Goal: Transaction & Acquisition: Purchase product/service

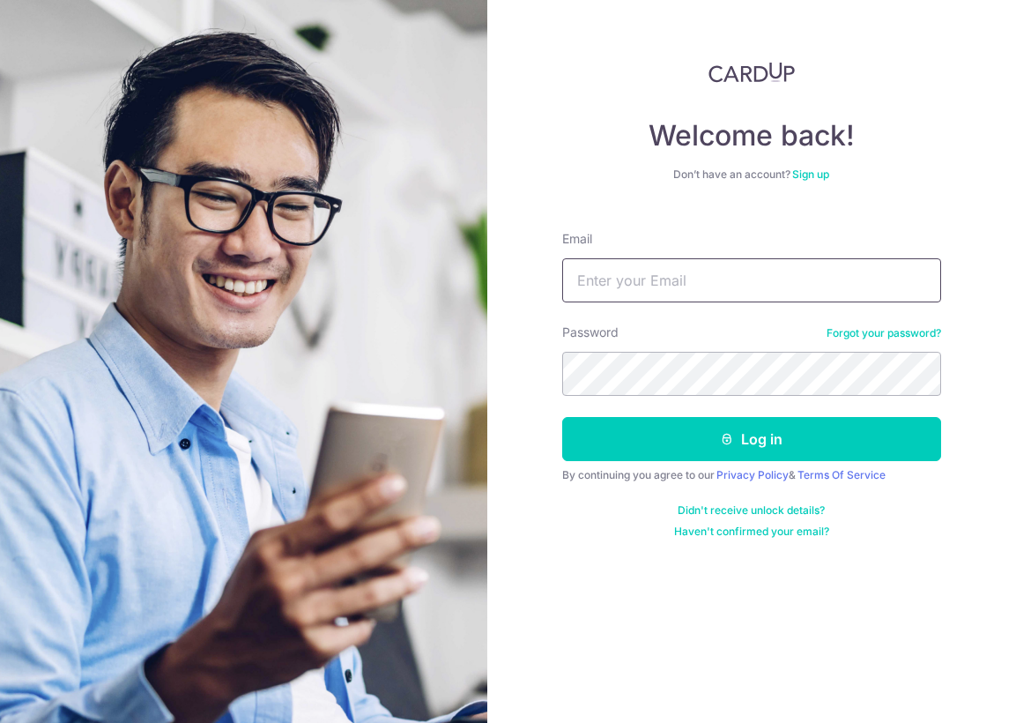
click at [640, 293] on input "Email" at bounding box center [751, 280] width 379 height 44
type input "[EMAIL_ADDRESS][DOMAIN_NAME]"
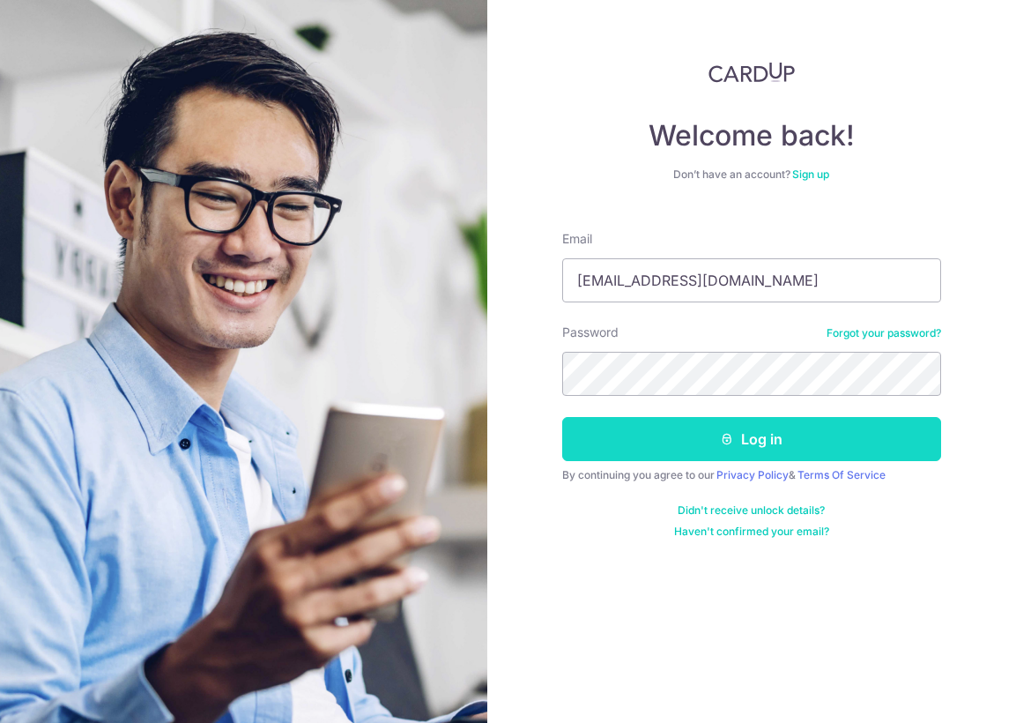
click at [745, 432] on button "Log in" at bounding box center [751, 439] width 379 height 44
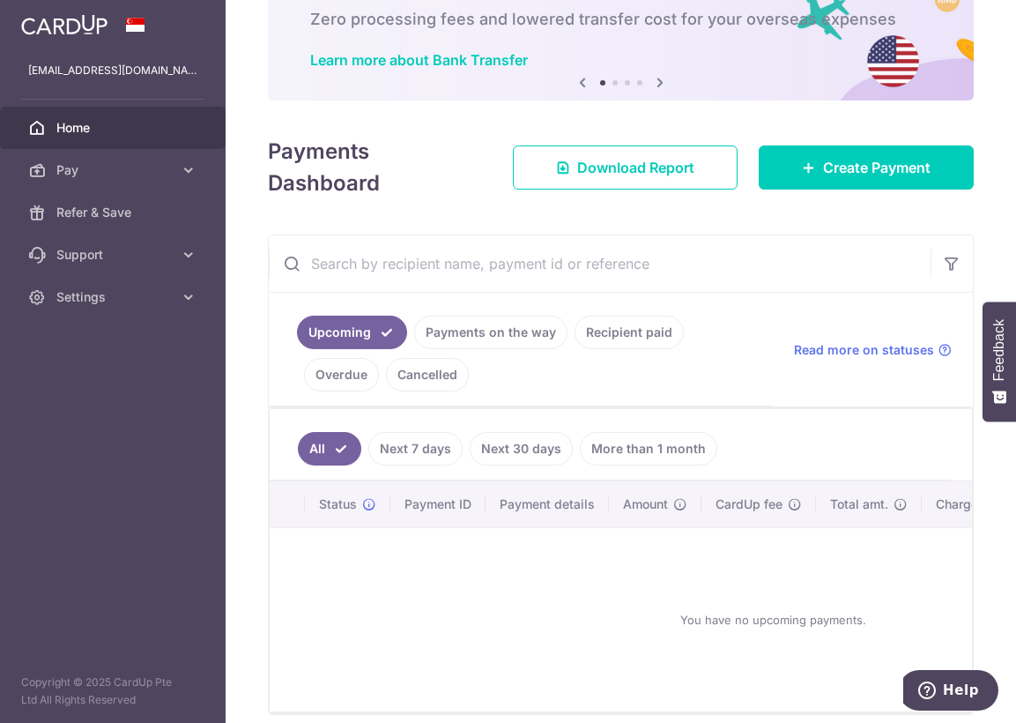
scroll to position [11, 0]
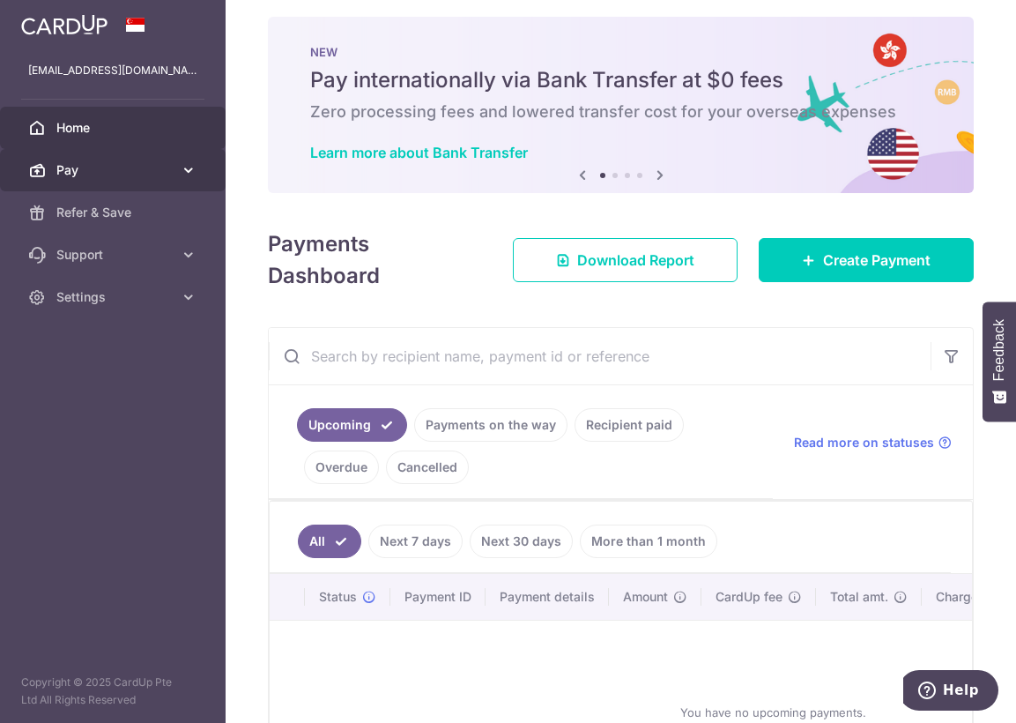
click at [73, 171] on span "Pay" at bounding box center [114, 170] width 116 height 18
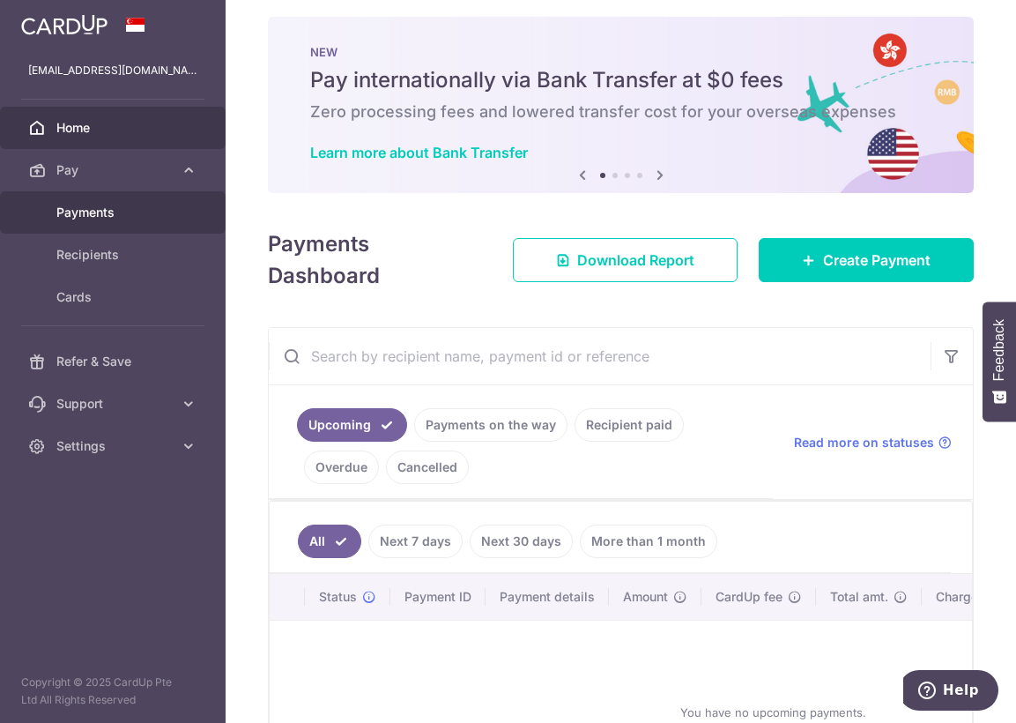
click at [74, 217] on span "Payments" at bounding box center [114, 213] width 116 height 18
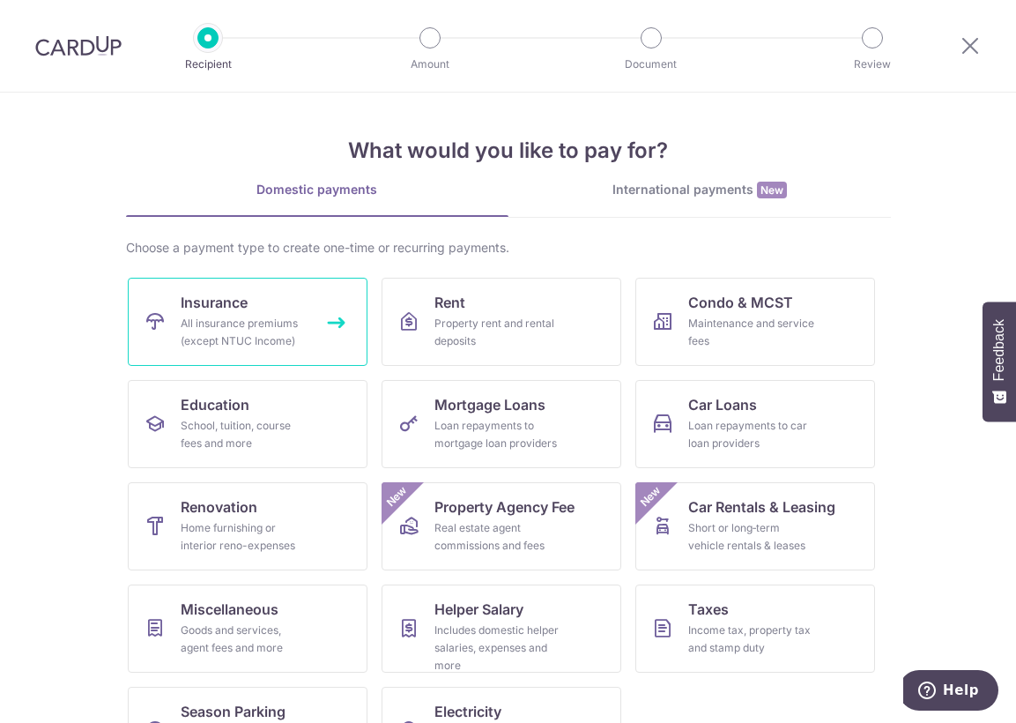
click at [229, 308] on span "Insurance" at bounding box center [214, 302] width 67 height 21
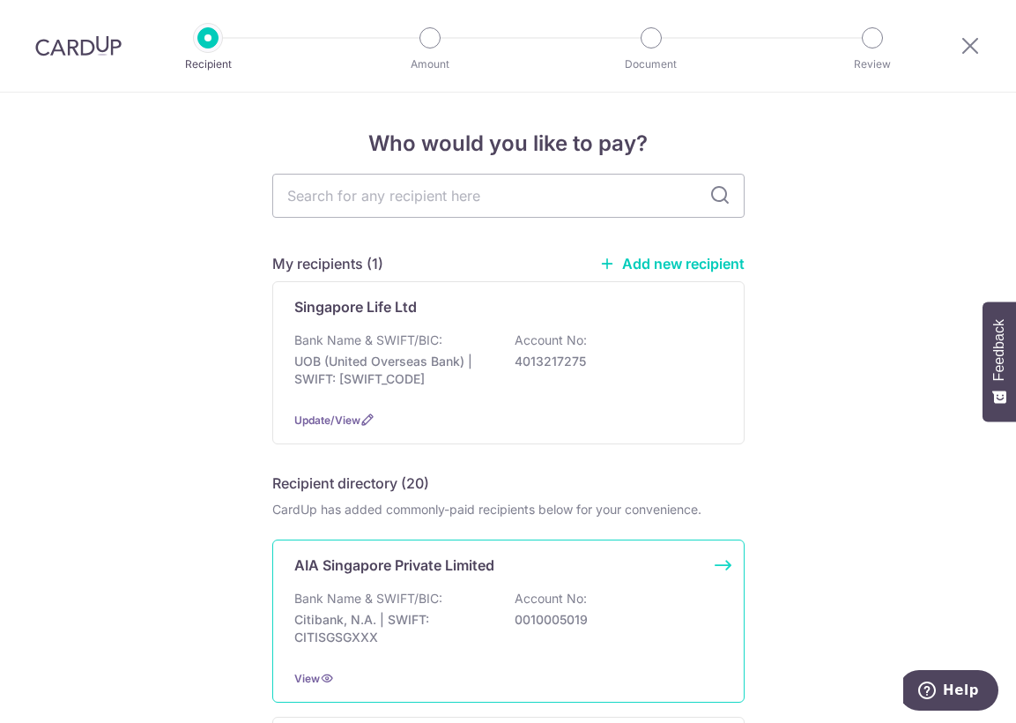
click at [372, 569] on p "AIA Singapore Private Limited" at bounding box center [394, 564] width 200 height 21
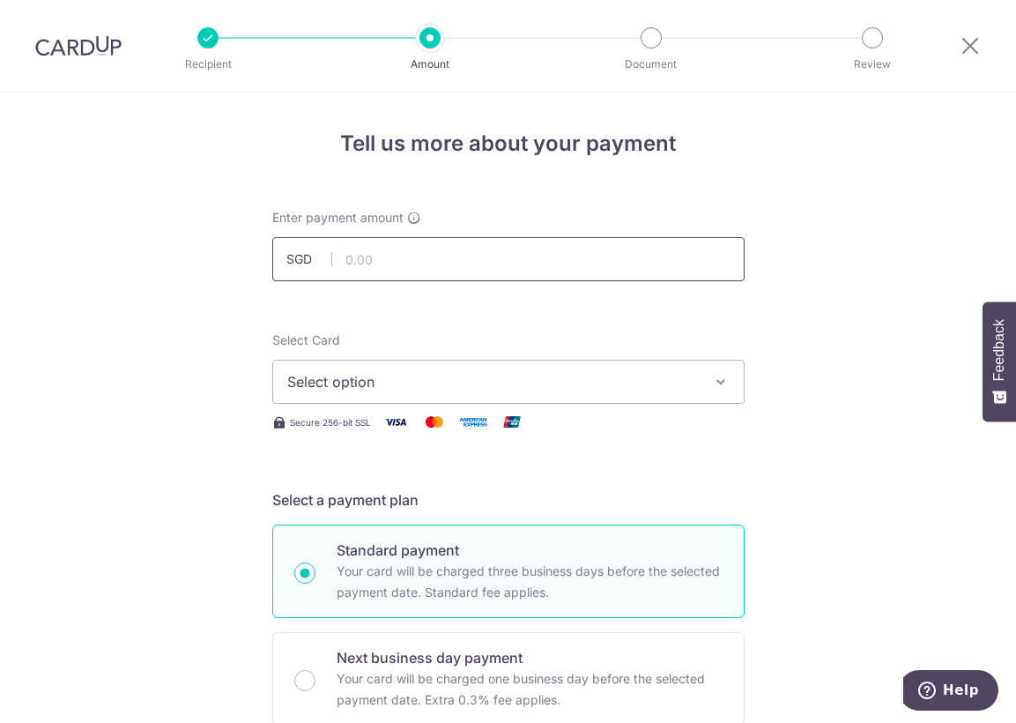
click at [409, 250] on input "text" at bounding box center [508, 259] width 472 height 44
type input "1,154.00"
click at [393, 375] on span "Select option" at bounding box center [492, 381] width 411 height 21
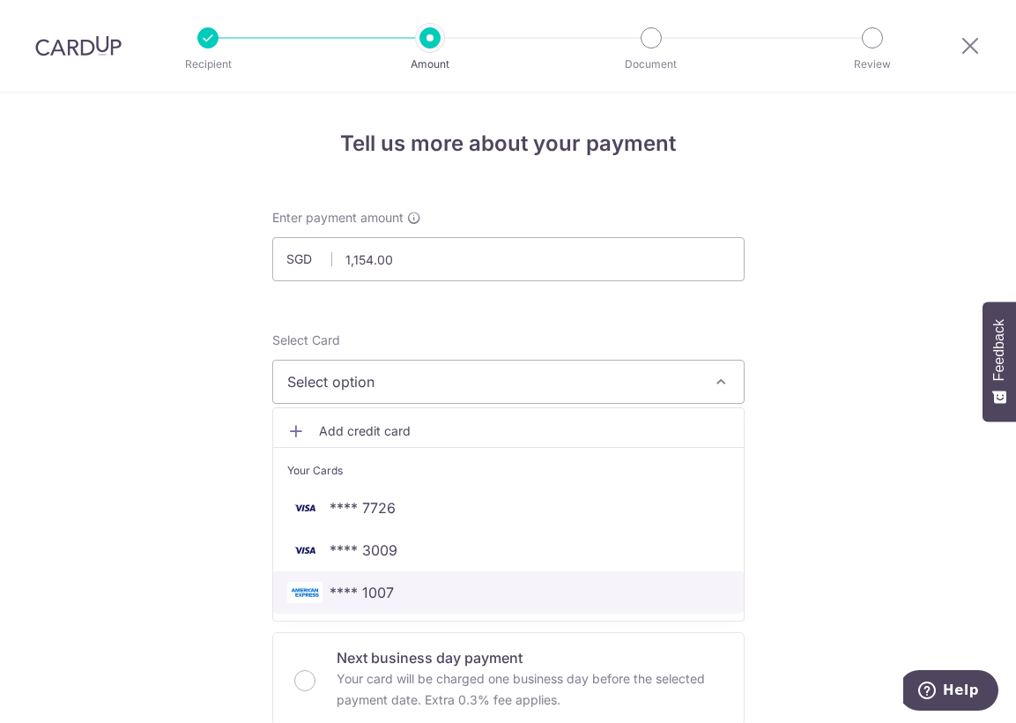
click at [405, 581] on link "**** 1007" at bounding box center [508, 592] width 471 height 42
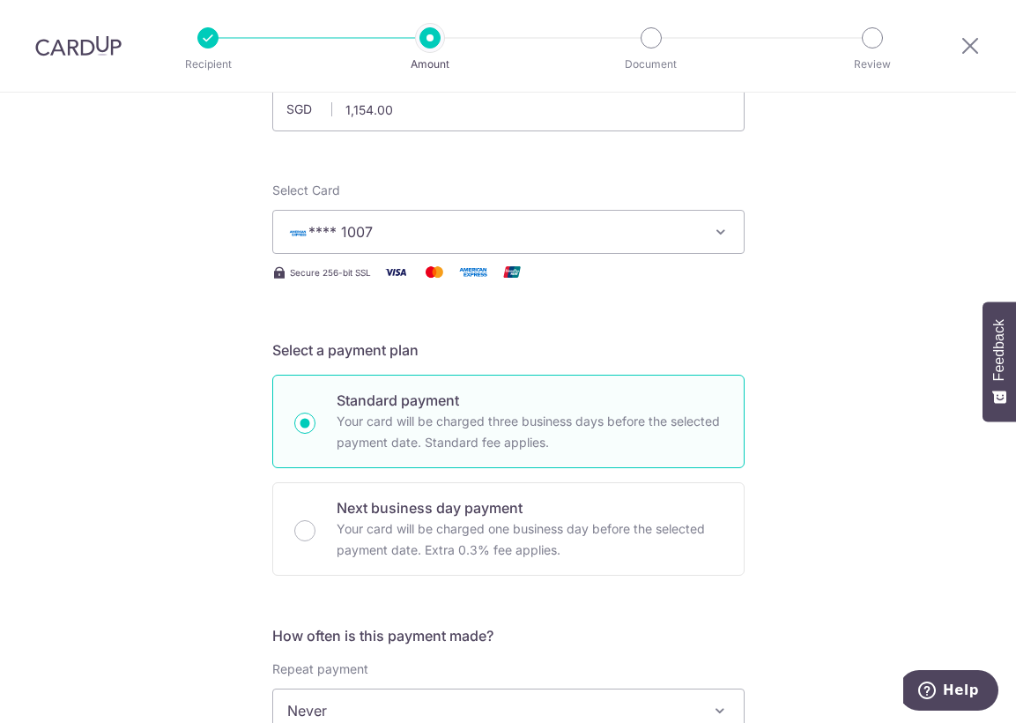
scroll to position [264, 0]
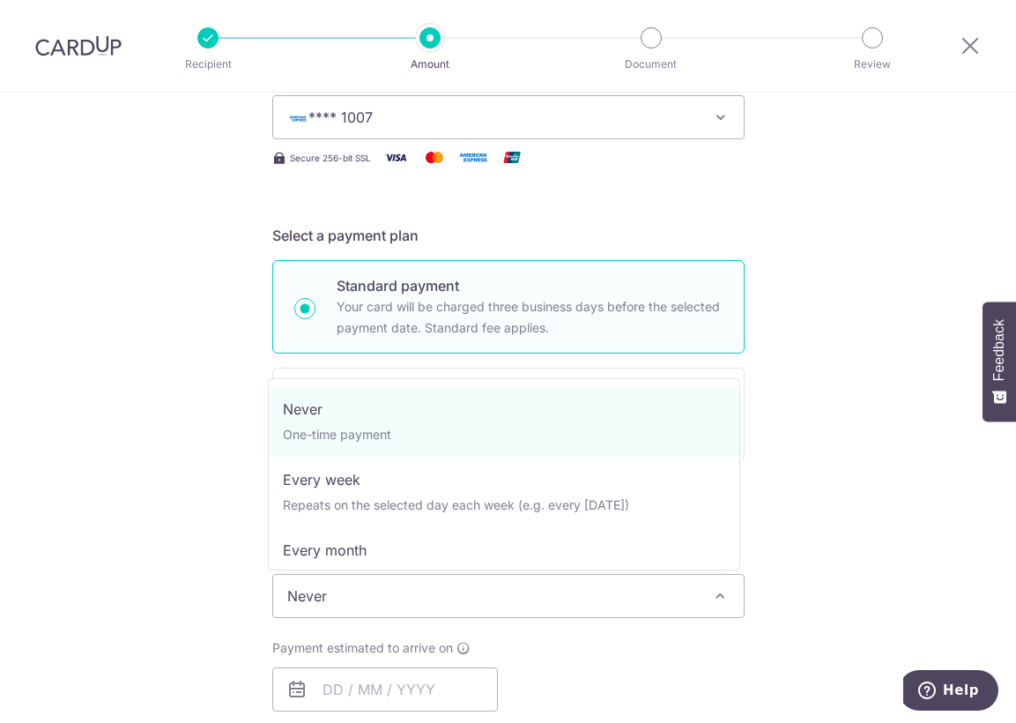
click at [486, 601] on span "Never" at bounding box center [508, 596] width 471 height 42
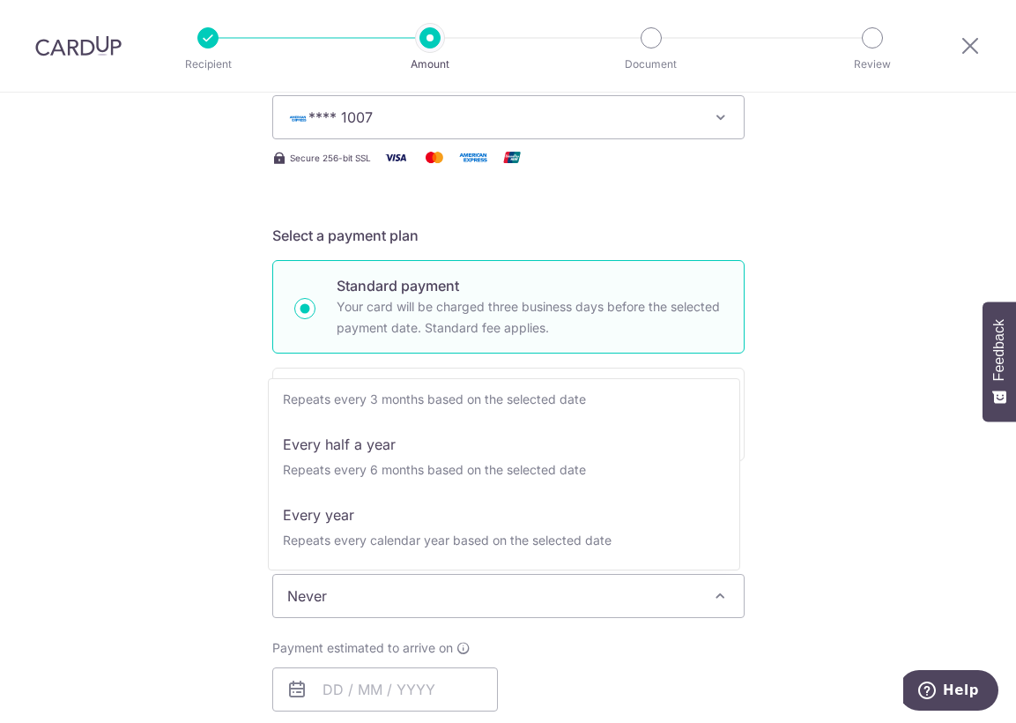
scroll to position [0, 0]
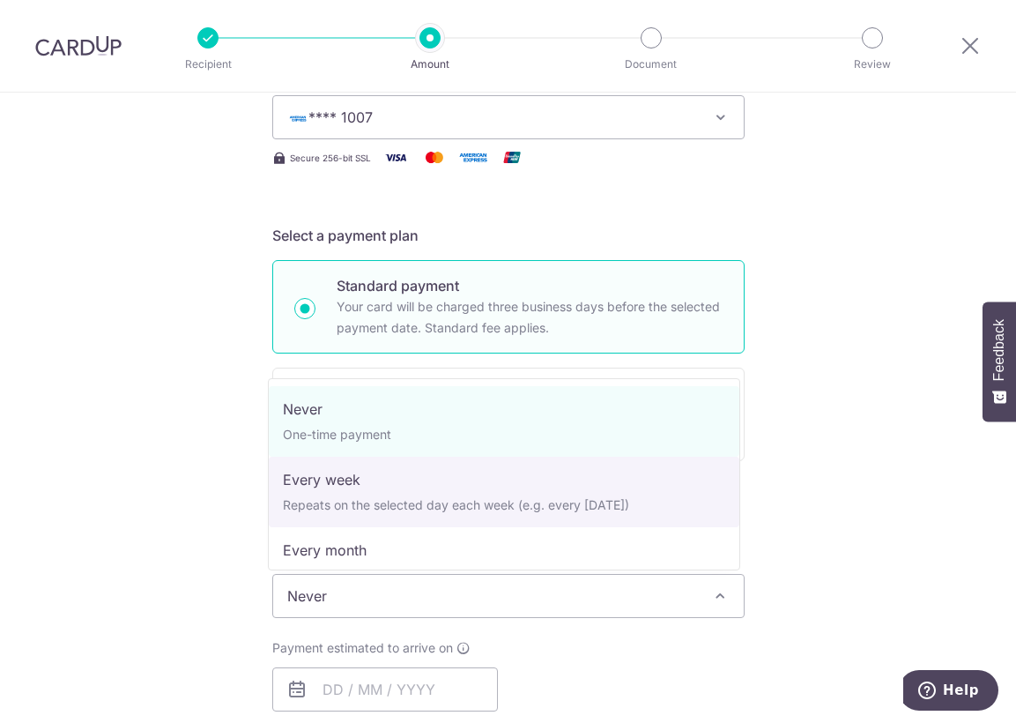
click at [826, 495] on div "Tell us more about your payment Enter payment amount SGD 1,154.00 1154.00 Selec…" at bounding box center [508, 625] width 1016 height 1595
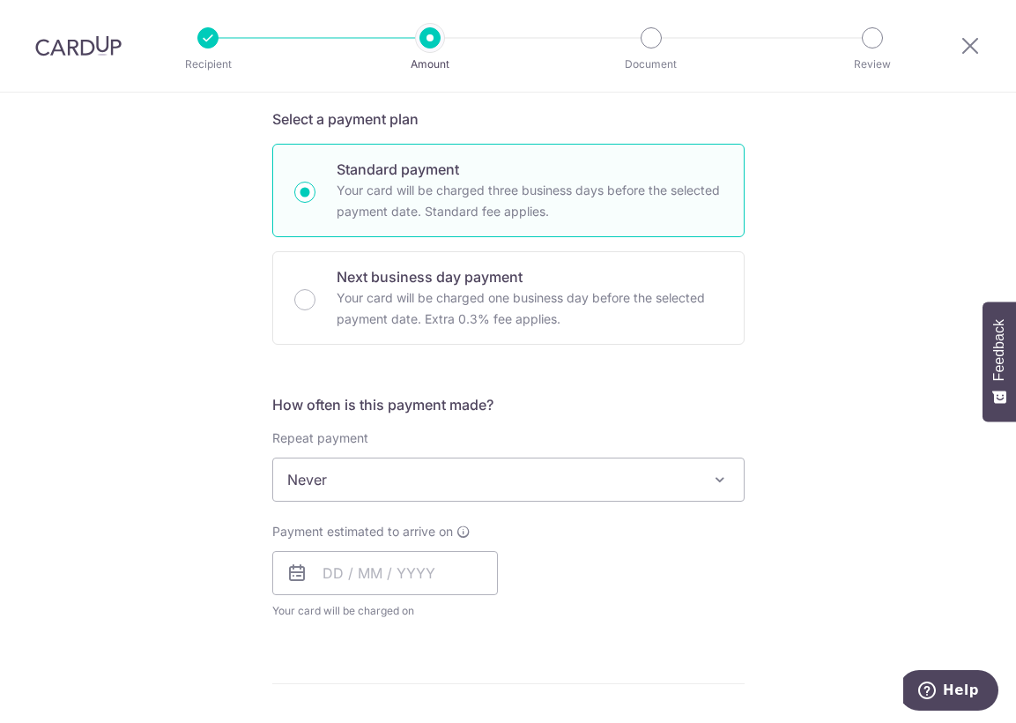
scroll to position [529, 0]
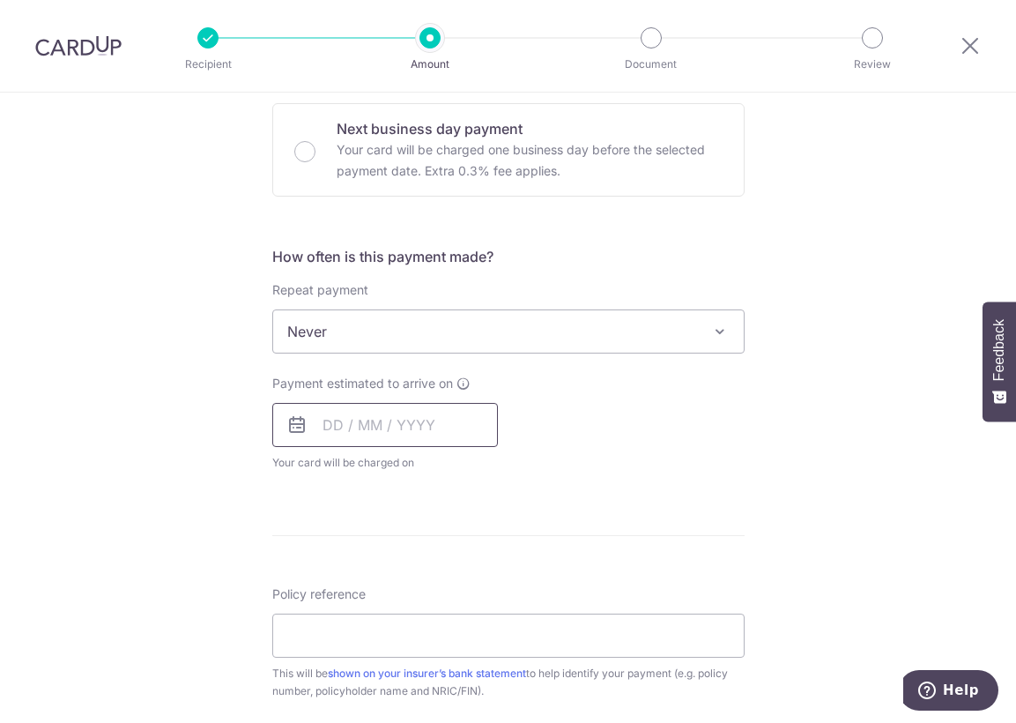
click at [346, 426] on input "text" at bounding box center [385, 425] width 226 height 44
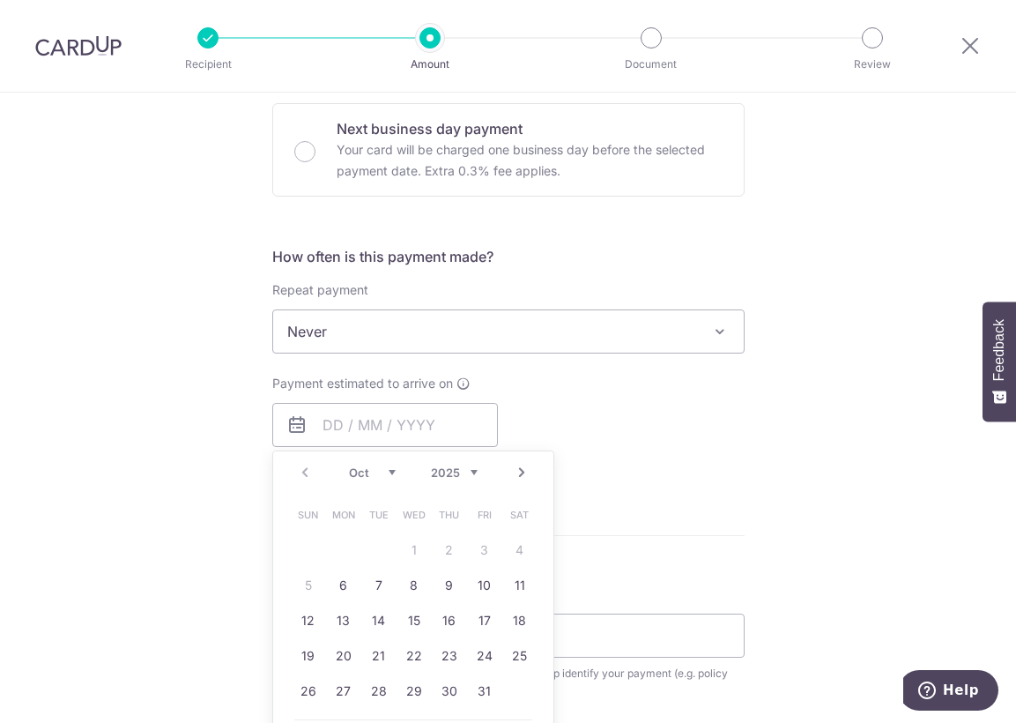
click at [294, 469] on div "Prev Next Oct Nov Dec 2025 2026 2027 2028 2029 2030 2031 2032 2033 2034 2035" at bounding box center [413, 472] width 280 height 42
click at [338, 583] on link "6" at bounding box center [344, 585] width 28 height 28
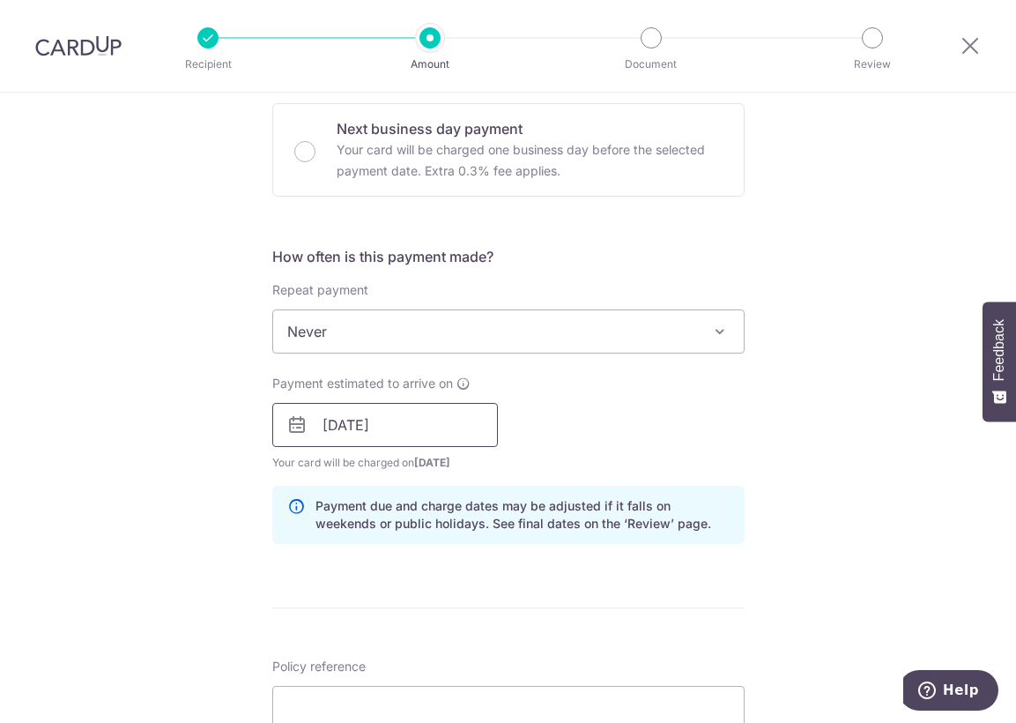
click at [402, 424] on input "06/10/2025" at bounding box center [385, 425] width 226 height 44
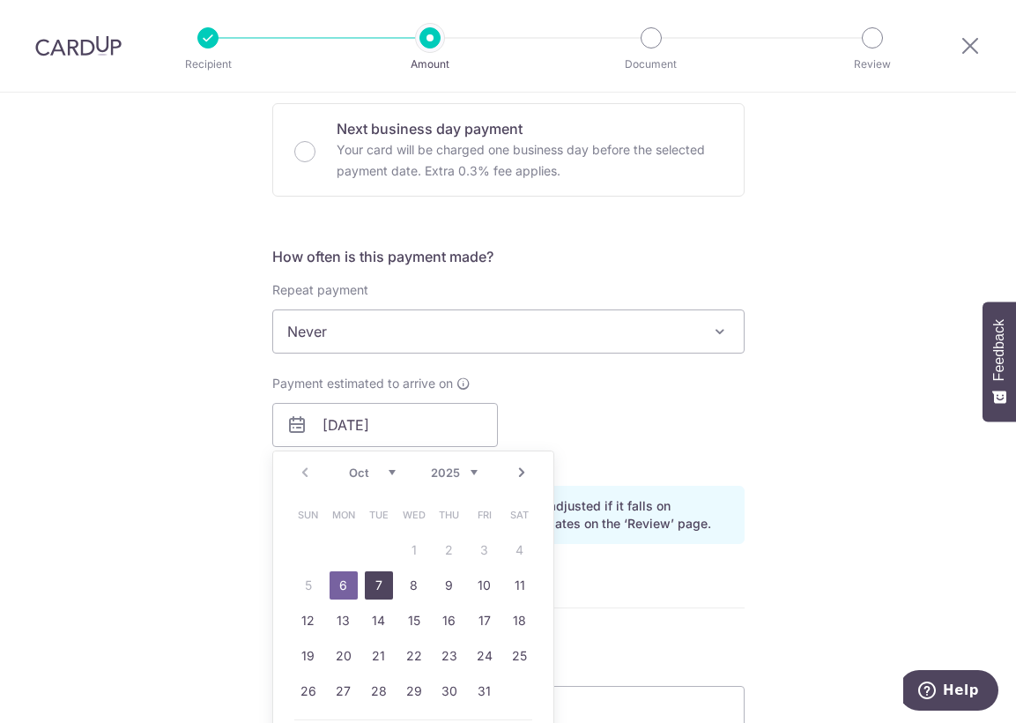
click at [379, 588] on link "7" at bounding box center [379, 585] width 28 height 28
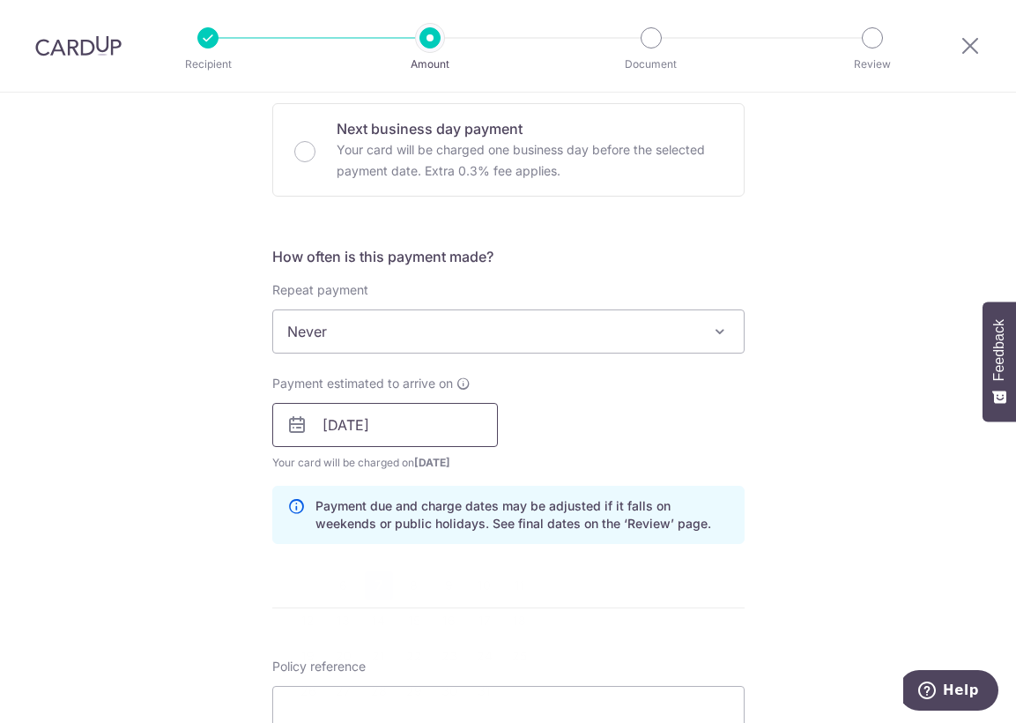
click at [431, 424] on input "[DATE]" at bounding box center [385, 425] width 226 height 44
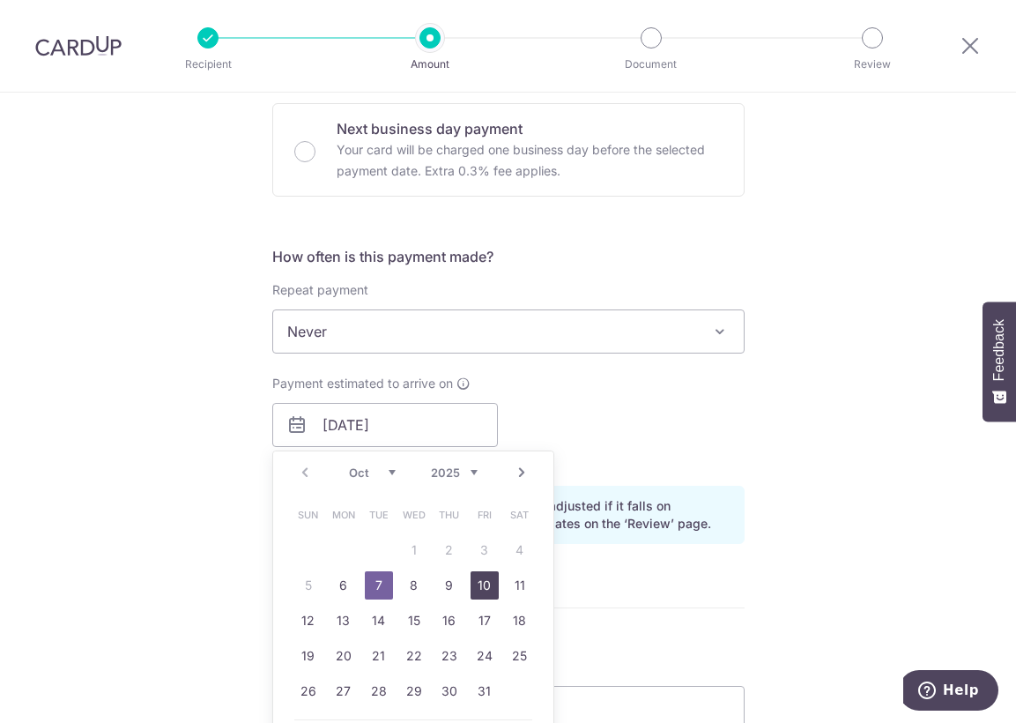
click at [485, 591] on link "10" at bounding box center [485, 585] width 28 height 28
type input "[DATE]"
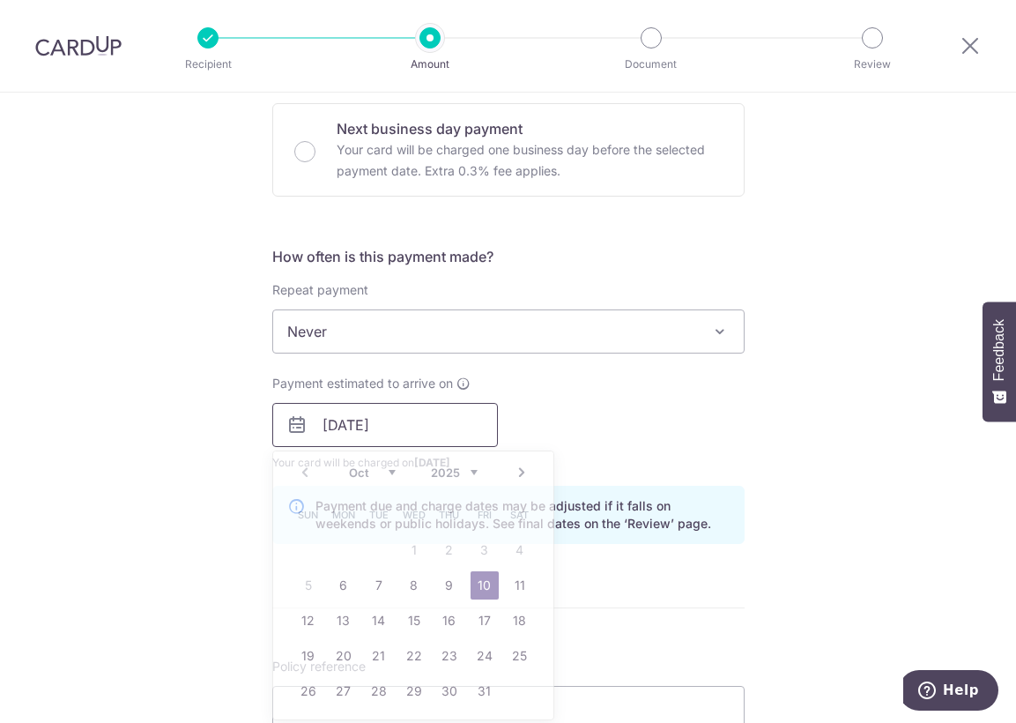
click at [430, 435] on input "[DATE]" at bounding box center [385, 425] width 226 height 44
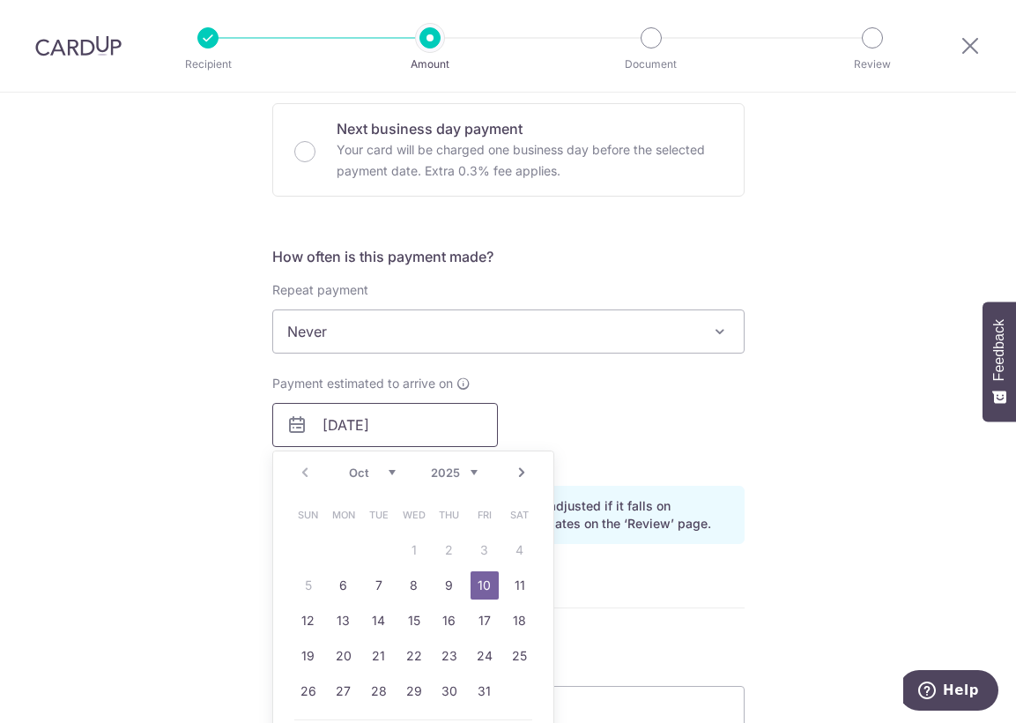
click at [430, 435] on input "[DATE]" at bounding box center [385, 425] width 226 height 44
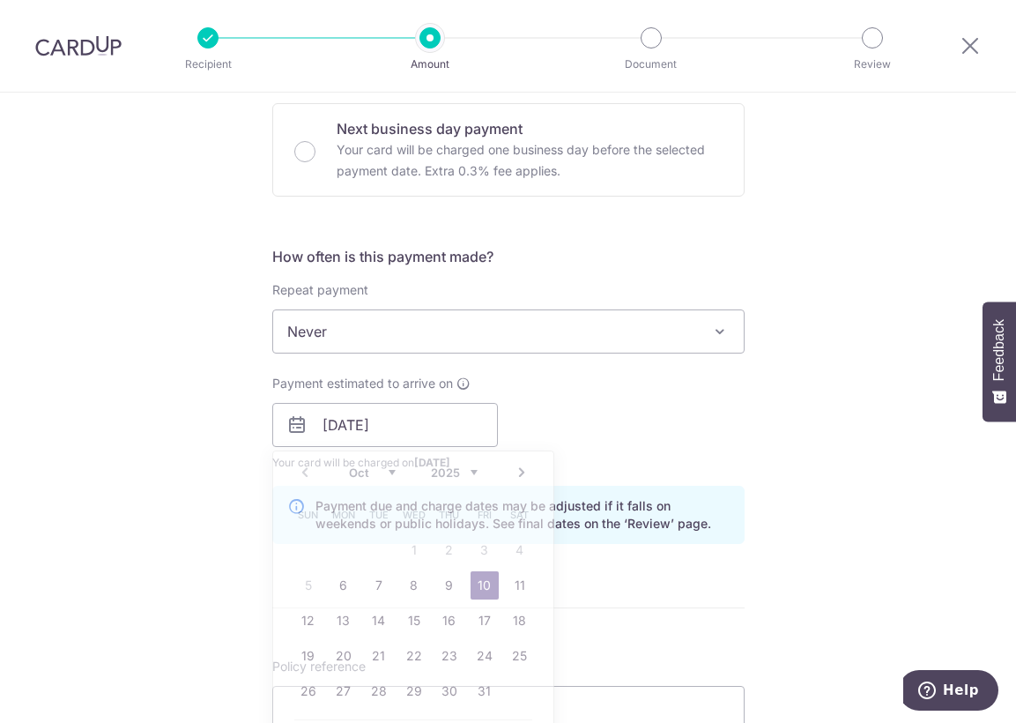
click at [787, 482] on div "Tell us more about your payment Enter payment amount SGD 1,154.00 1154.00 Selec…" at bounding box center [508, 397] width 1016 height 1667
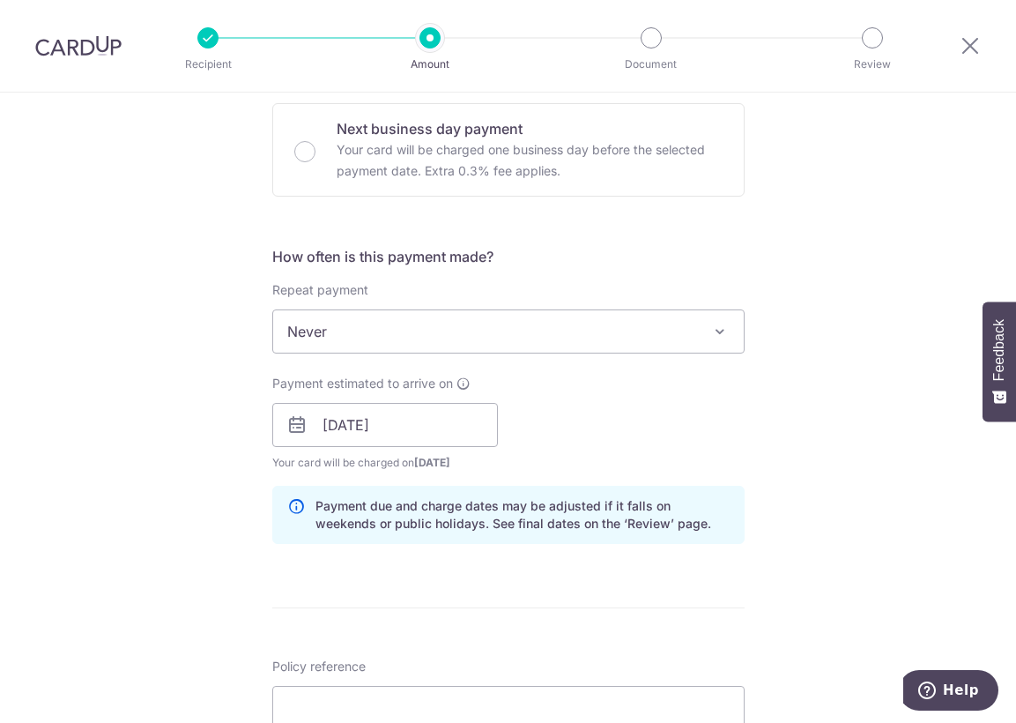
scroll to position [617, 0]
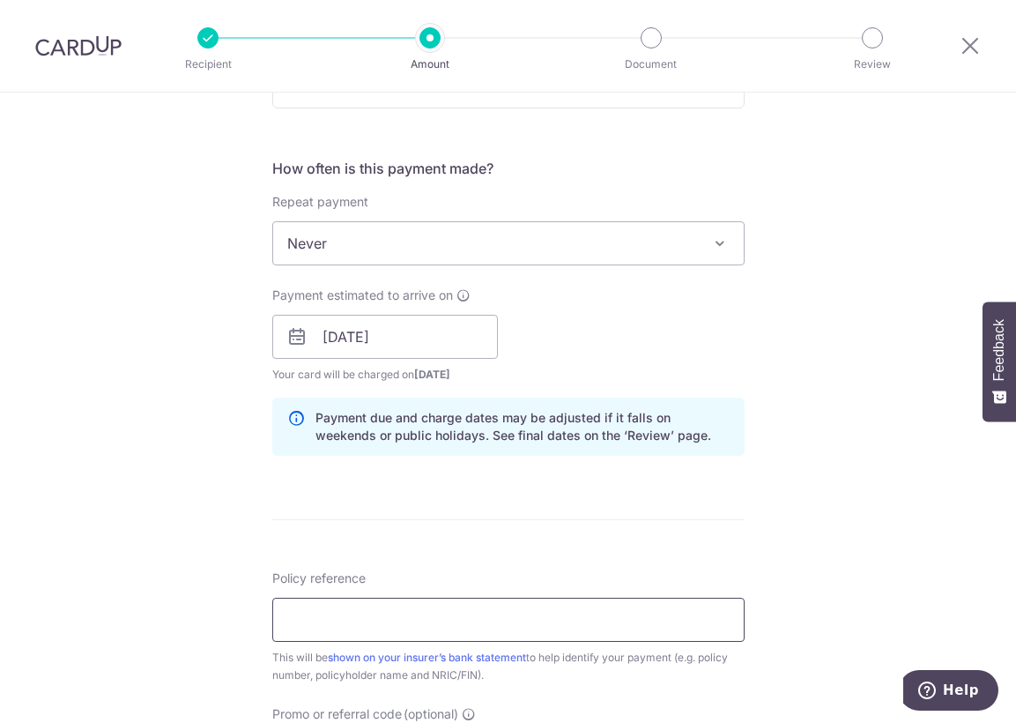
click at [340, 619] on input "Policy reference" at bounding box center [508, 620] width 472 height 44
paste input "H222965350"
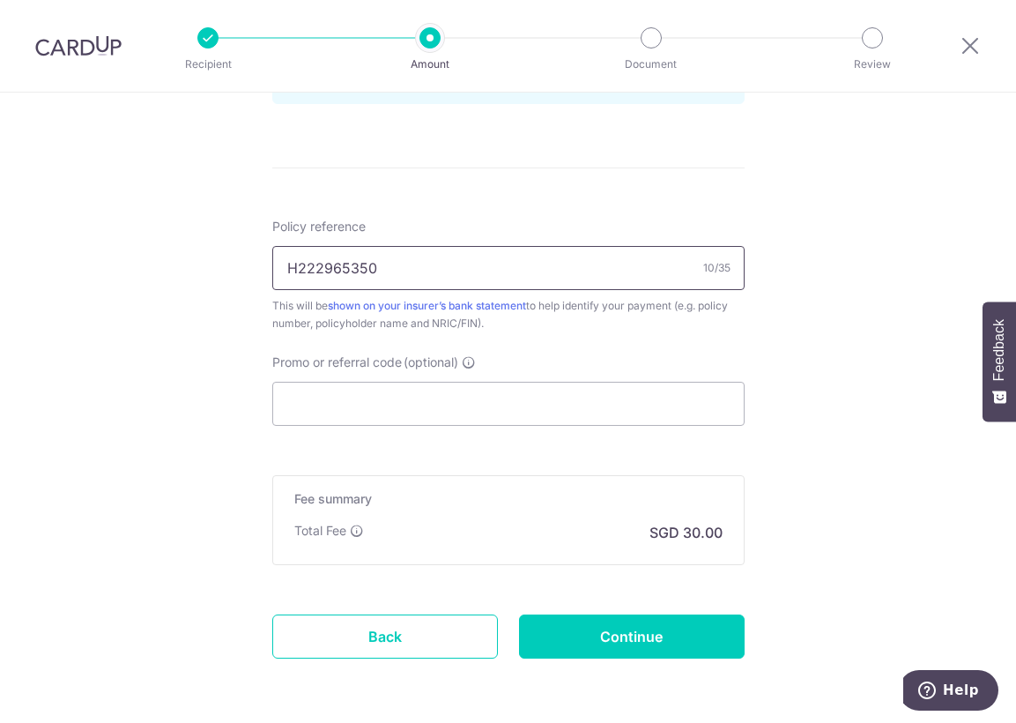
scroll to position [970, 0]
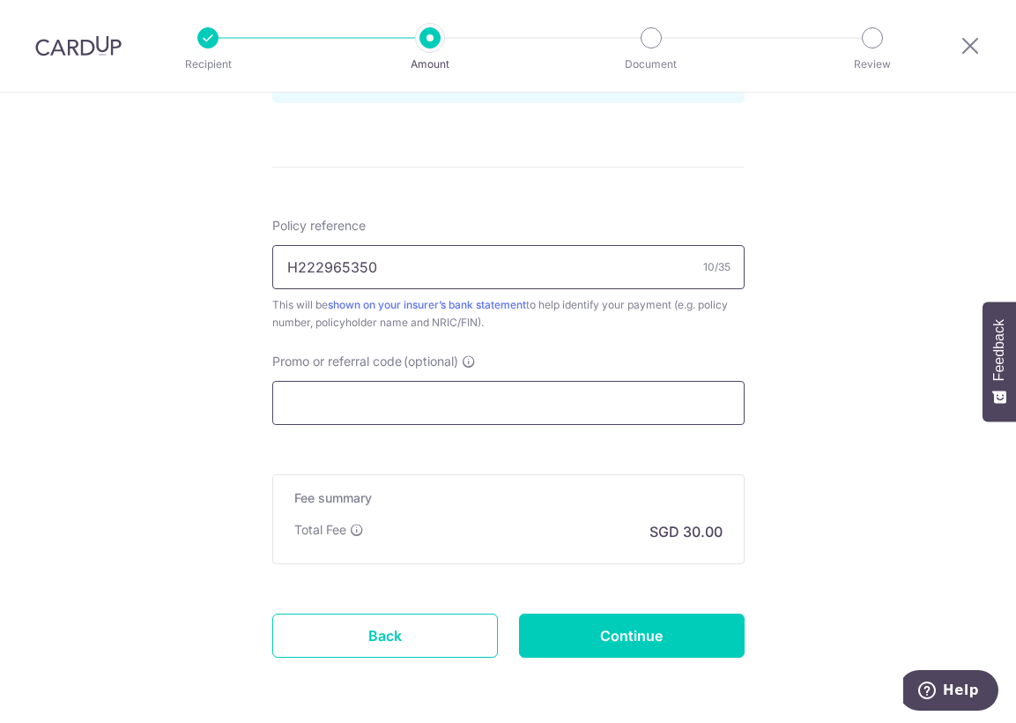
type input "H222965350"
click at [318, 390] on input "Promo or referral code (optional)" at bounding box center [508, 403] width 472 height 44
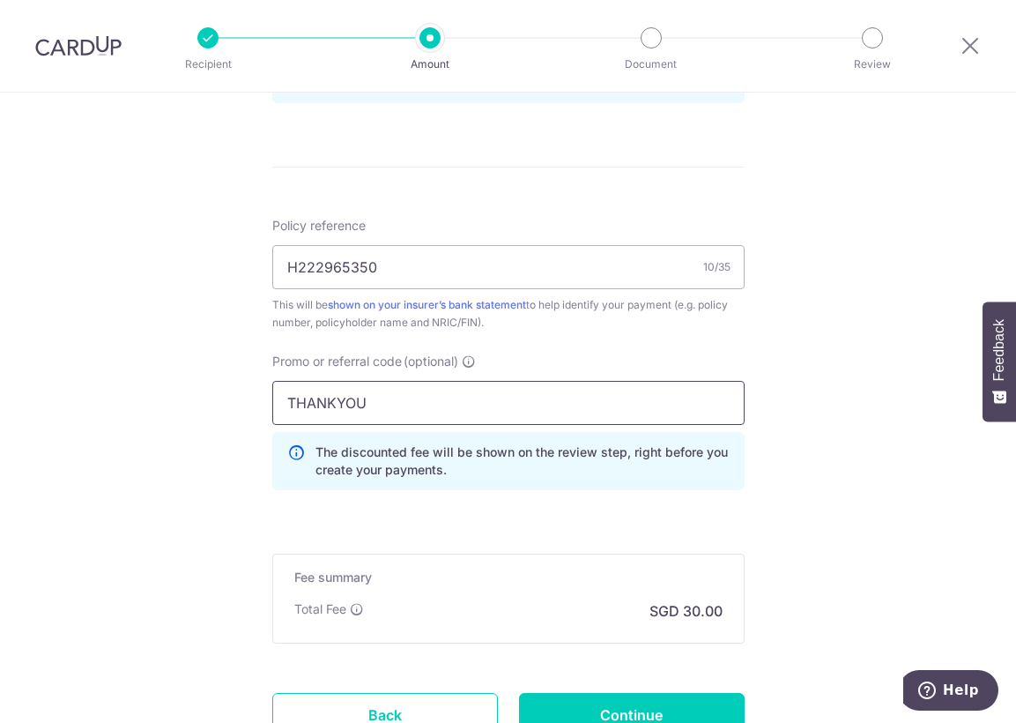
type input "THANKYOU"
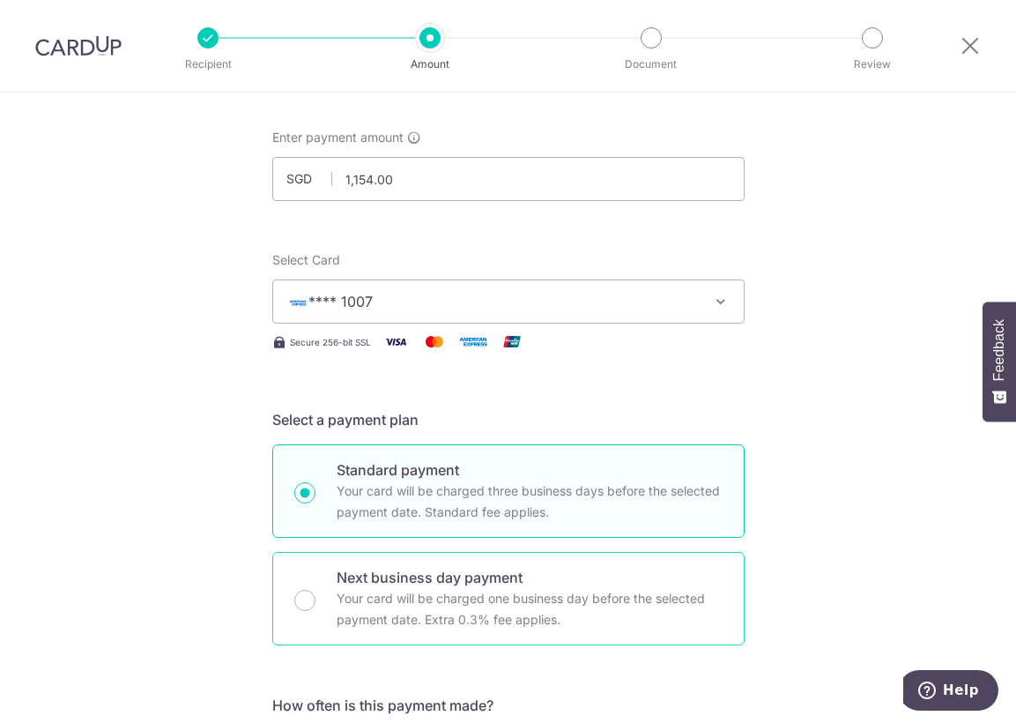
scroll to position [0, 0]
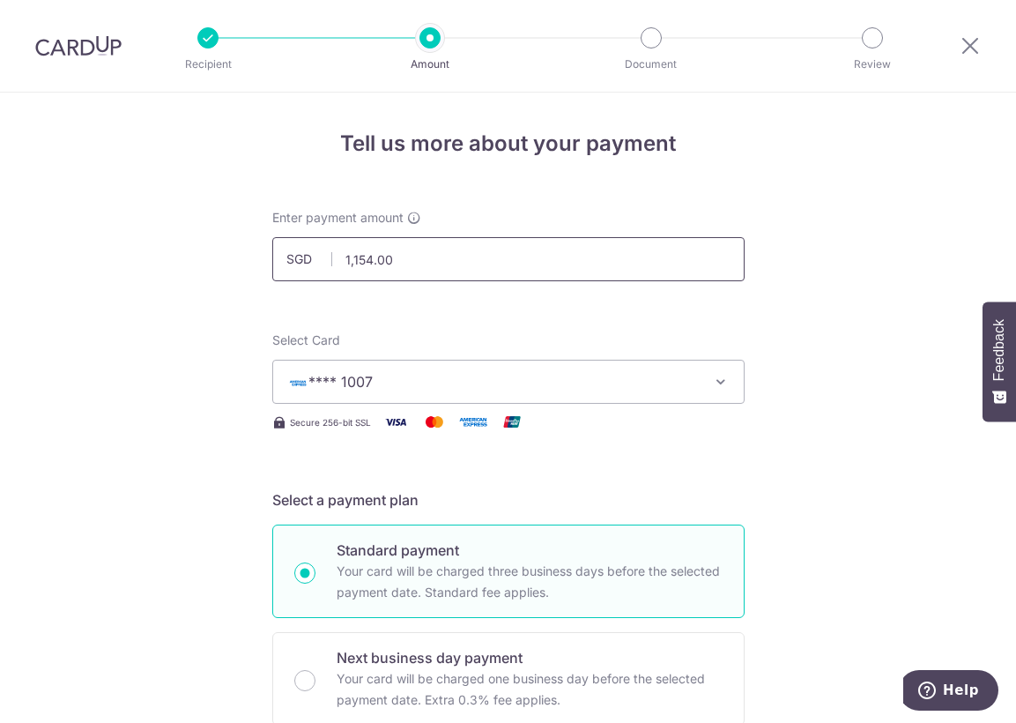
click at [364, 258] on input "1,154.00" at bounding box center [508, 259] width 472 height 44
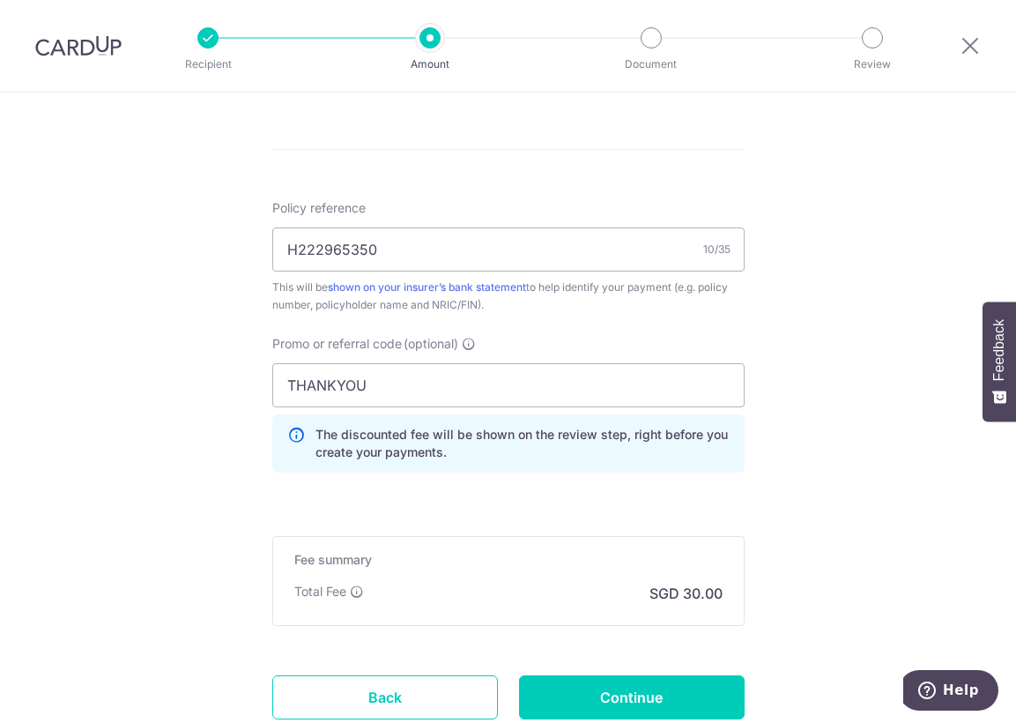
scroll to position [1116, 0]
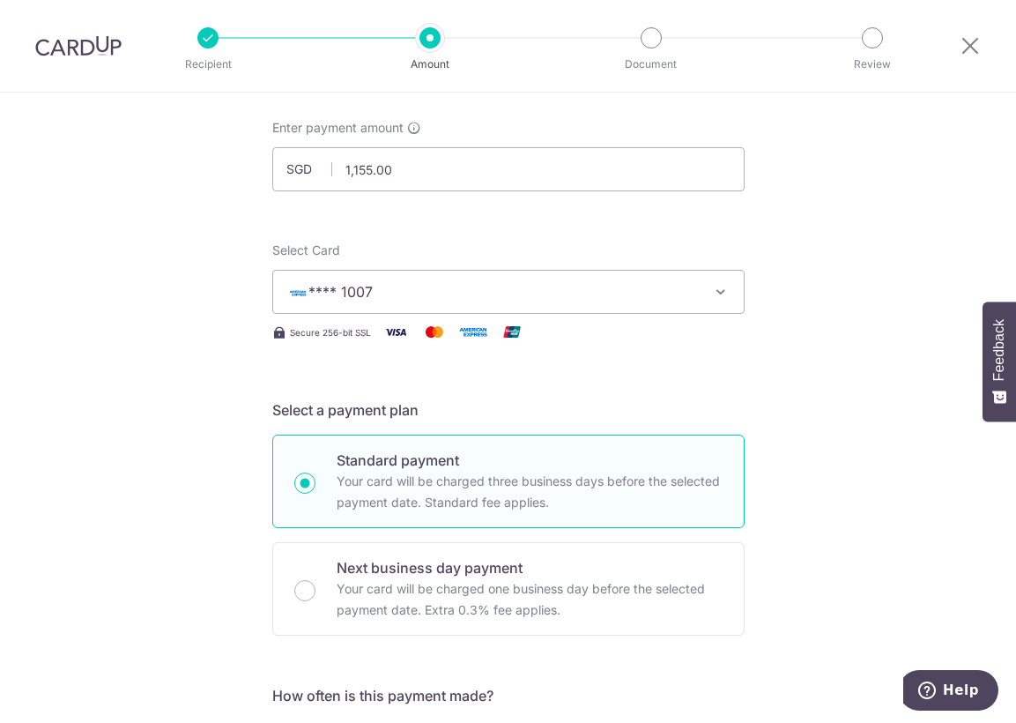
scroll to position [0, 0]
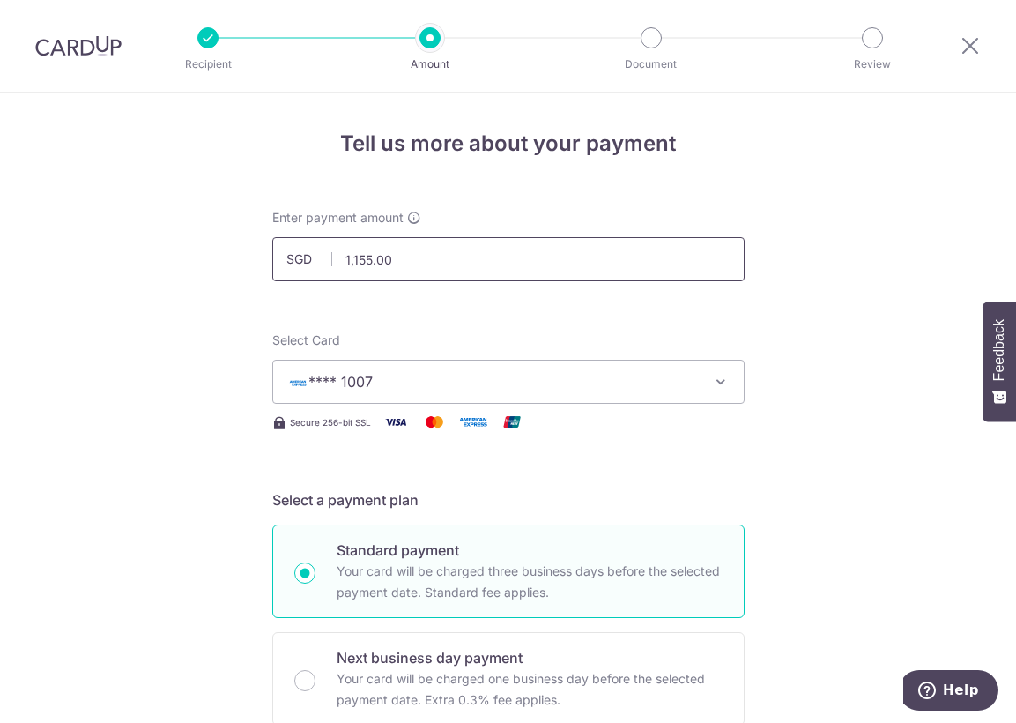
click at [363, 262] on input "1,155.00" at bounding box center [508, 259] width 472 height 44
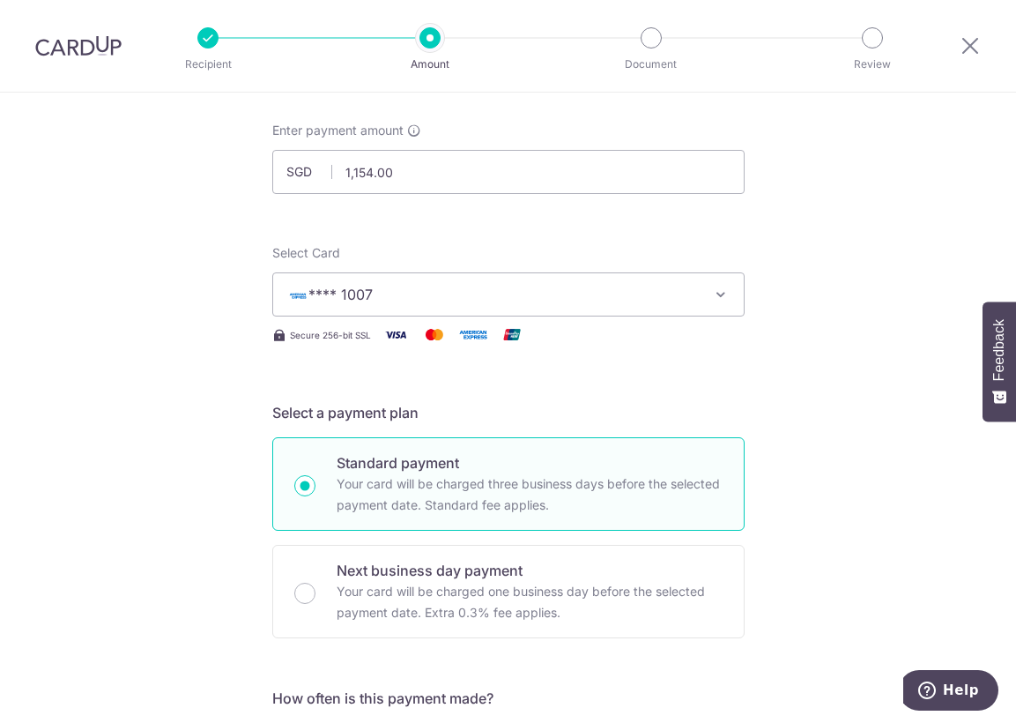
scroll to position [58, 0]
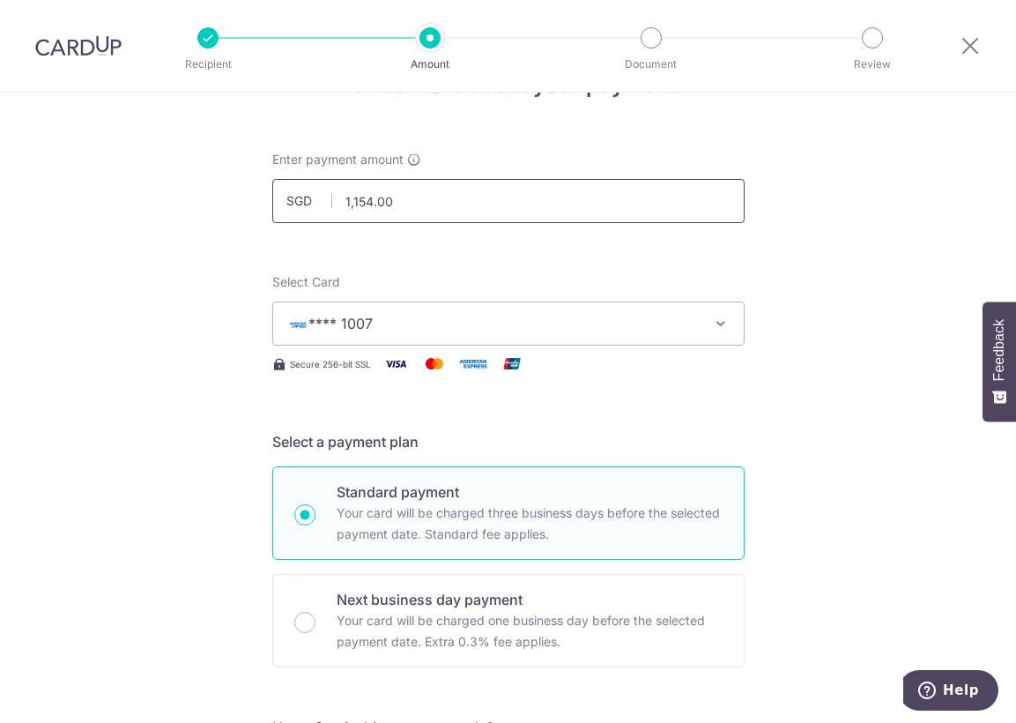
click at [374, 203] on input "1,154.00" at bounding box center [508, 201] width 472 height 44
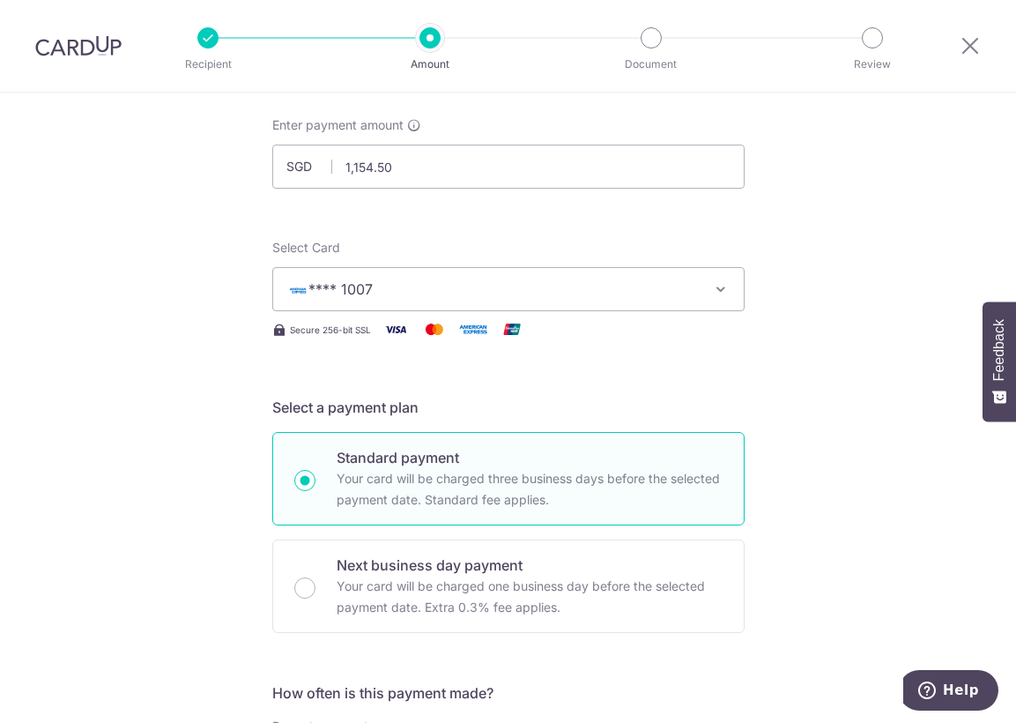
scroll to position [0, 0]
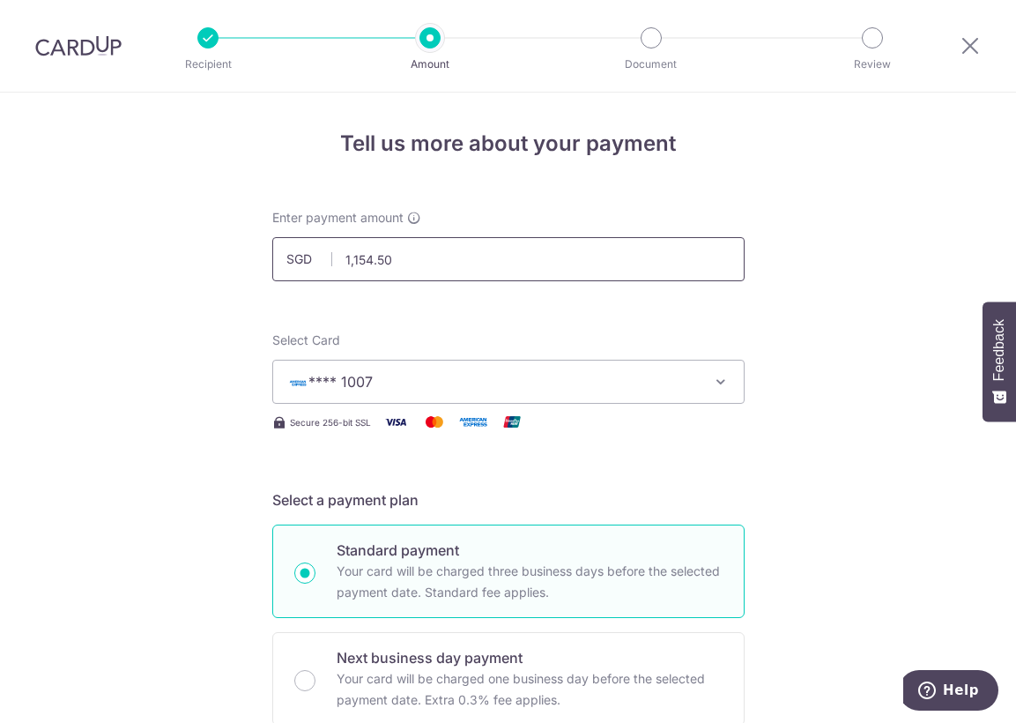
click at [374, 257] on input "1,154.50" at bounding box center [508, 259] width 472 height 44
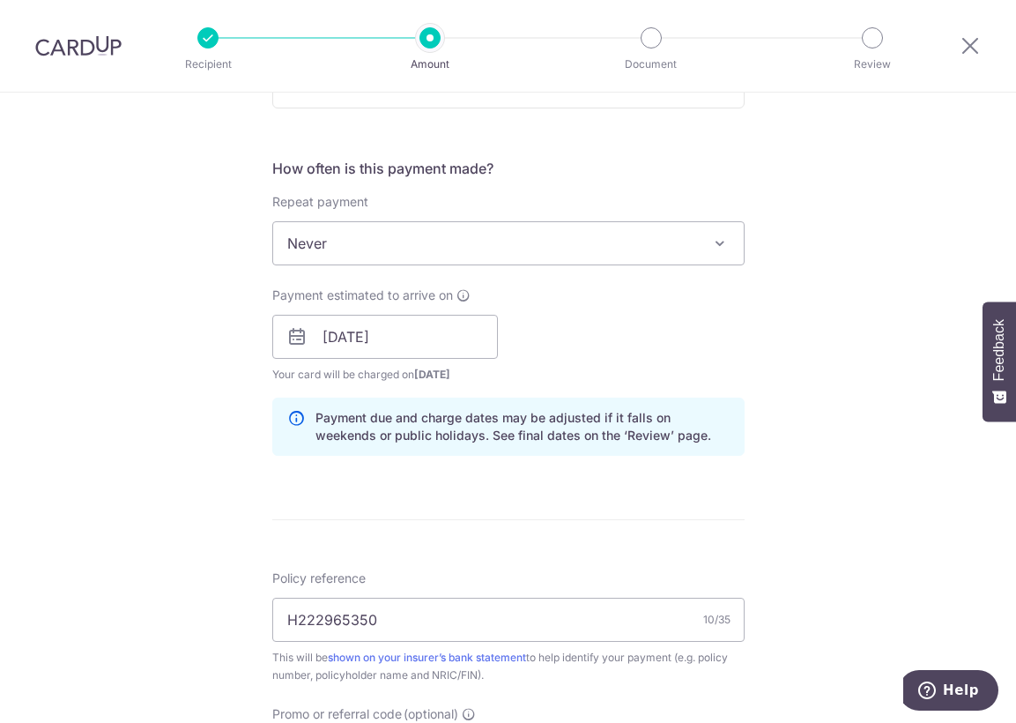
click at [826, 535] on div "Tell us more about your payment Enter payment amount SGD 1154.2 1154.50 Select …" at bounding box center [508, 349] width 1016 height 1746
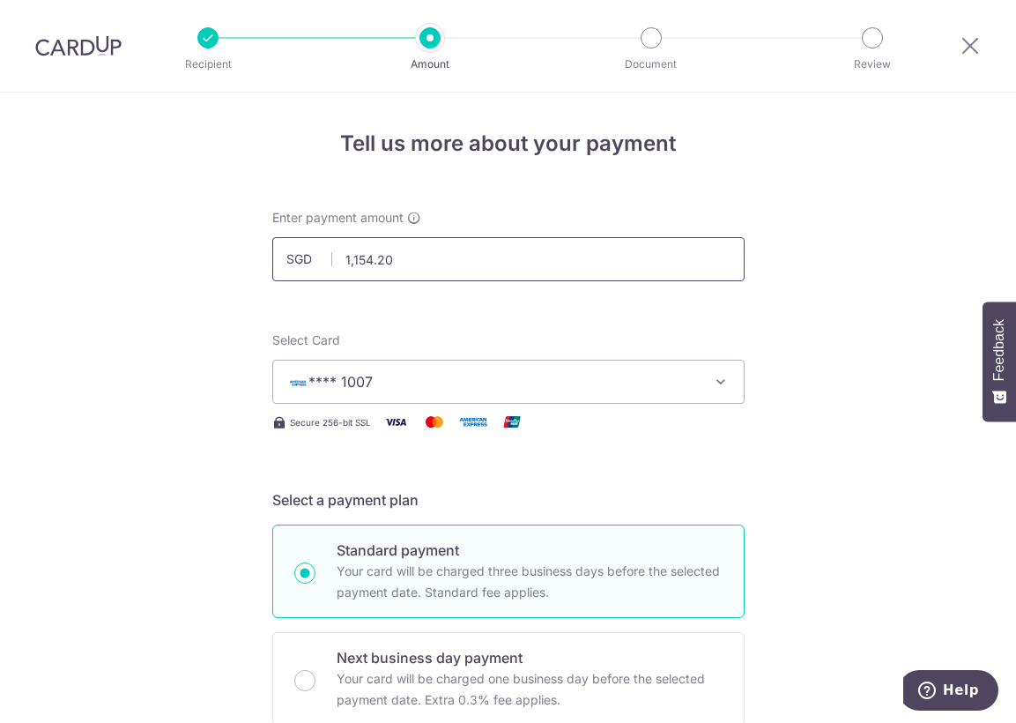
click at [373, 262] on input "1,154.20" at bounding box center [508, 259] width 472 height 44
type input "1,154.00"
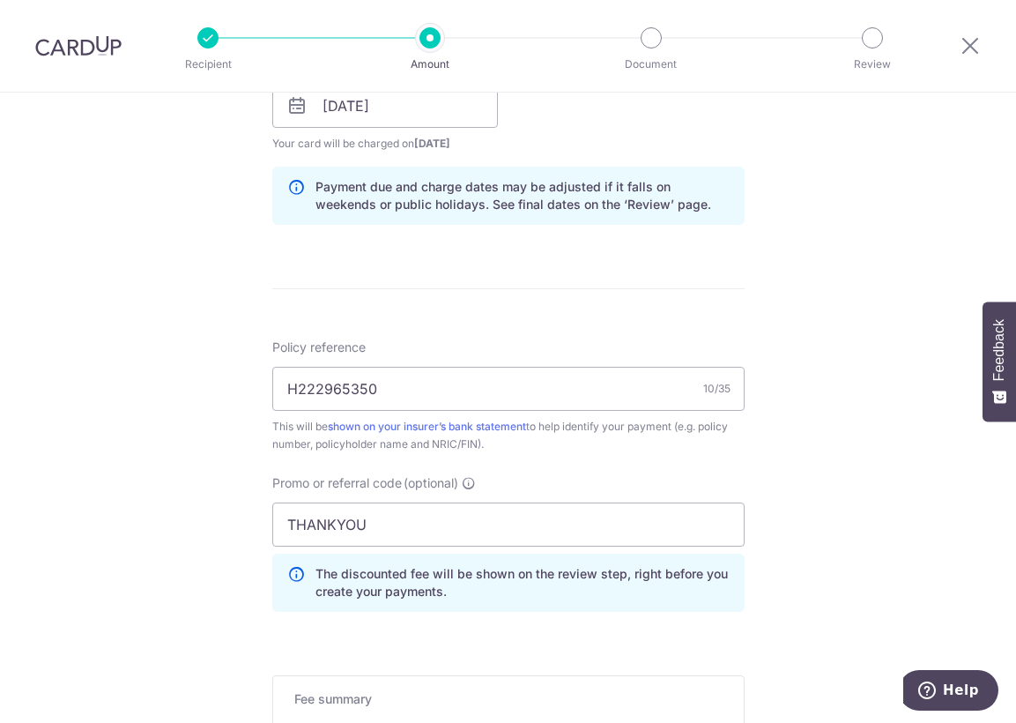
scroll to position [1058, 0]
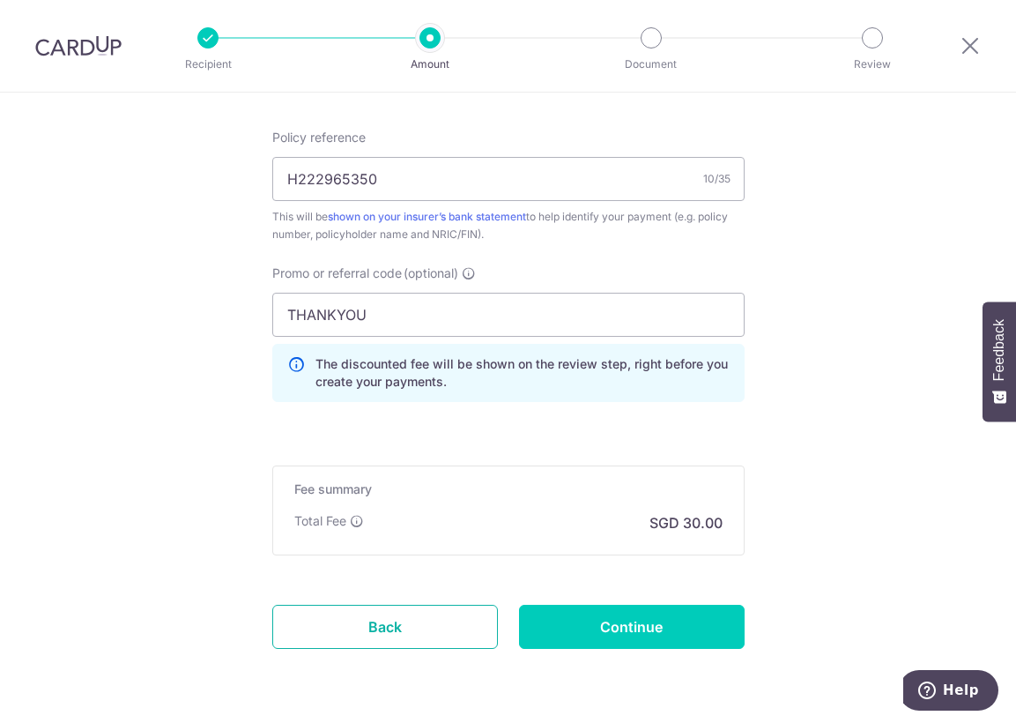
drag, startPoint x: 379, startPoint y: 619, endPoint x: 588, endPoint y: 90, distance: 568.7
click at [379, 620] on link "Back" at bounding box center [385, 627] width 226 height 44
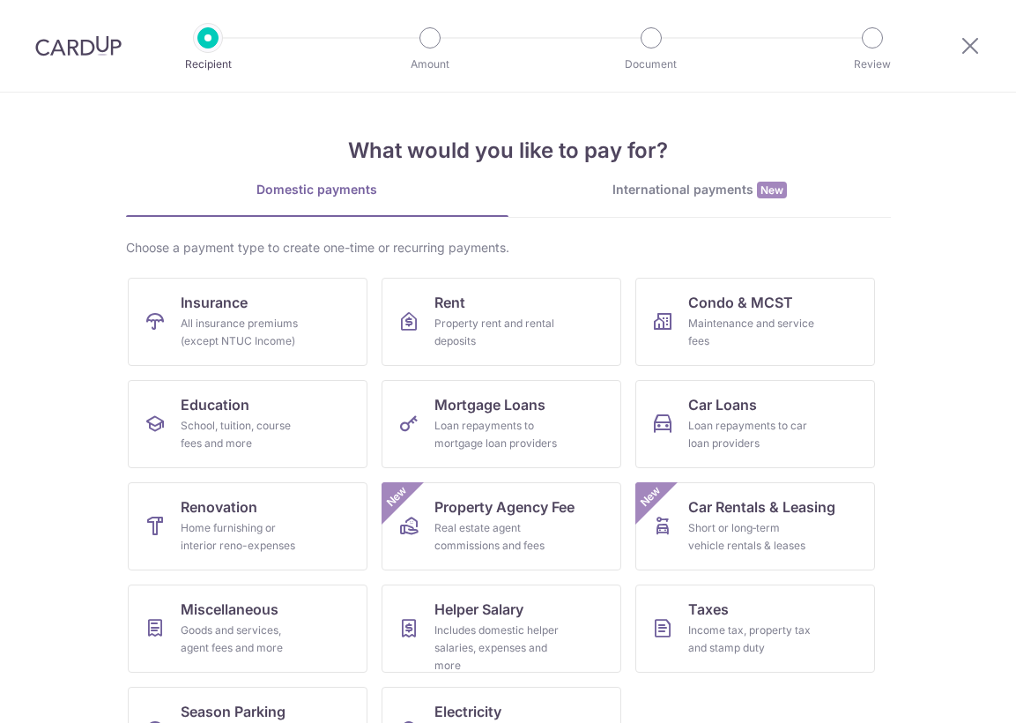
click at [84, 48] on img at bounding box center [78, 45] width 86 height 21
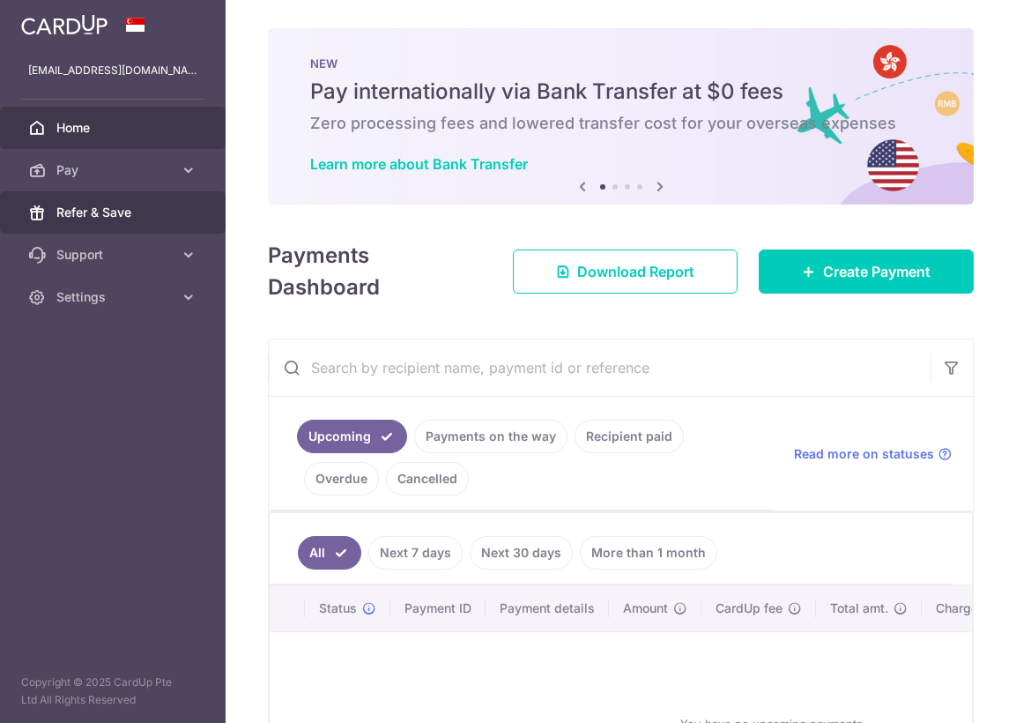
click at [91, 213] on span "Refer & Save" at bounding box center [114, 213] width 116 height 18
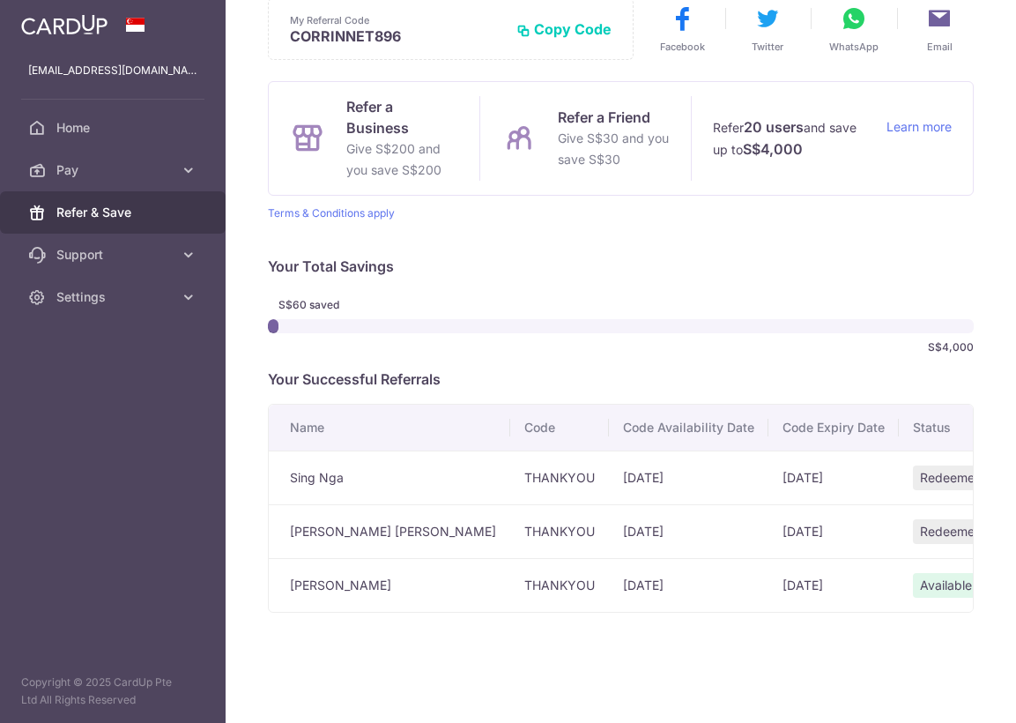
scroll to position [94, 0]
click at [952, 588] on td "Available" at bounding box center [955, 584] width 112 height 54
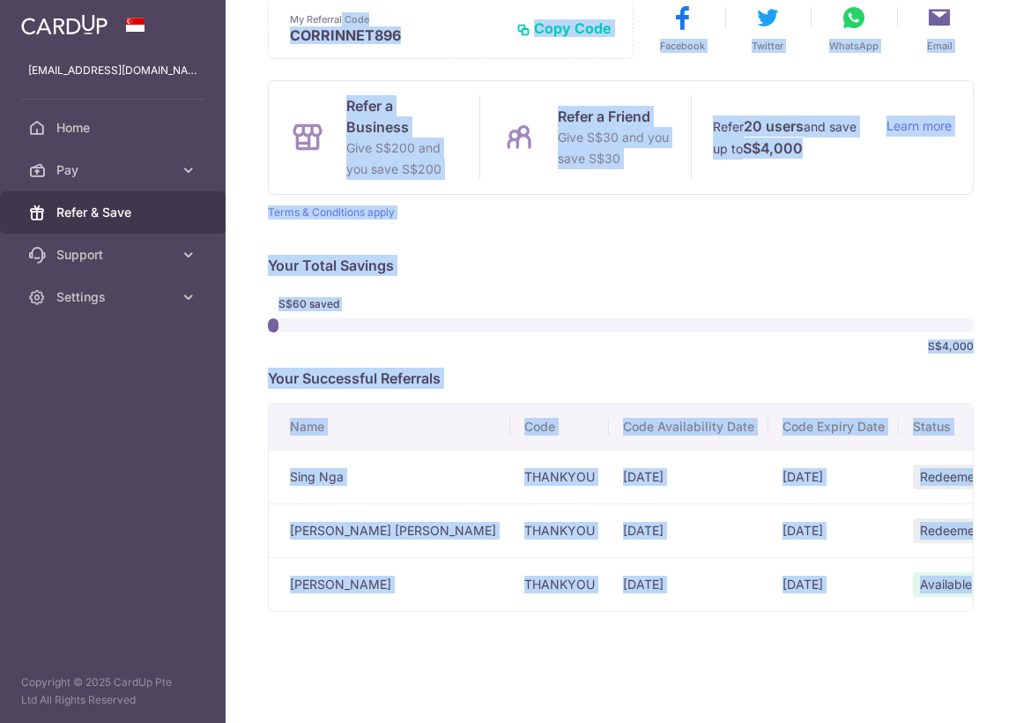
click at [265, 19] on div "× Invite your friends via email To Send Invitations Sample From CardUp Subject …" at bounding box center [621, 361] width 791 height 723
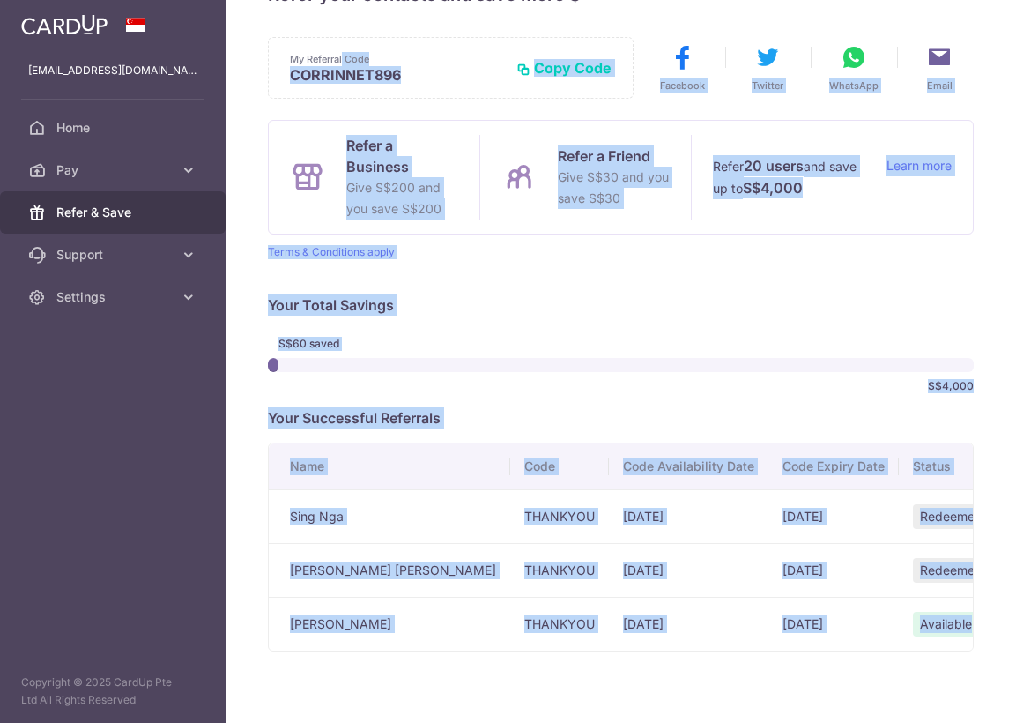
scroll to position [0, 0]
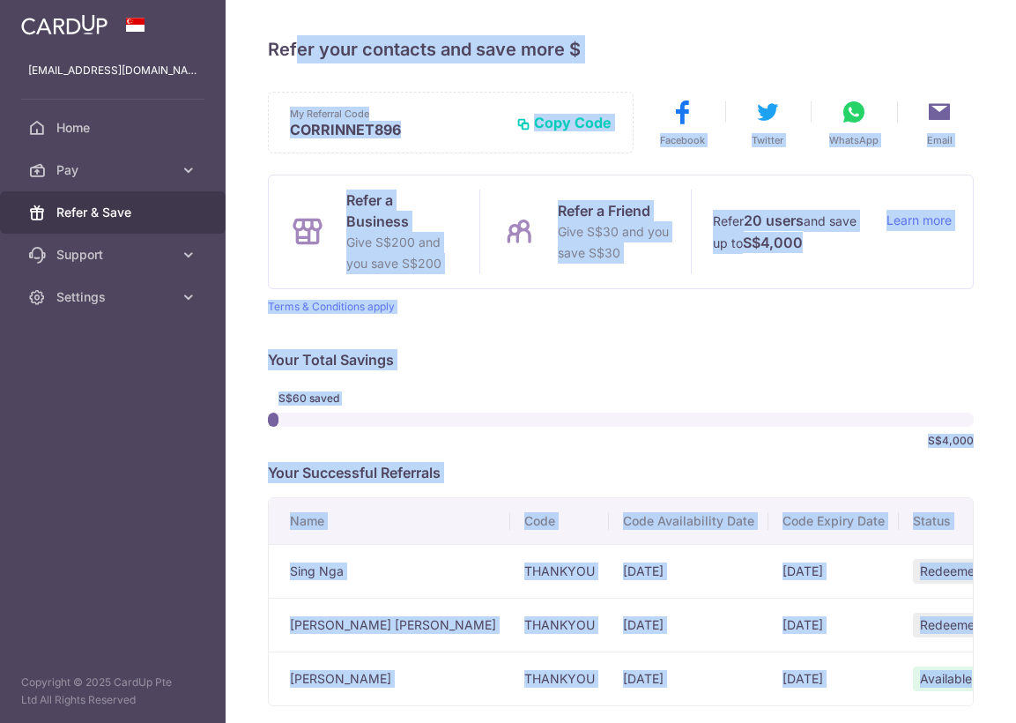
click at [253, 48] on div "× Invite your friends via email To Send Invitations Sample From CardUp Subject …" at bounding box center [621, 361] width 791 height 723
click at [986, 420] on div "× Invite your friends via email To Send Invitations Sample From CardUp Subject …" at bounding box center [621, 361] width 791 height 723
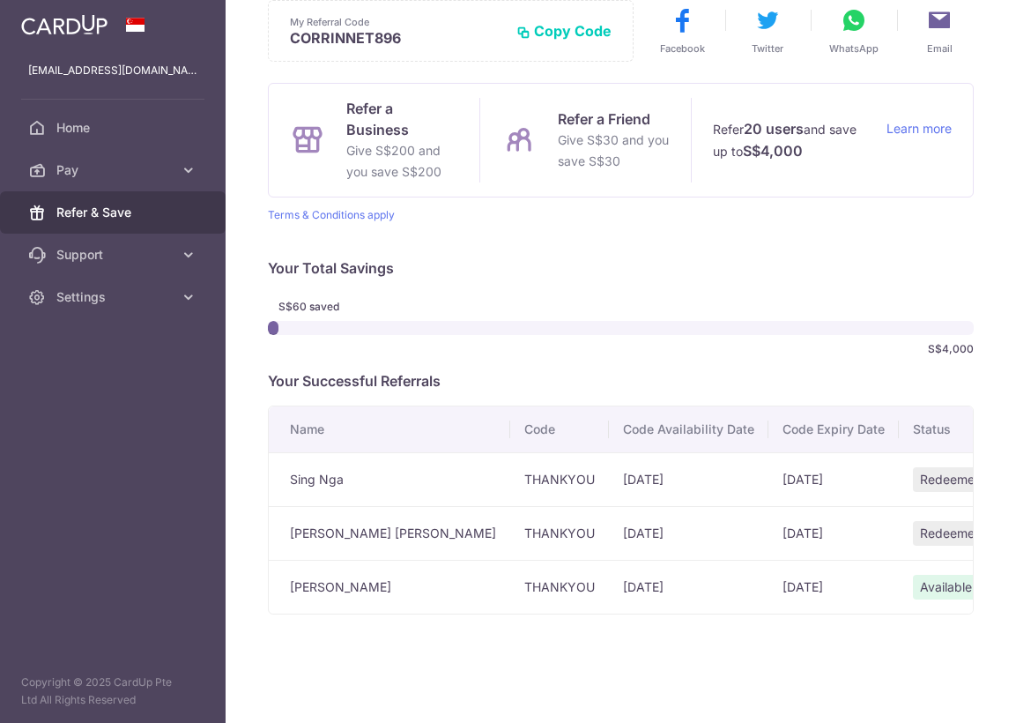
scroll to position [94, 0]
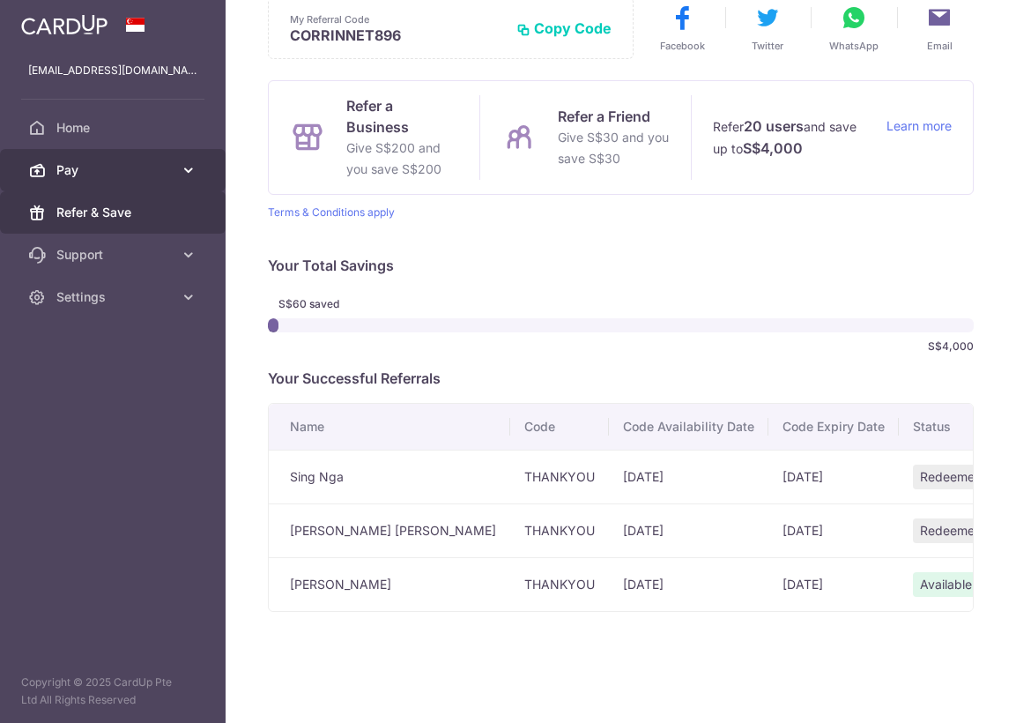
click at [76, 165] on span "Pay" at bounding box center [114, 170] width 116 height 18
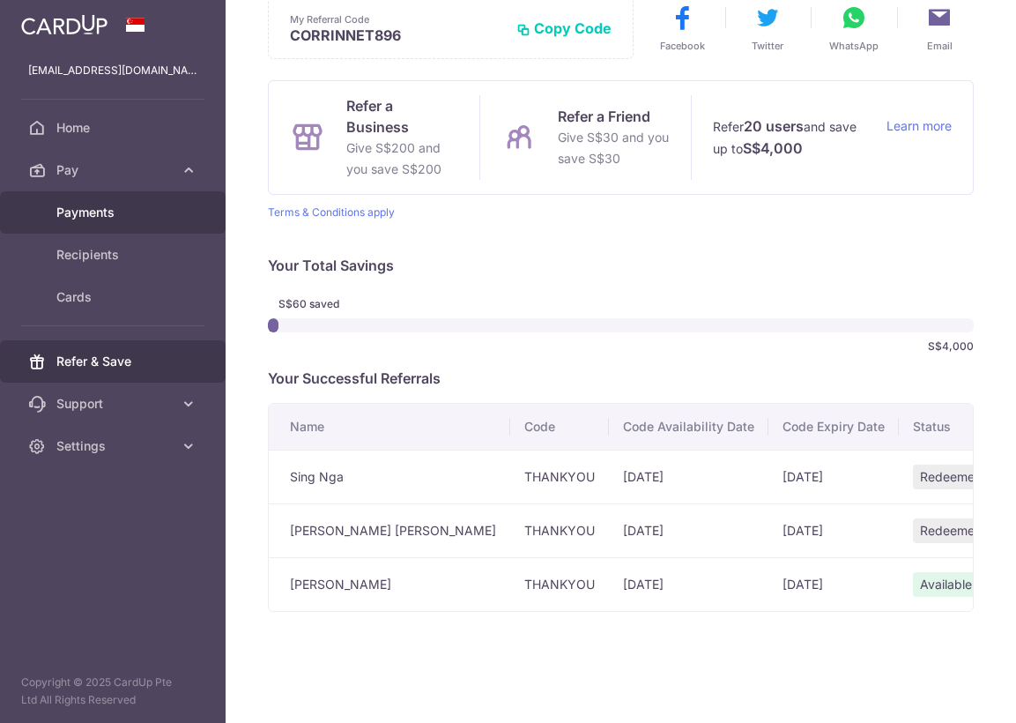
click at [92, 210] on span "Payments" at bounding box center [114, 213] width 116 height 18
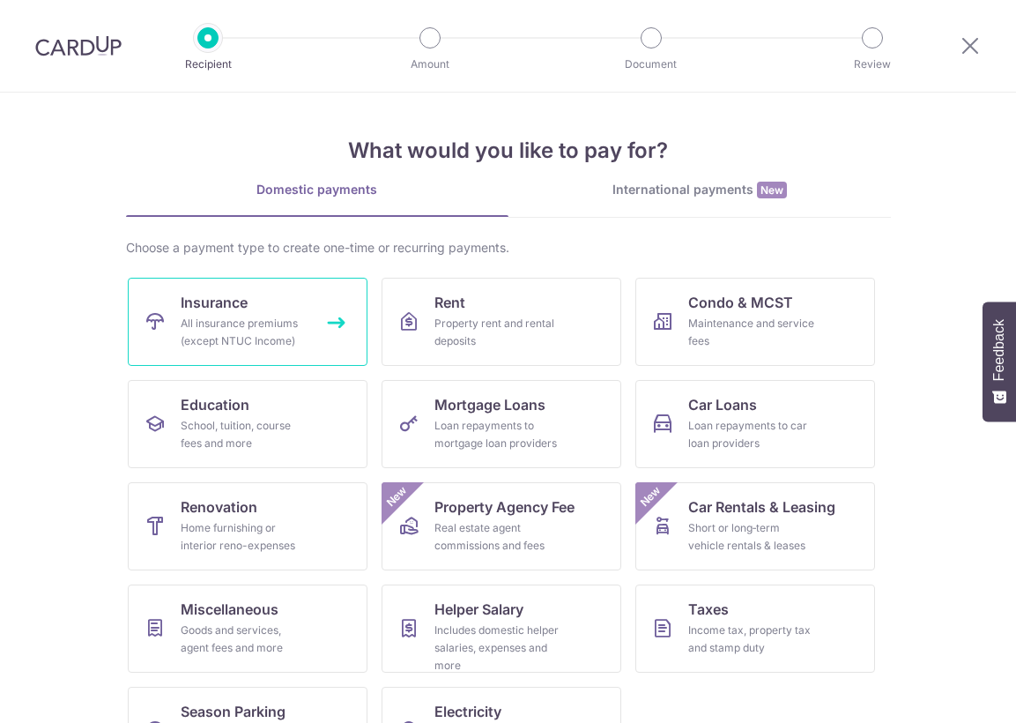
click at [270, 305] on link "Insurance All insurance premiums (except NTUC Income)" at bounding box center [248, 322] width 240 height 88
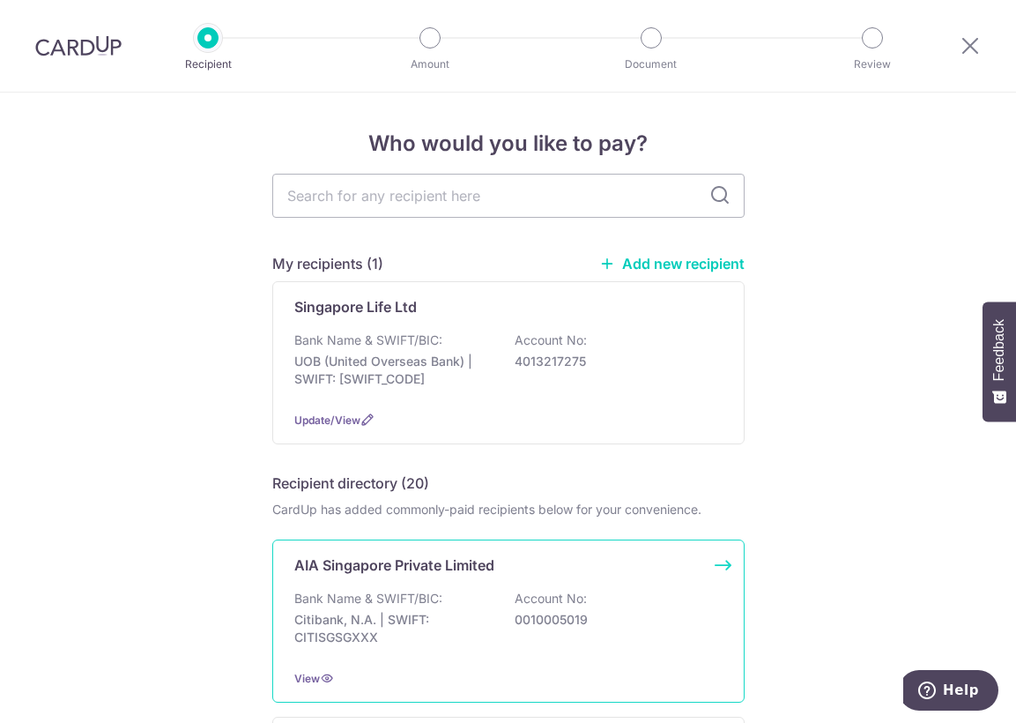
click at [359, 582] on div "AIA Singapore Private Limited Bank Name & SWIFT/BIC: Citibank, N.A. | SWIFT: CI…" at bounding box center [508, 620] width 472 height 163
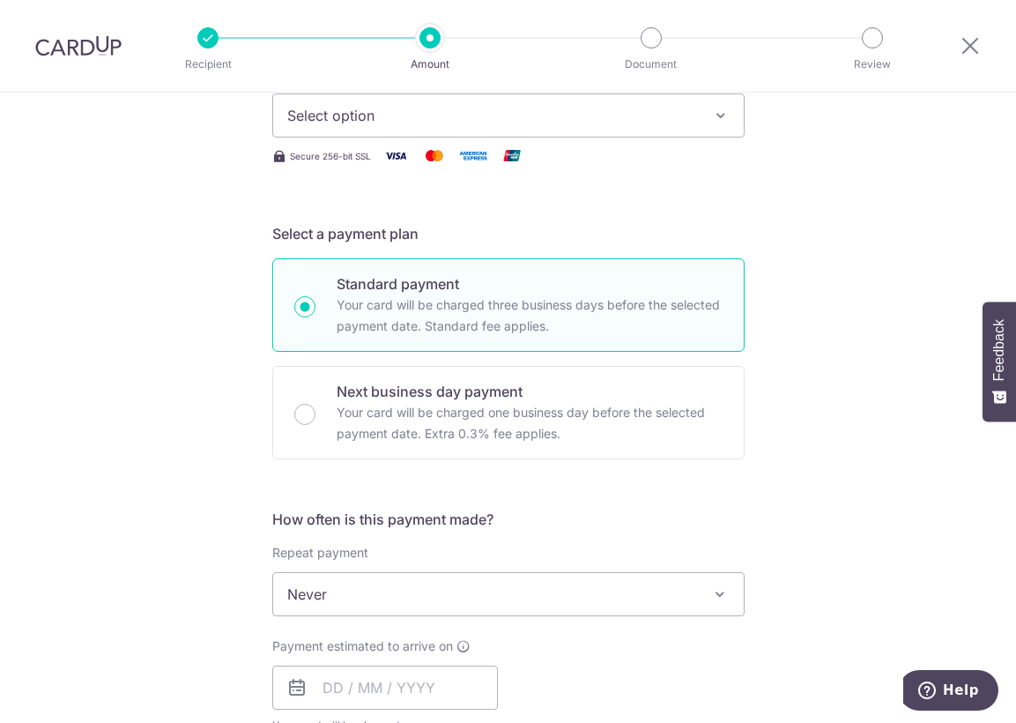
scroll to position [88, 0]
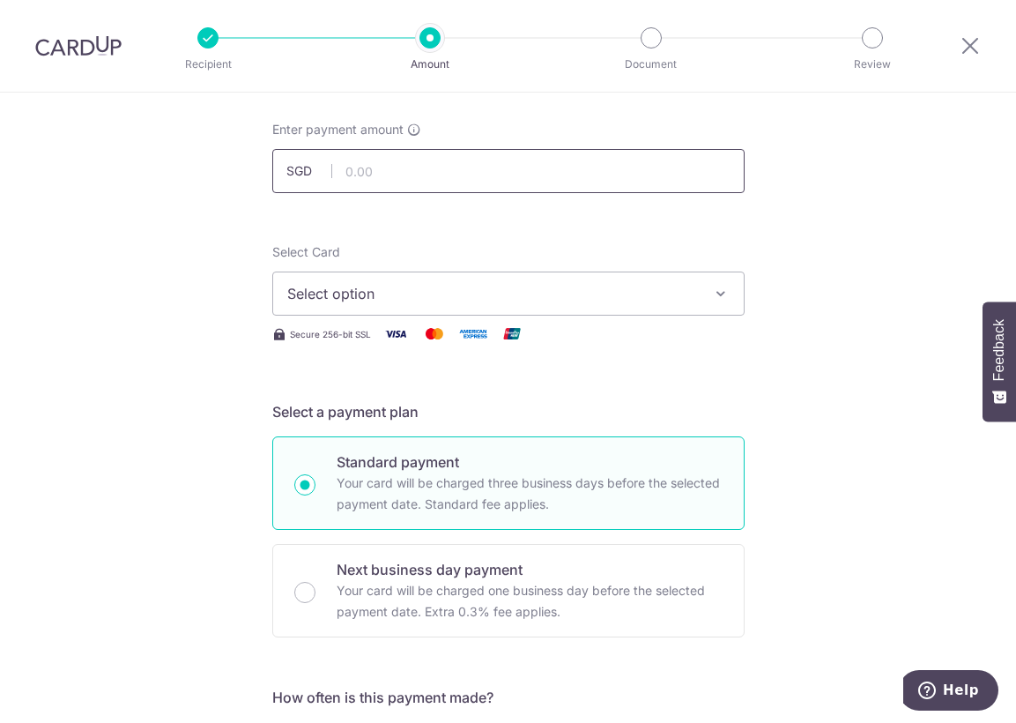
click at [380, 176] on input "text" at bounding box center [508, 171] width 472 height 44
type input "1,154.00"
click at [368, 293] on span "Select option" at bounding box center [492, 293] width 411 height 21
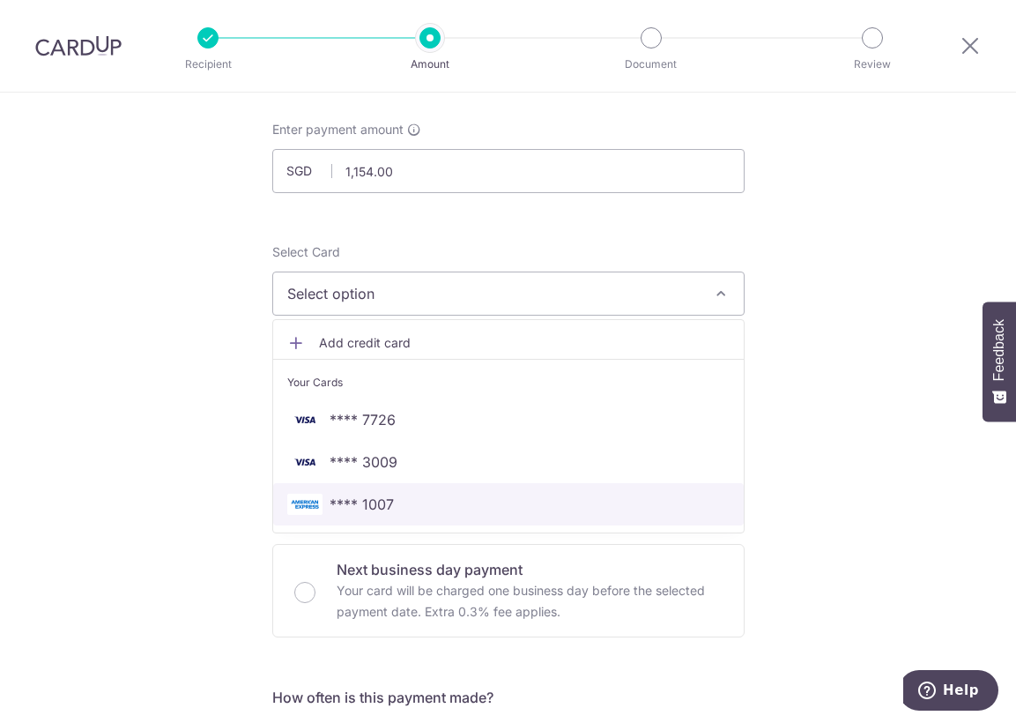
click at [368, 497] on span "**** 1007" at bounding box center [362, 504] width 64 height 21
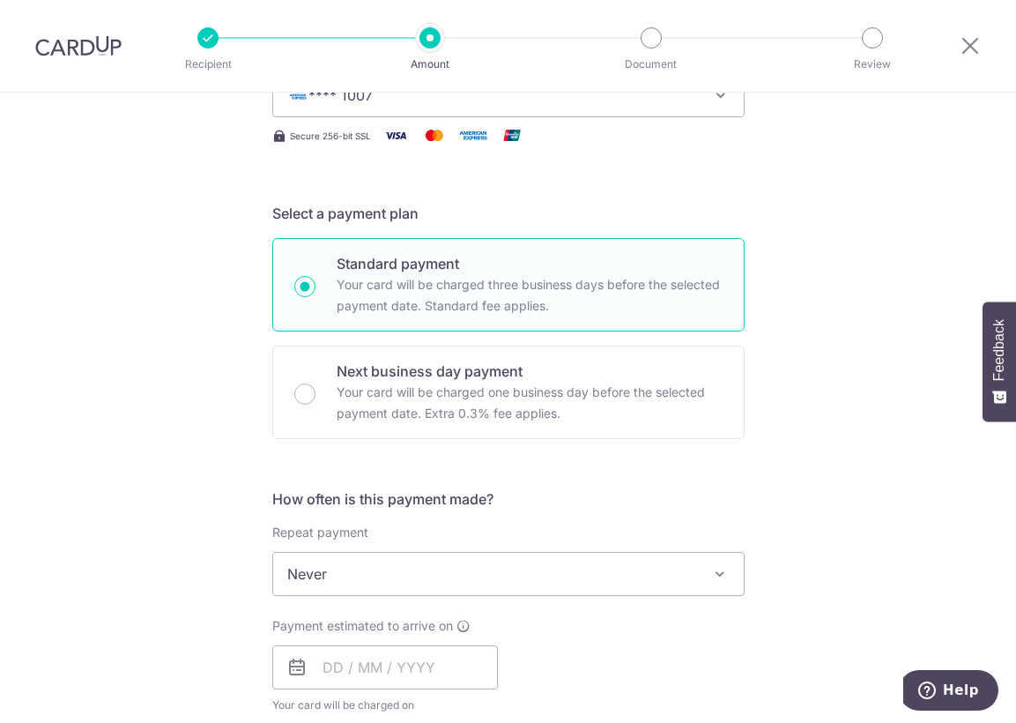
scroll to position [441, 0]
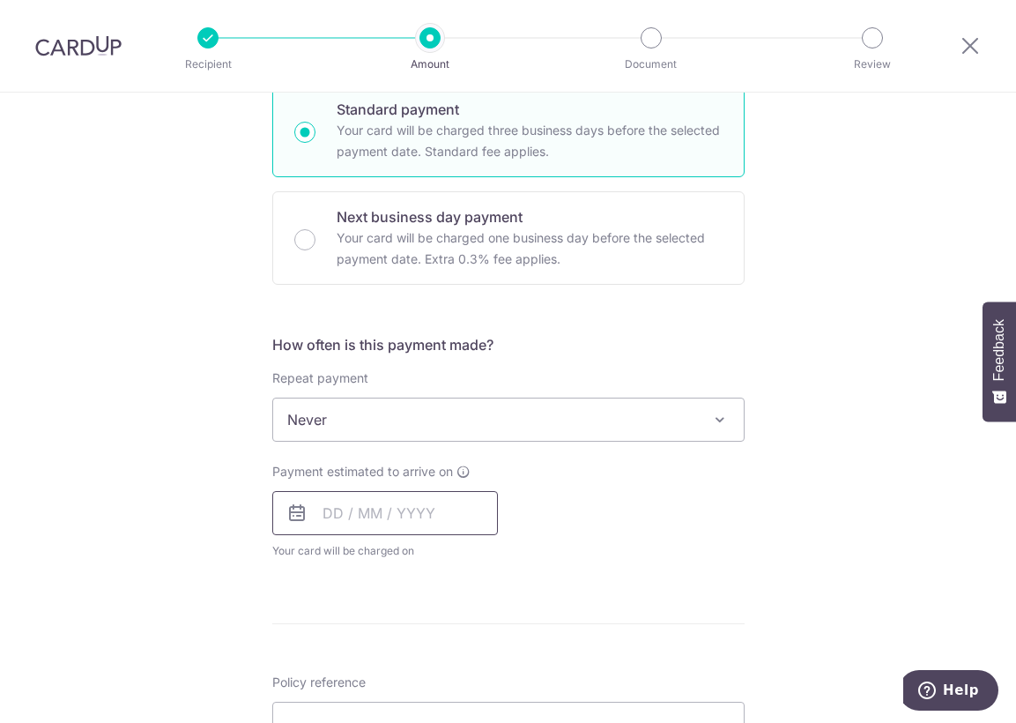
click at [318, 518] on input "text" at bounding box center [385, 513] width 226 height 44
click at [486, 682] on link "10" at bounding box center [485, 673] width 28 height 28
type input "[DATE]"
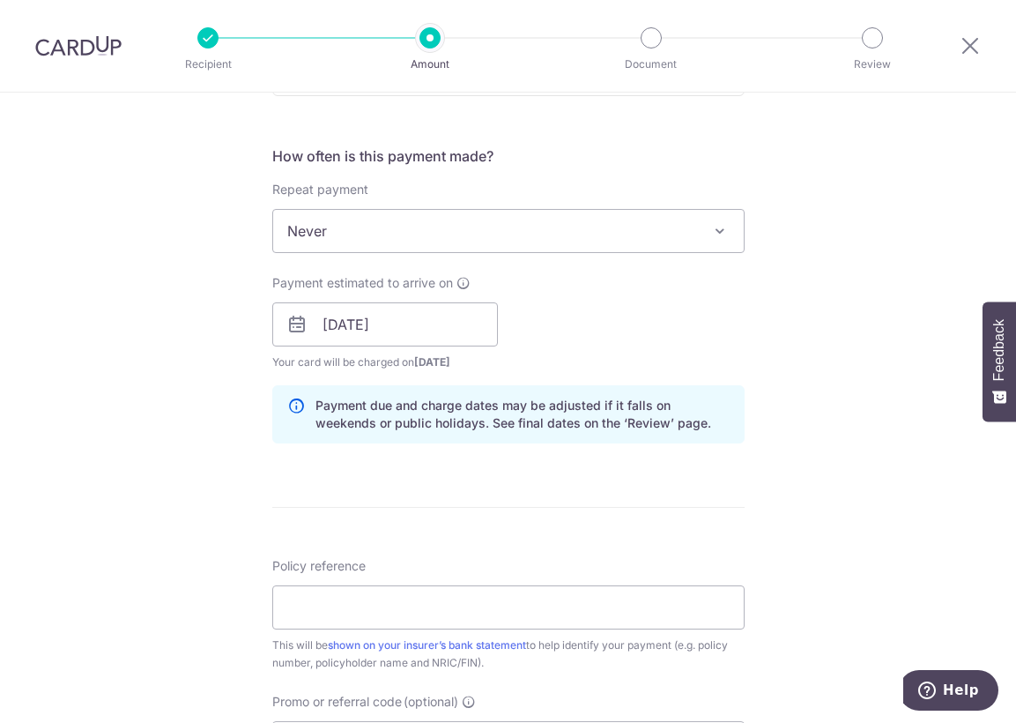
scroll to position [705, 0]
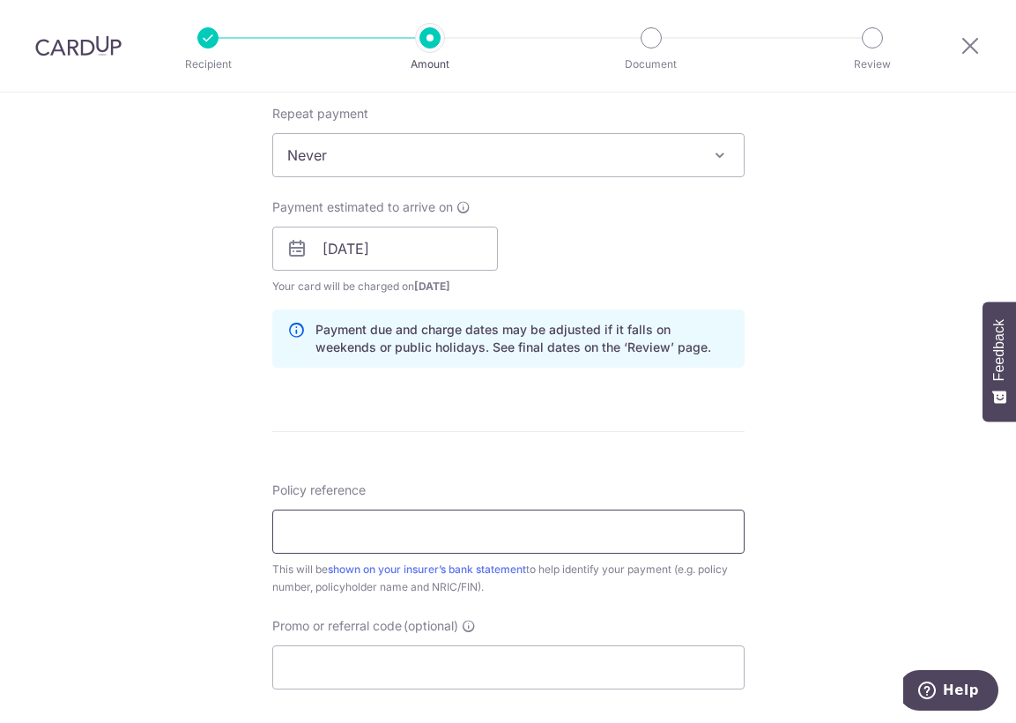
click at [370, 532] on input "Policy reference" at bounding box center [508, 532] width 472 height 44
paste input "H222965350"
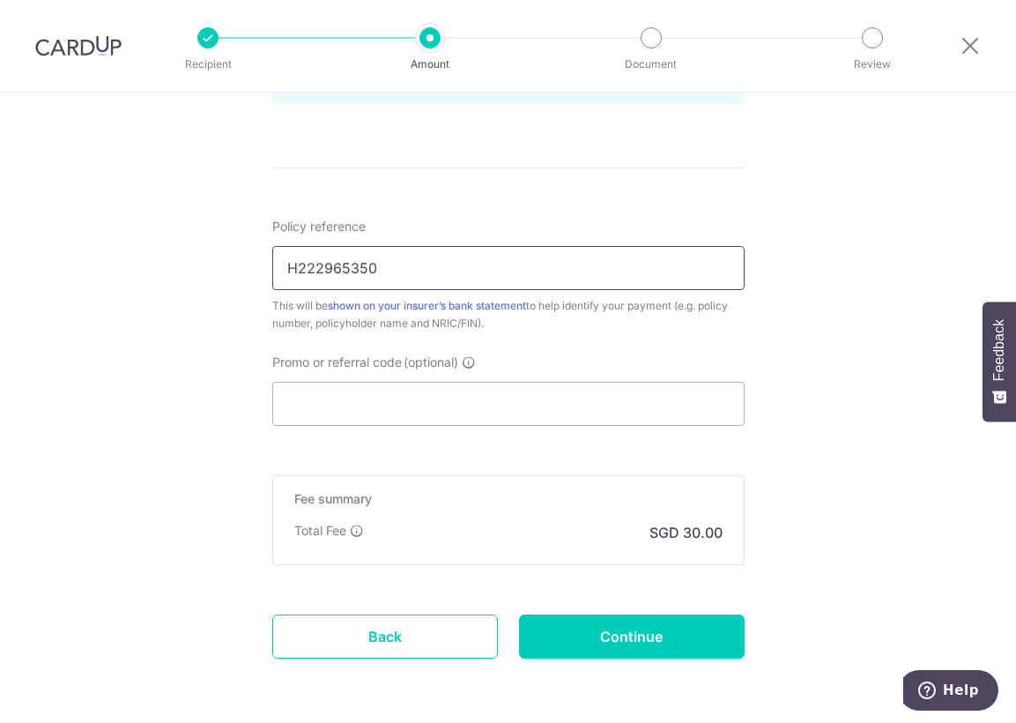
scroll to position [970, 0]
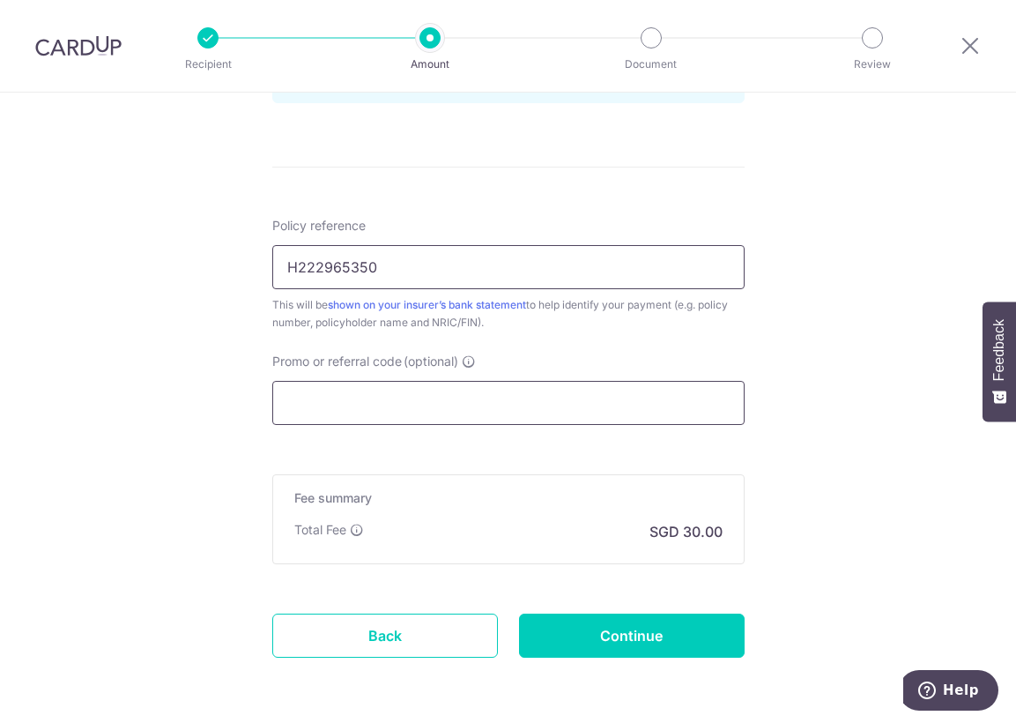
type input "H222965350"
click at [374, 409] on input "Promo or referral code (optional)" at bounding box center [508, 403] width 472 height 44
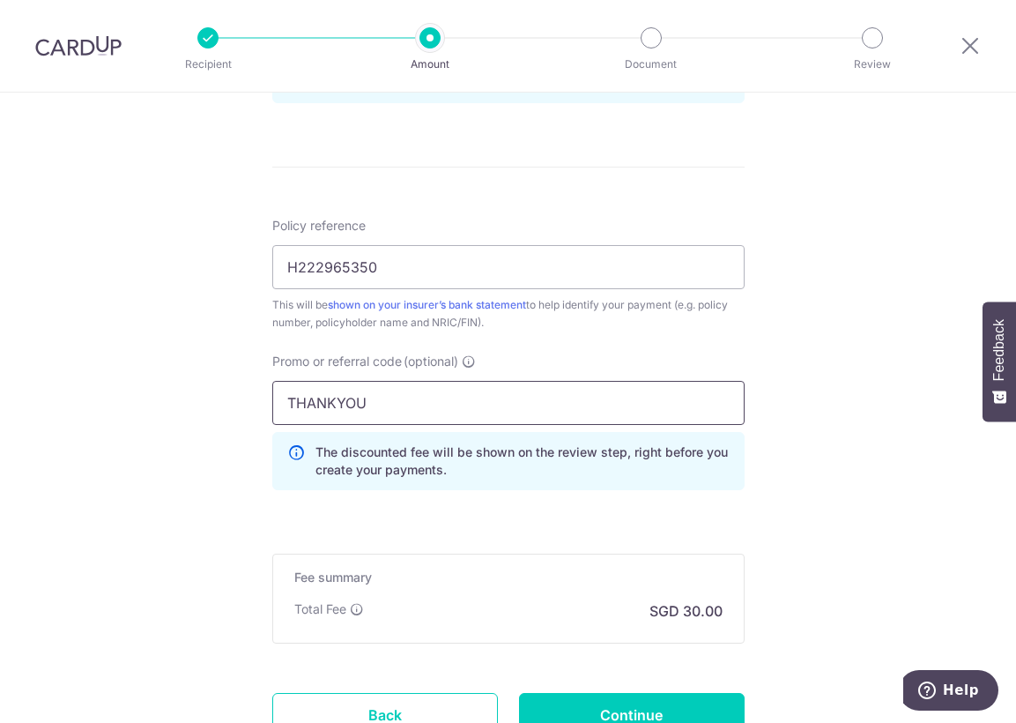
type input "THANKYOU"
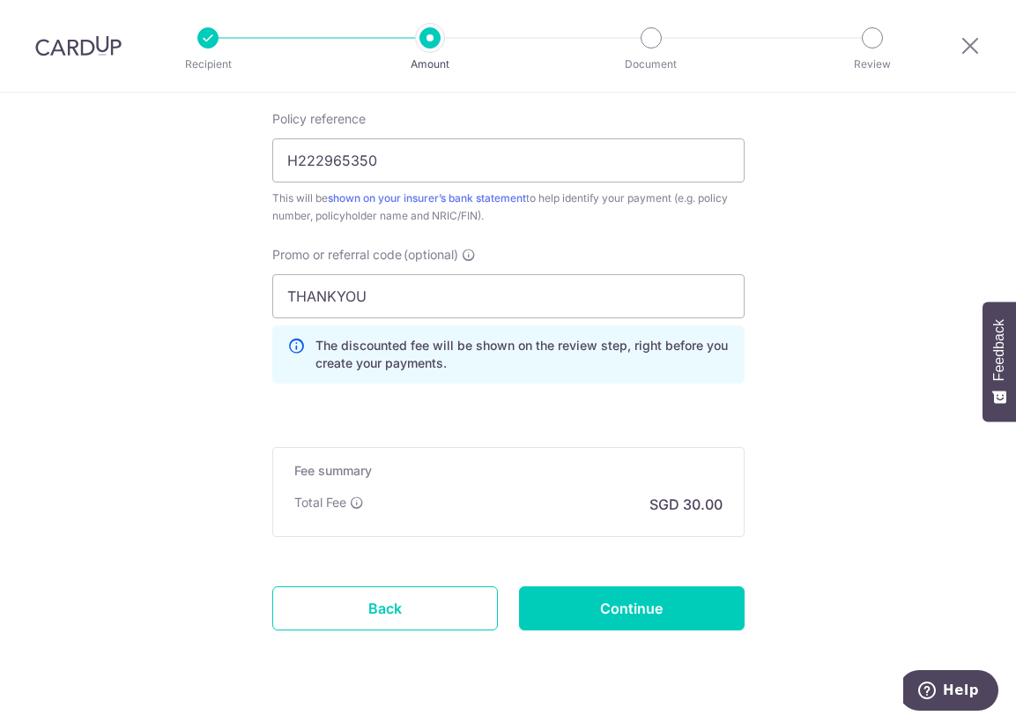
scroll to position [1116, 0]
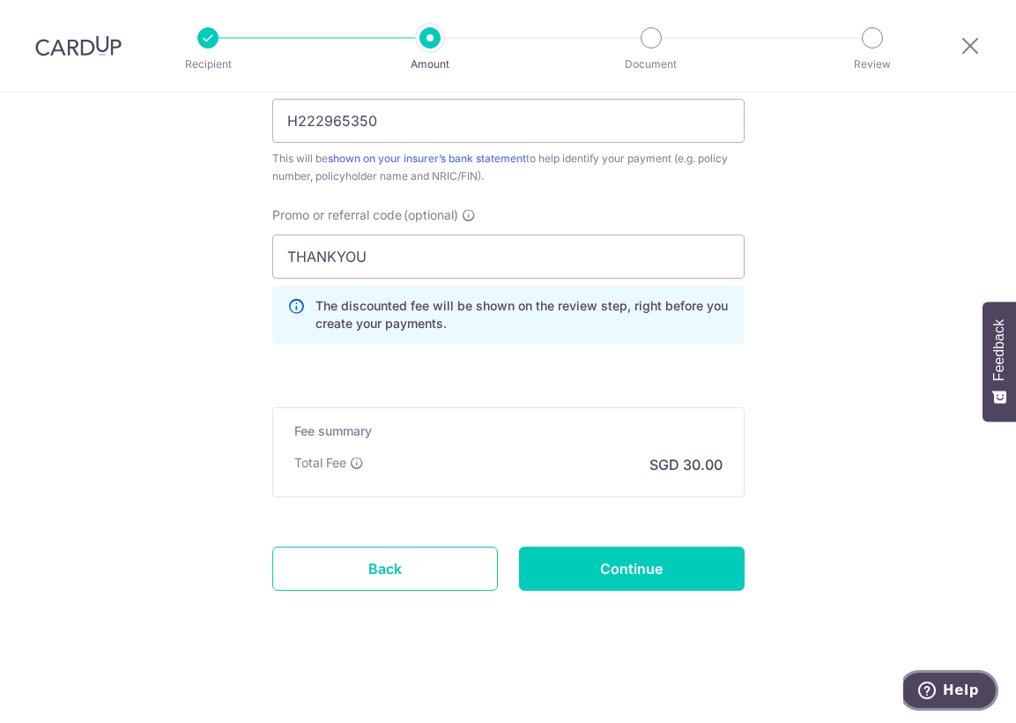
click at [936, 696] on icon "Help" at bounding box center [928, 690] width 18 height 18
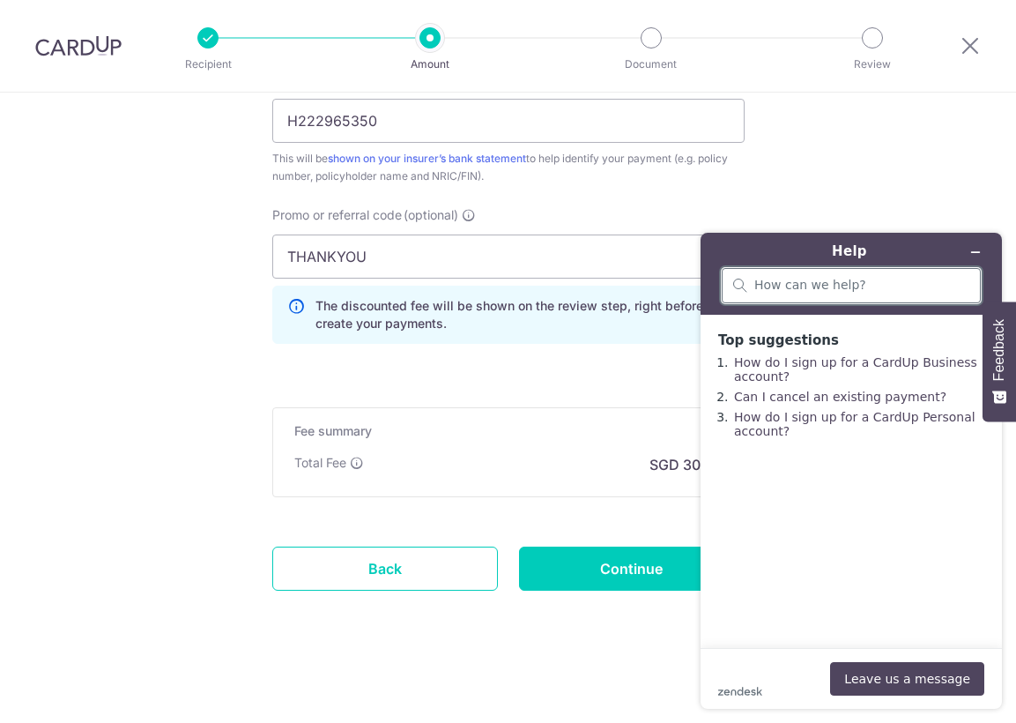
click at [762, 282] on input "search" at bounding box center [862, 286] width 215 height 16
type input "I"
type input "D"
type input "I"
type input "R"
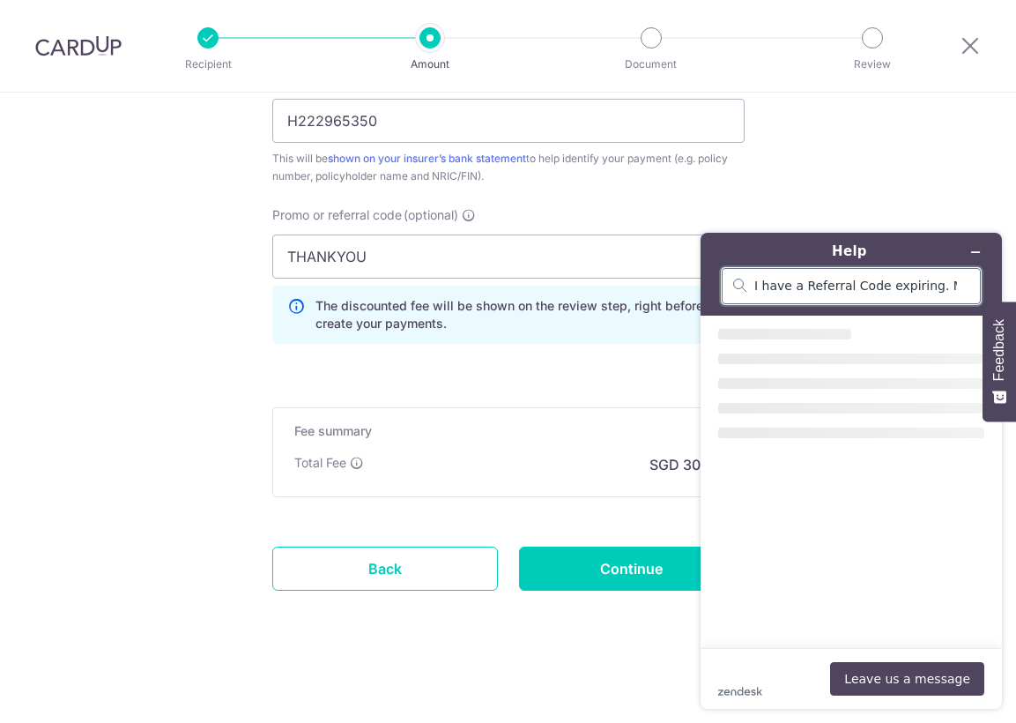
type input "I have a Referral Code expiring. M"
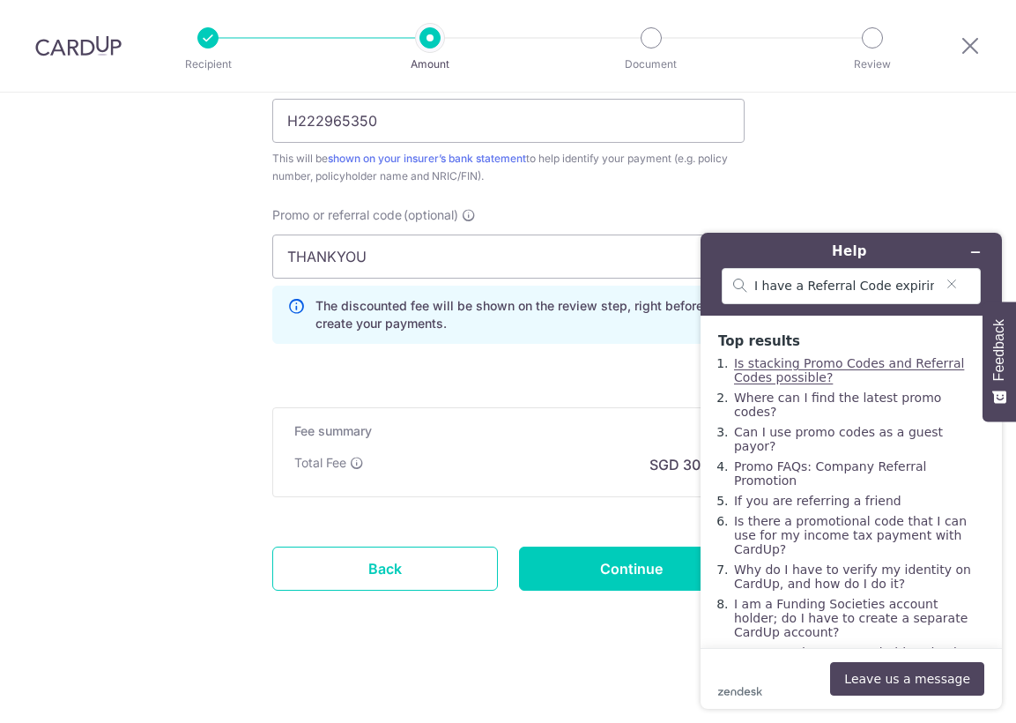
click at [795, 362] on link "Is stacking Promo Codes and Referral Codes possible?" at bounding box center [849, 370] width 230 height 28
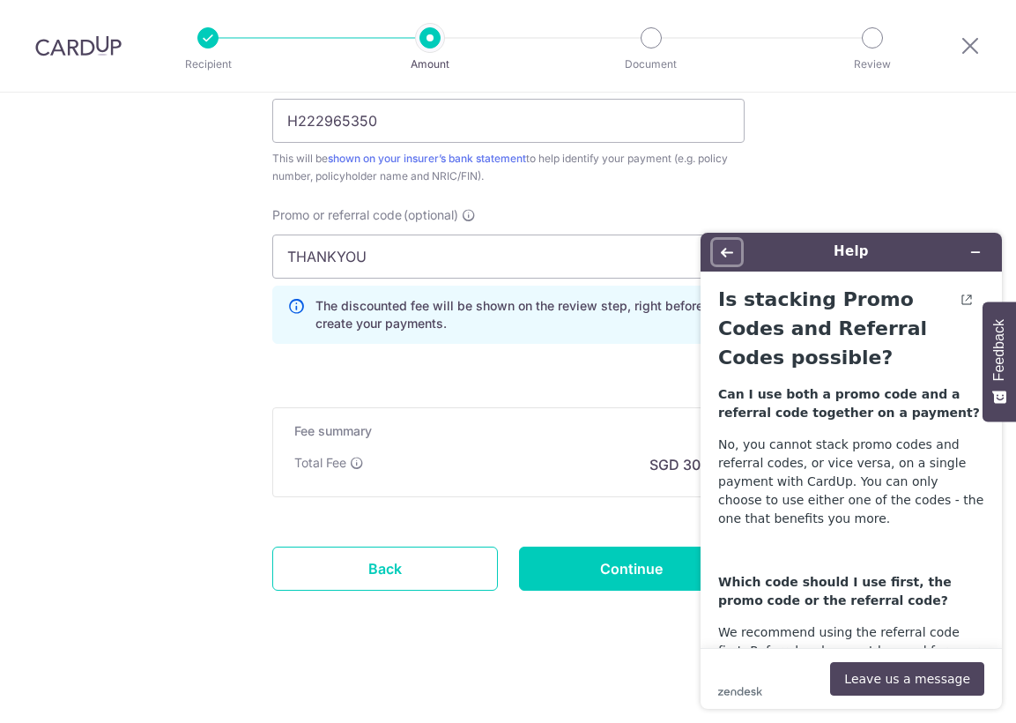
click at [725, 256] on icon "Back" at bounding box center [727, 253] width 12 height 10
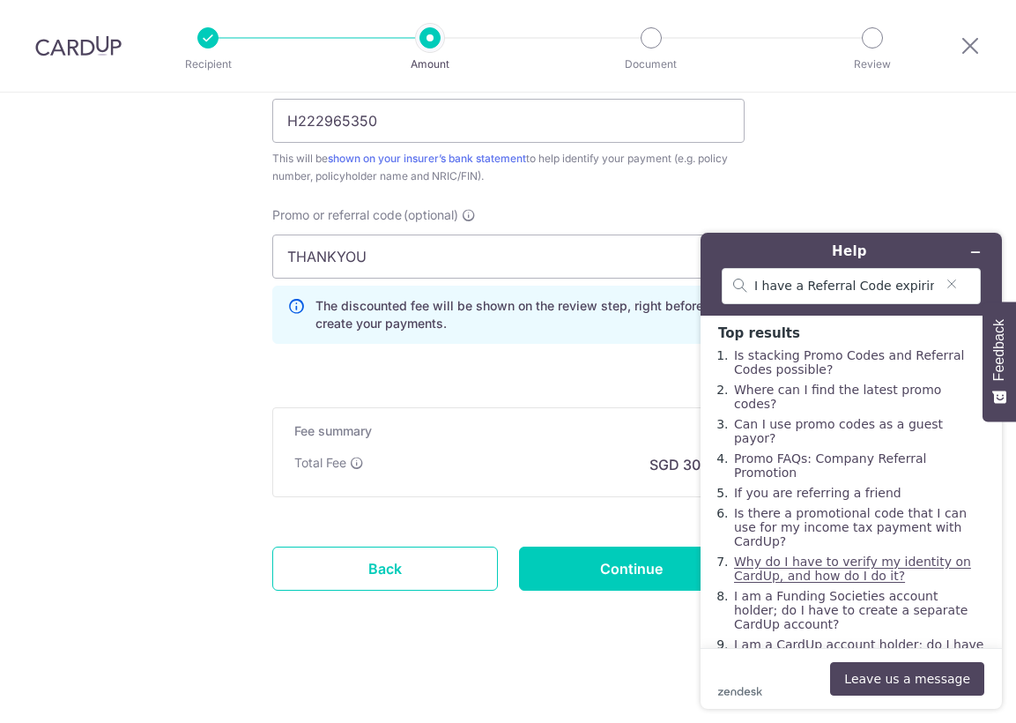
scroll to position [11, 0]
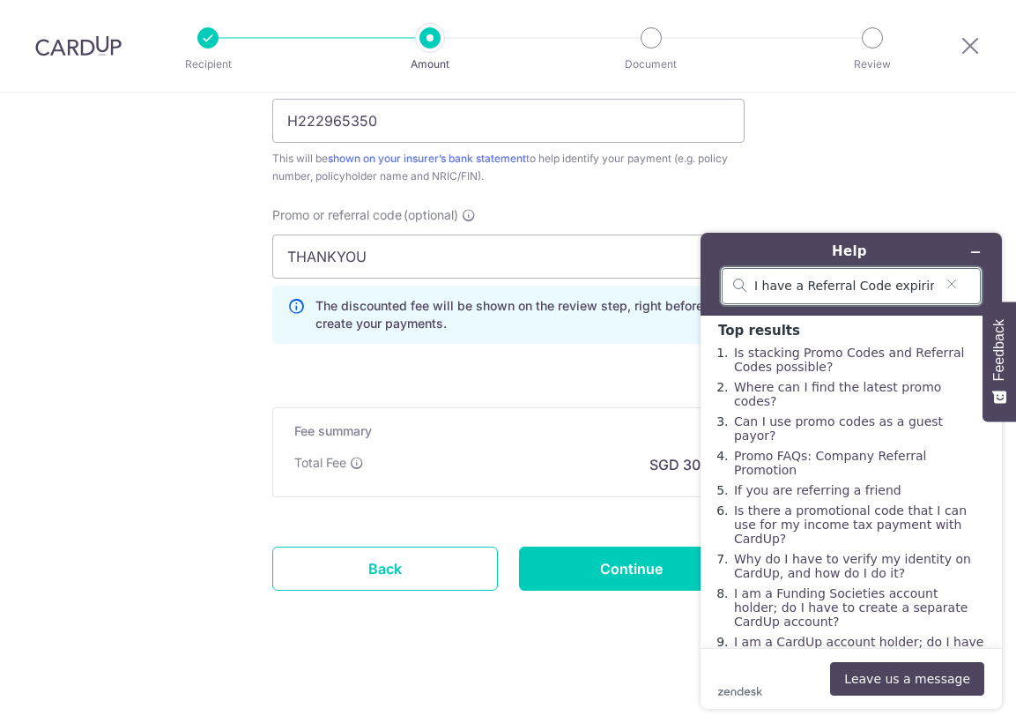
click at [854, 283] on input "I have a Referral Code expiring. M" at bounding box center [845, 287] width 180 height 16
type input "I have a Referral Code expiring. Can I set up a payment using it if the payment…"
click at [904, 681] on button "Leave us a message" at bounding box center [907, 678] width 154 height 33
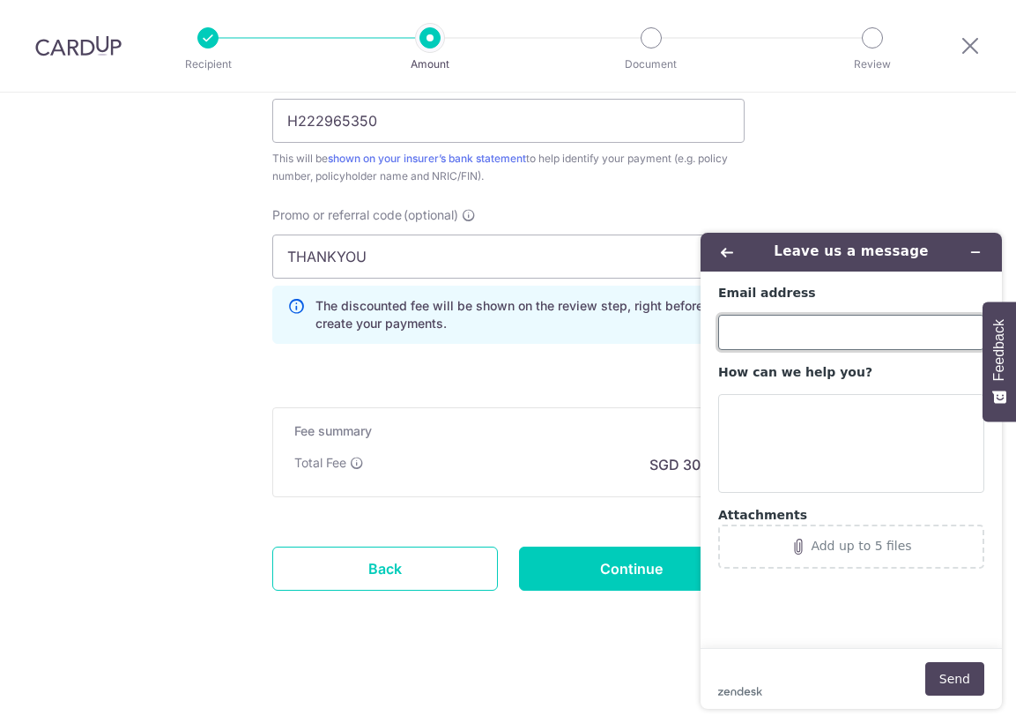
click at [755, 331] on input "Email address" at bounding box center [851, 332] width 266 height 35
type input "[EMAIL_ADDRESS][DOMAIN_NAME]"
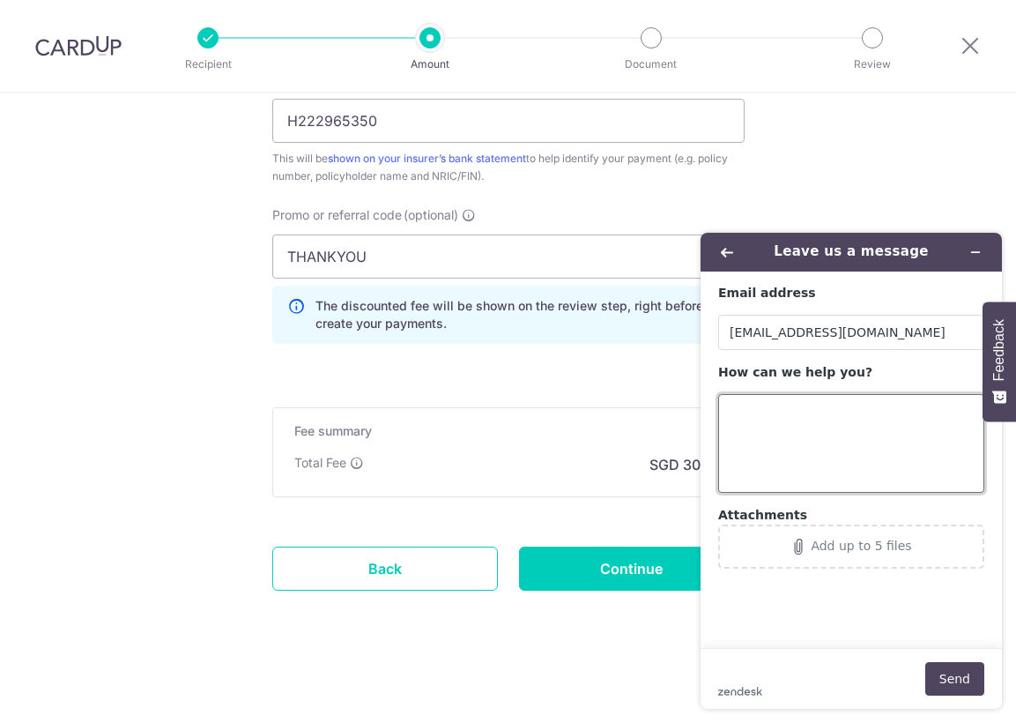
click at [758, 435] on textarea "How can we help you?" at bounding box center [851, 443] width 266 height 99
type textarea "I have a Referral Code expiring on [DATE] Is it usuable"
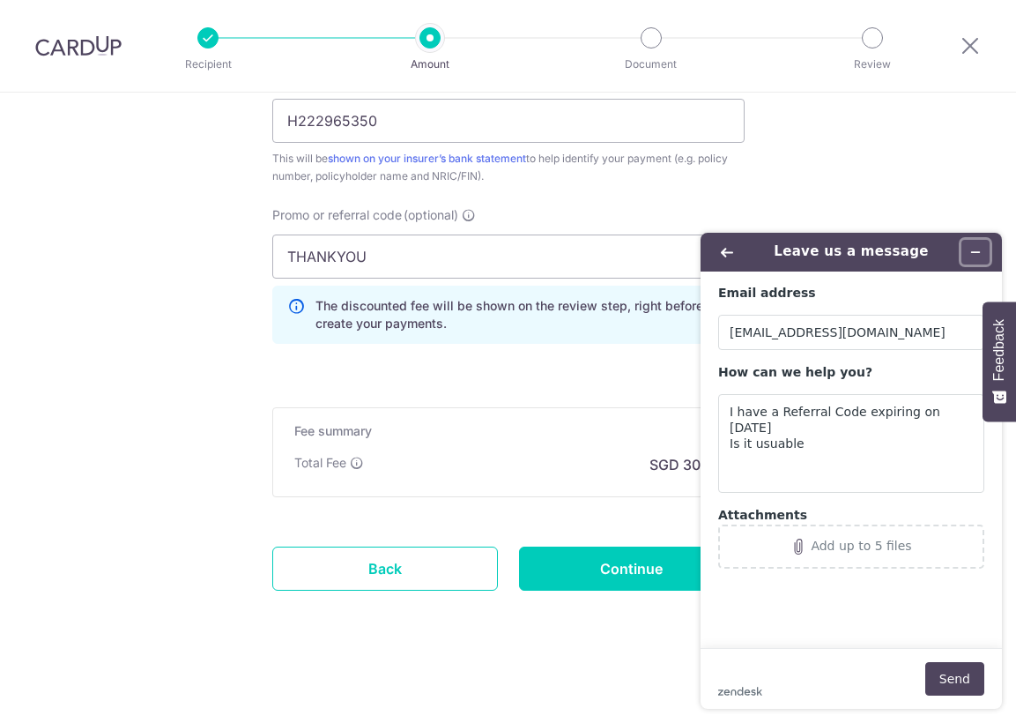
click at [976, 250] on icon "Minimize widget" at bounding box center [976, 252] width 12 height 12
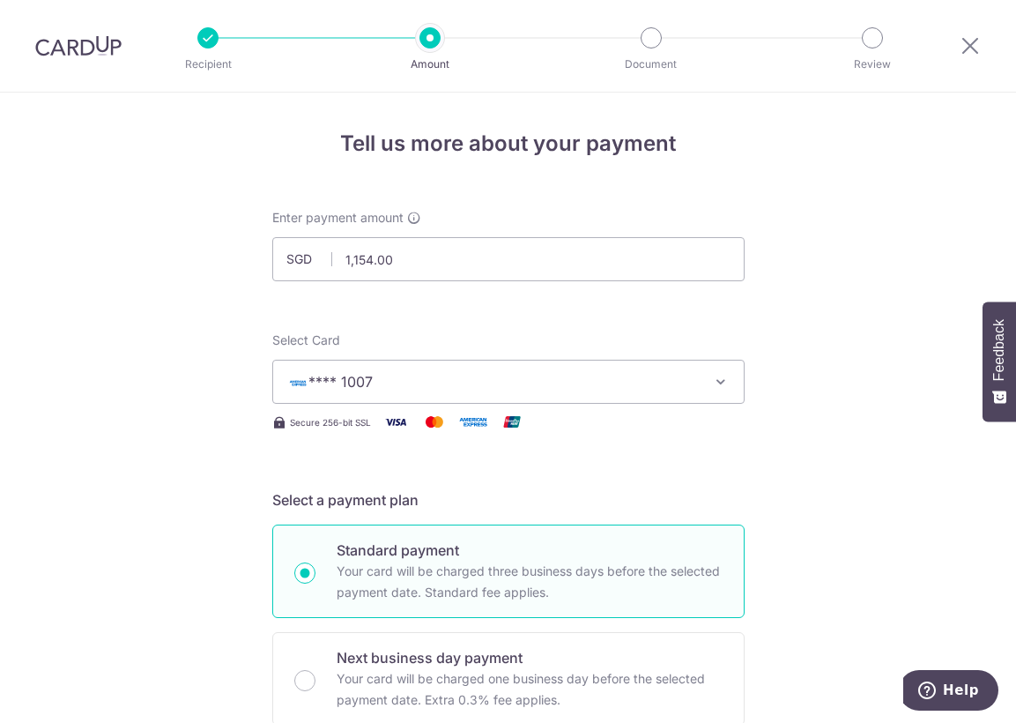
drag, startPoint x: 864, startPoint y: 7, endPoint x: 597, endPoint y: 207, distance: 333.7
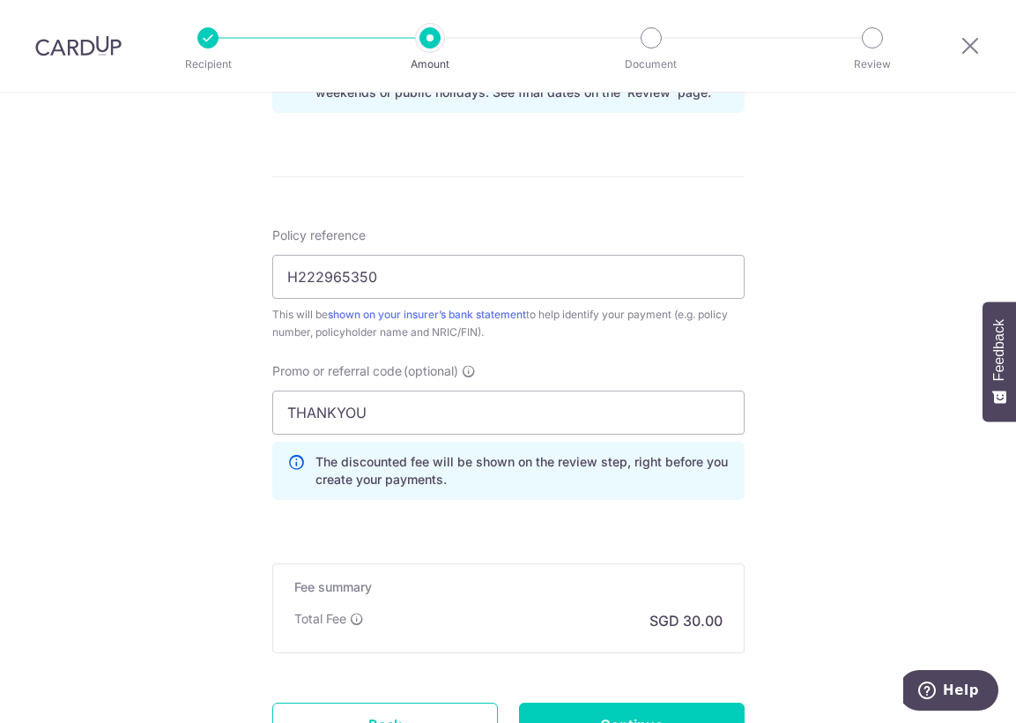
scroll to position [1088, 0]
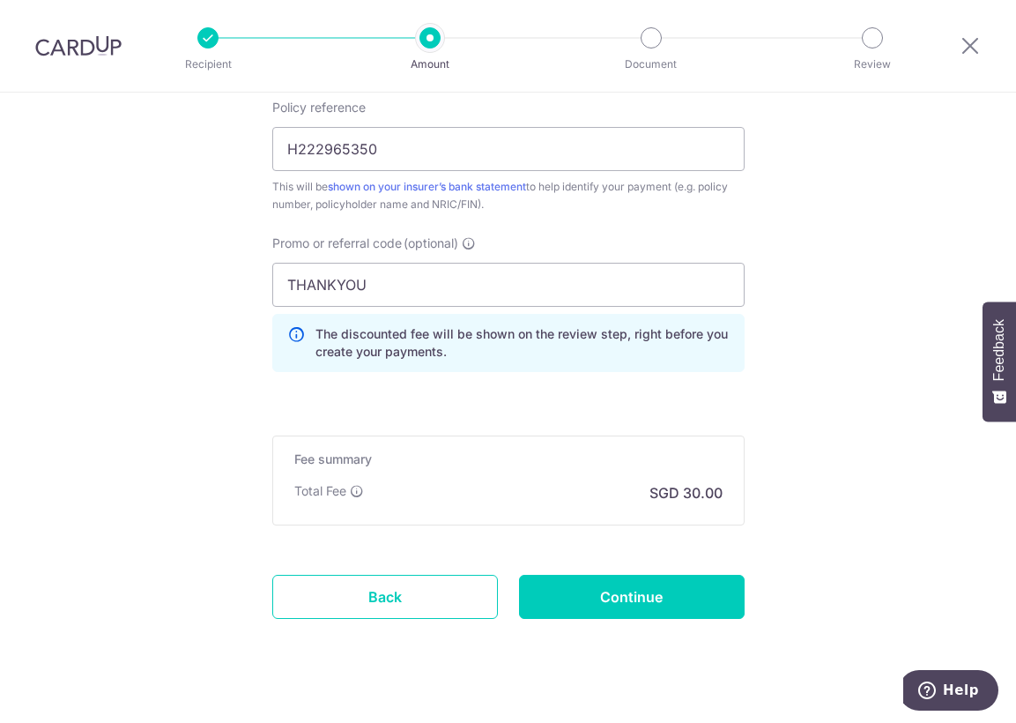
drag, startPoint x: 1004, startPoint y: 0, endPoint x: 201, endPoint y: 379, distance: 888.0
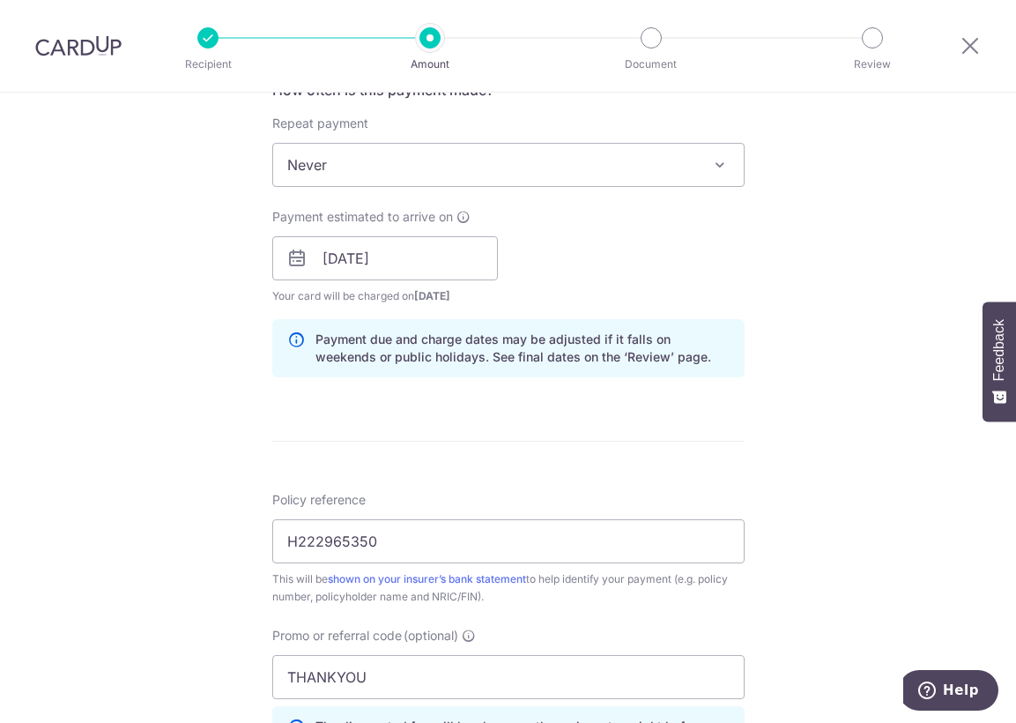
scroll to position [471, 0]
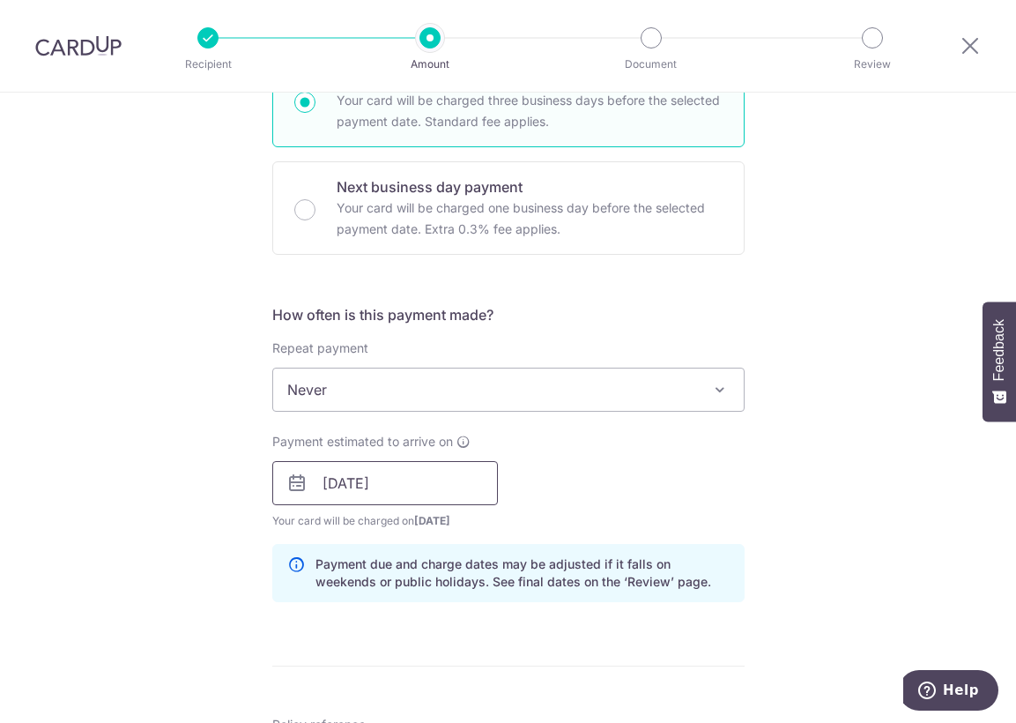
click at [434, 476] on input "[DATE]" at bounding box center [385, 483] width 226 height 44
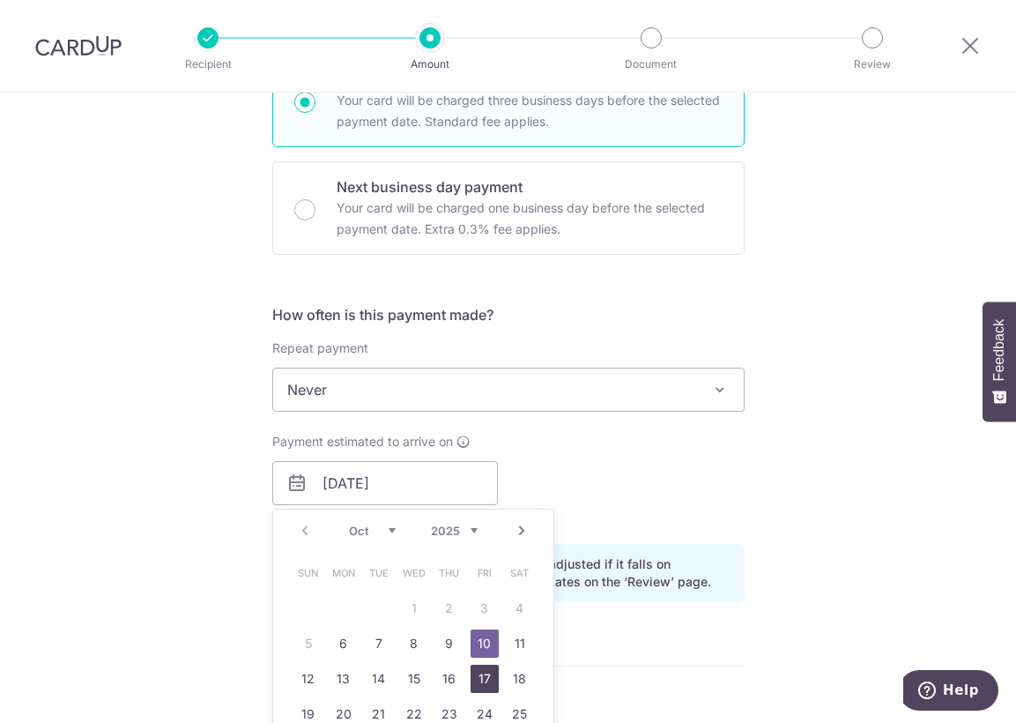
click at [473, 681] on link "17" at bounding box center [485, 679] width 28 height 28
type input "[DATE]"
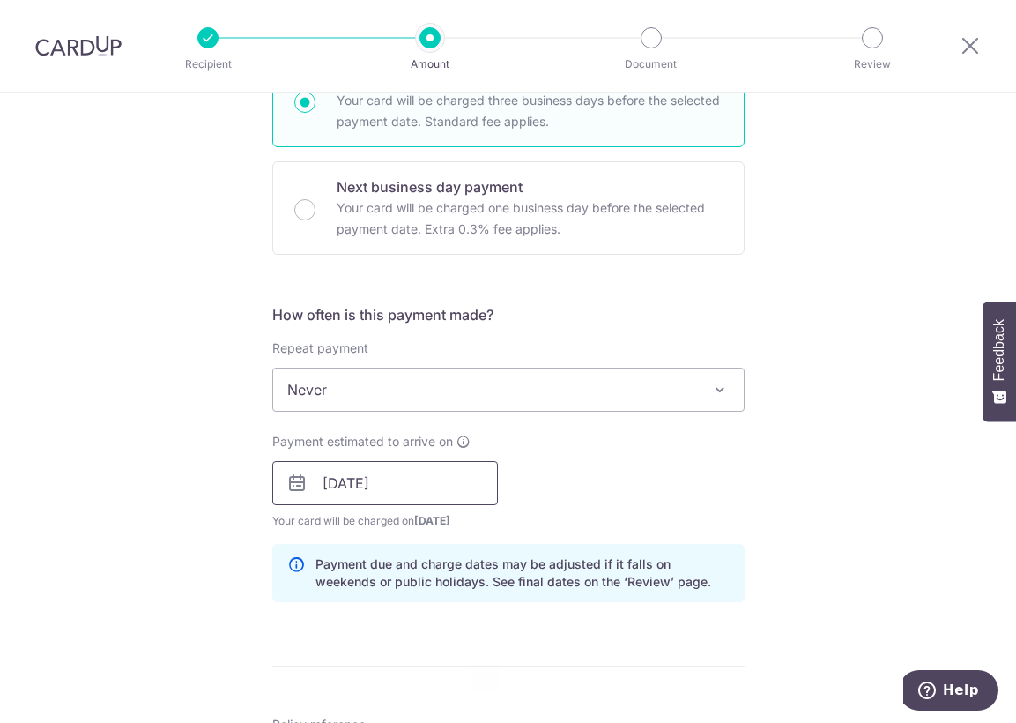
click at [467, 489] on input "[DATE]" at bounding box center [385, 483] width 226 height 44
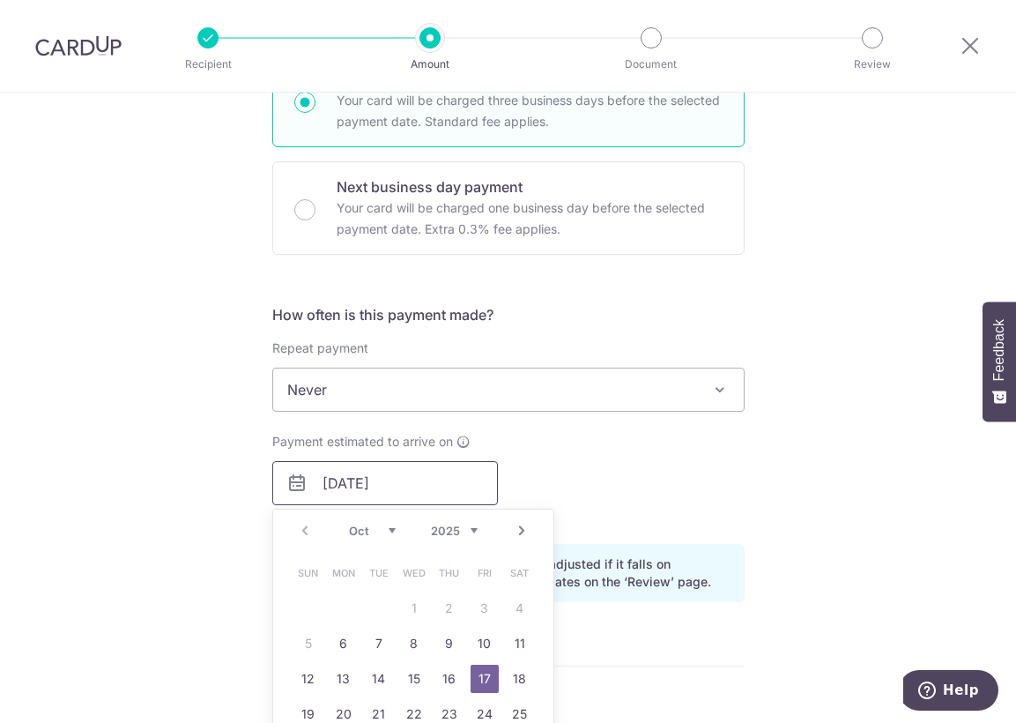
scroll to position [559, 0]
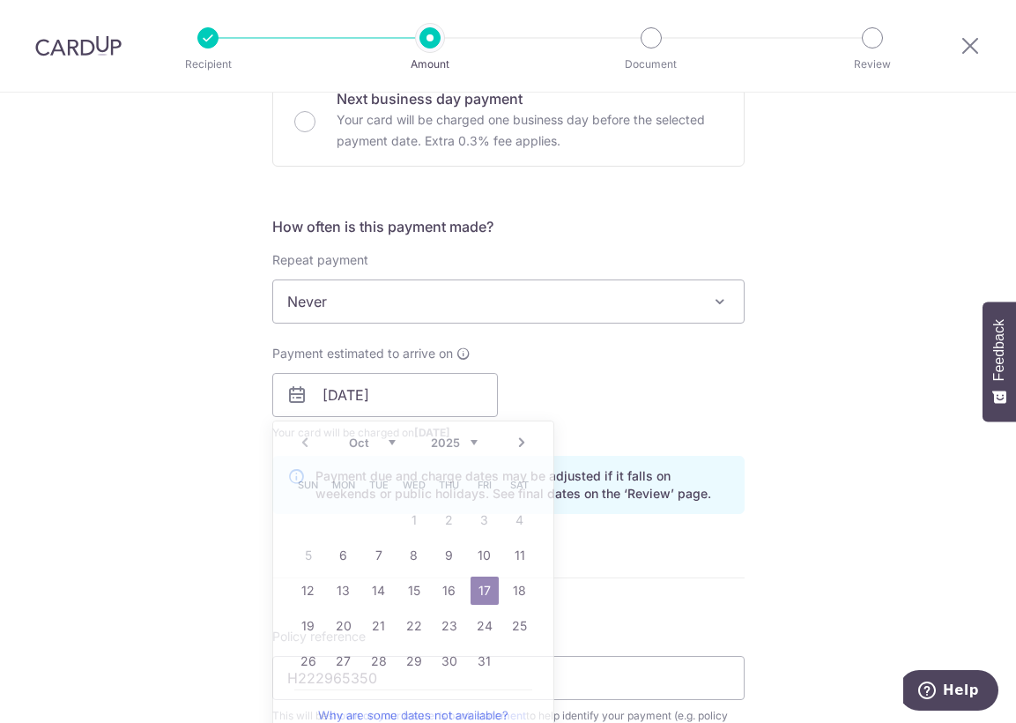
click at [738, 577] on form "Enter payment amount SGD 1,154.00 1154.00 Select Card **** 1007 Add credit card…" at bounding box center [508, 423] width 472 height 1547
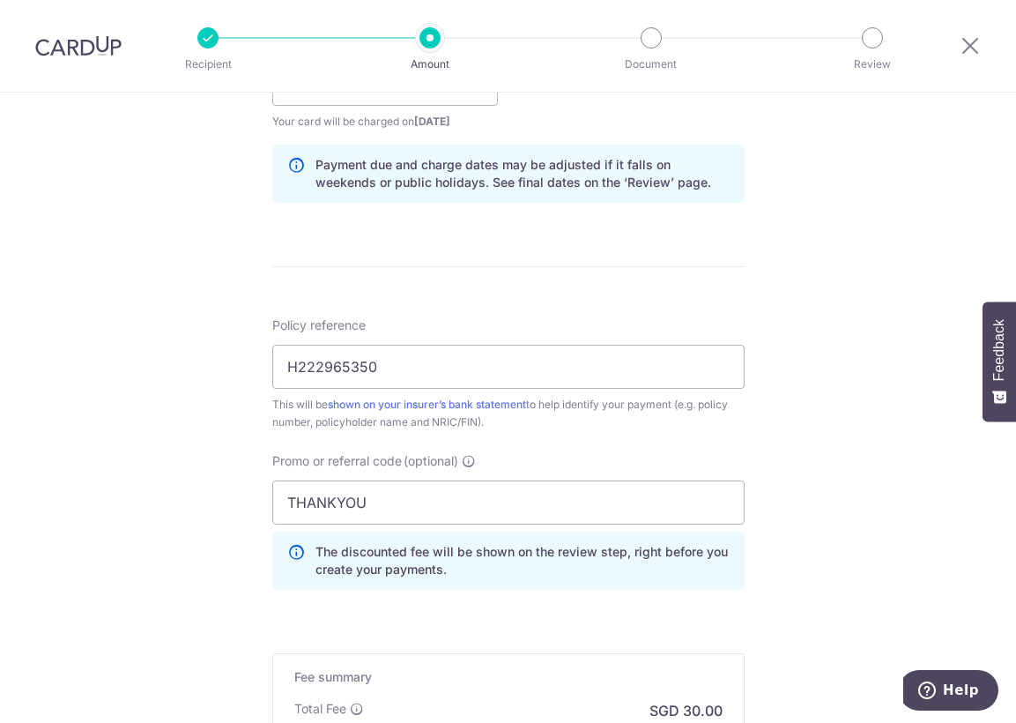
scroll to position [1116, 0]
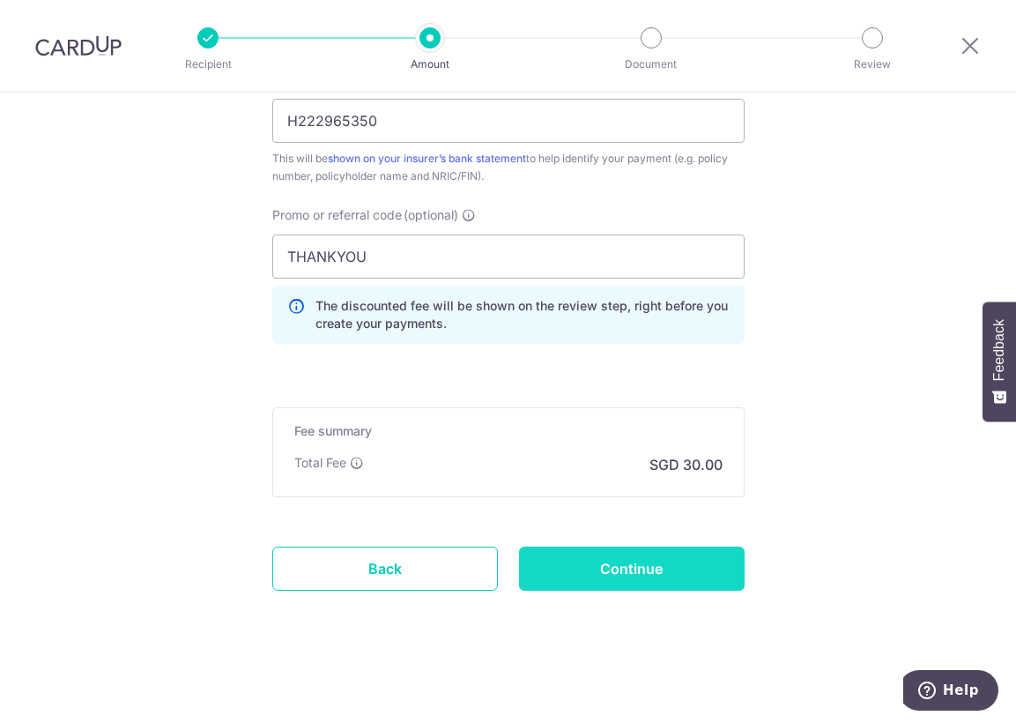
click at [605, 566] on input "Continue" at bounding box center [632, 569] width 226 height 44
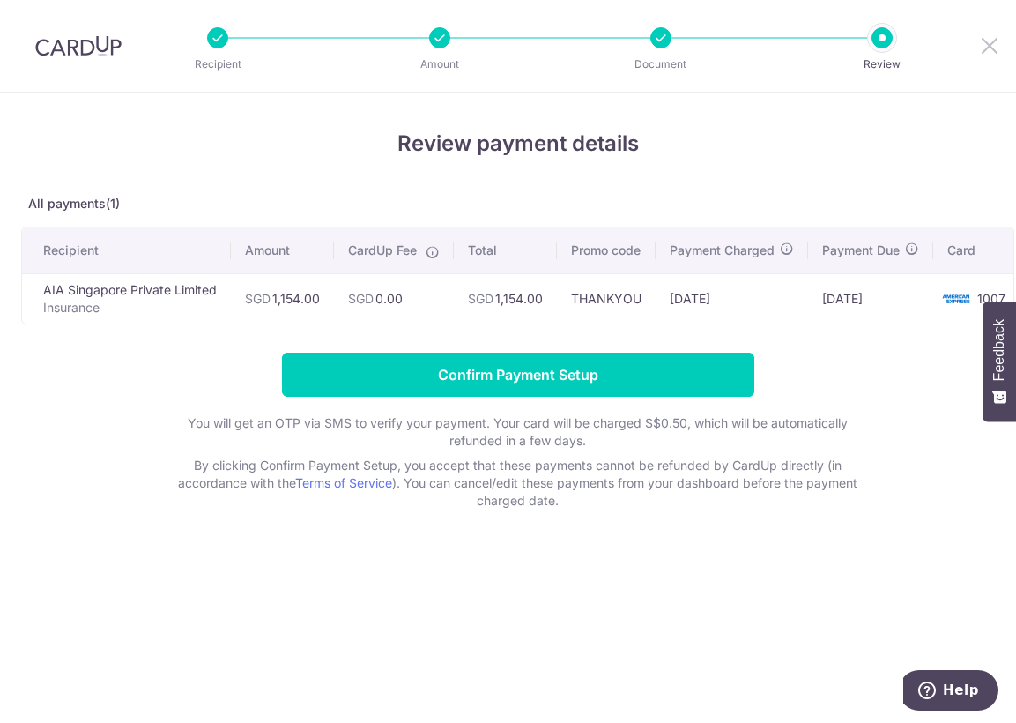
click at [987, 47] on icon at bounding box center [989, 45] width 21 height 22
drag, startPoint x: 981, startPoint y: 47, endPoint x: 584, endPoint y: 87, distance: 399.6
click at [981, 47] on icon at bounding box center [989, 45] width 21 height 22
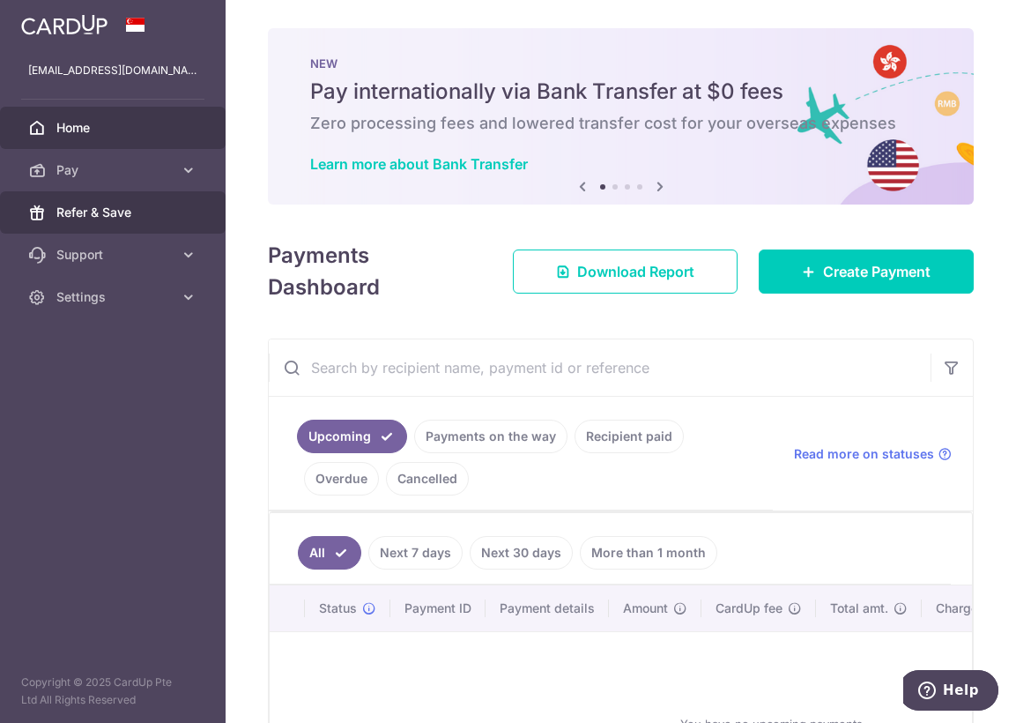
click at [79, 212] on span "Refer & Save" at bounding box center [114, 213] width 116 height 18
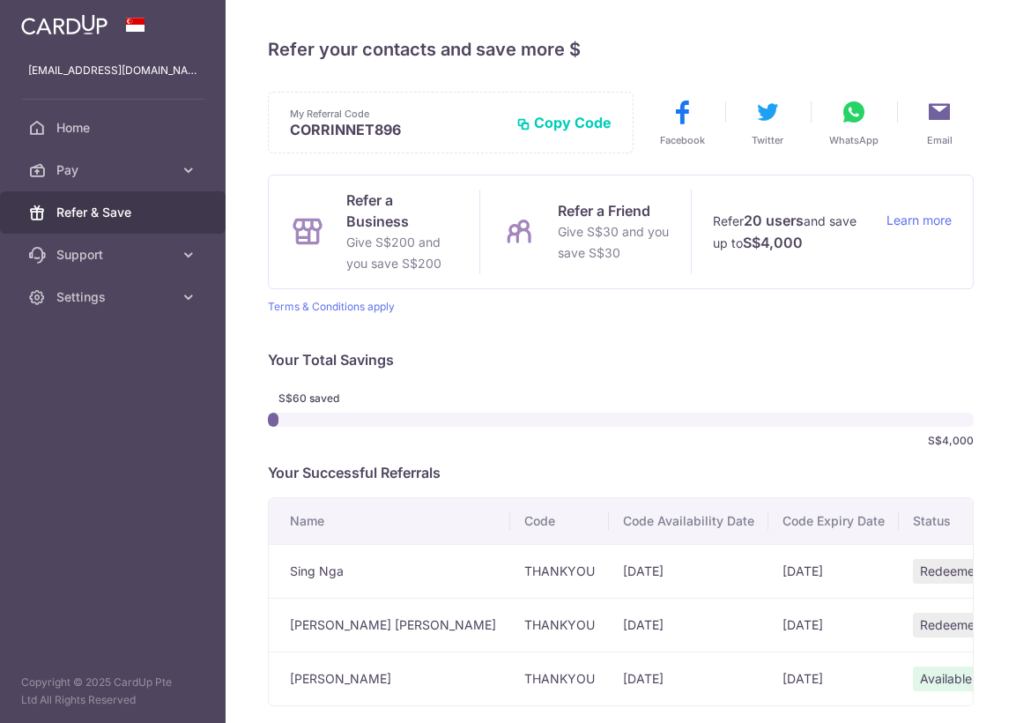
scroll to position [94, 0]
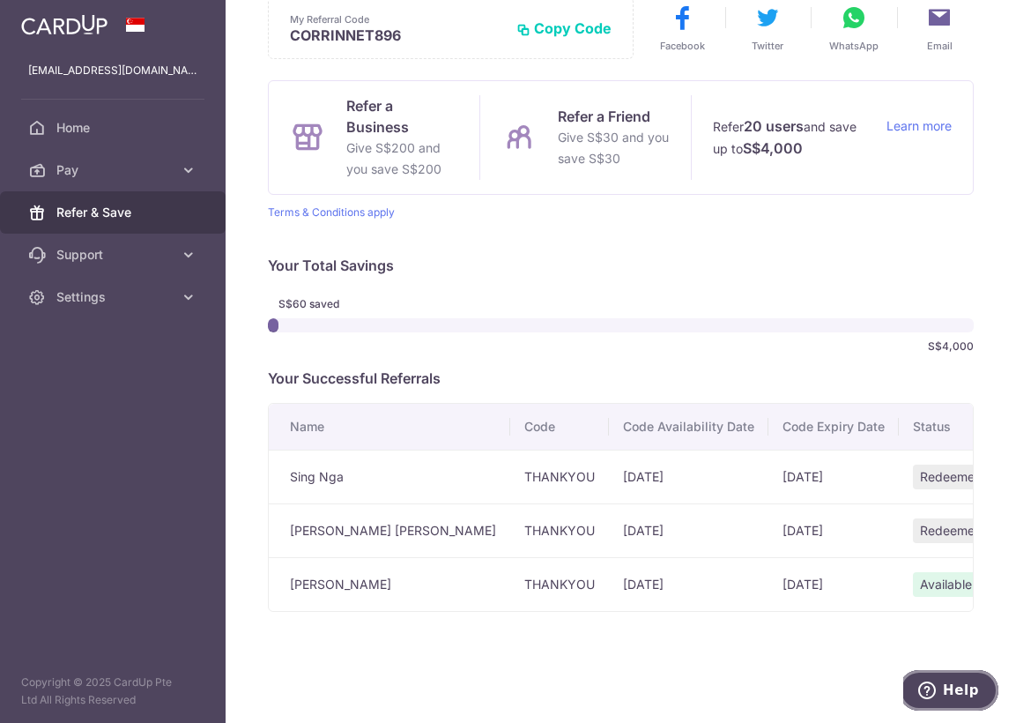
click at [936, 687] on icon "Help" at bounding box center [928, 690] width 18 height 18
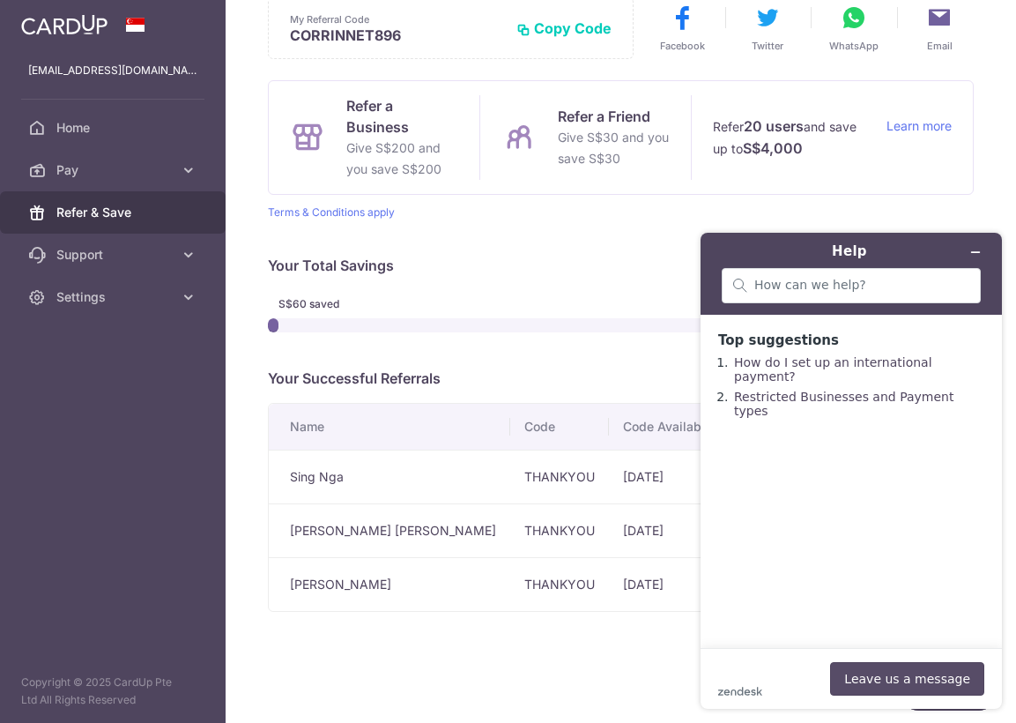
click at [891, 675] on button "Leave us a message" at bounding box center [907, 678] width 154 height 33
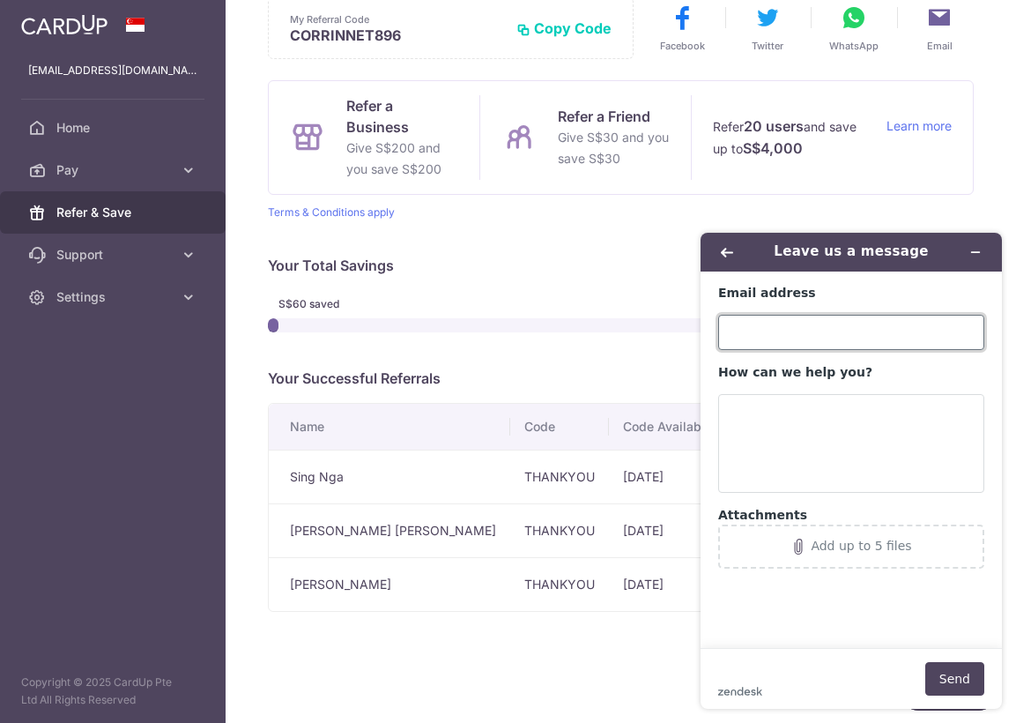
click at [770, 328] on input "Email address" at bounding box center [851, 332] width 266 height 35
type input "[EMAIL_ADDRESS][DOMAIN_NAME]"
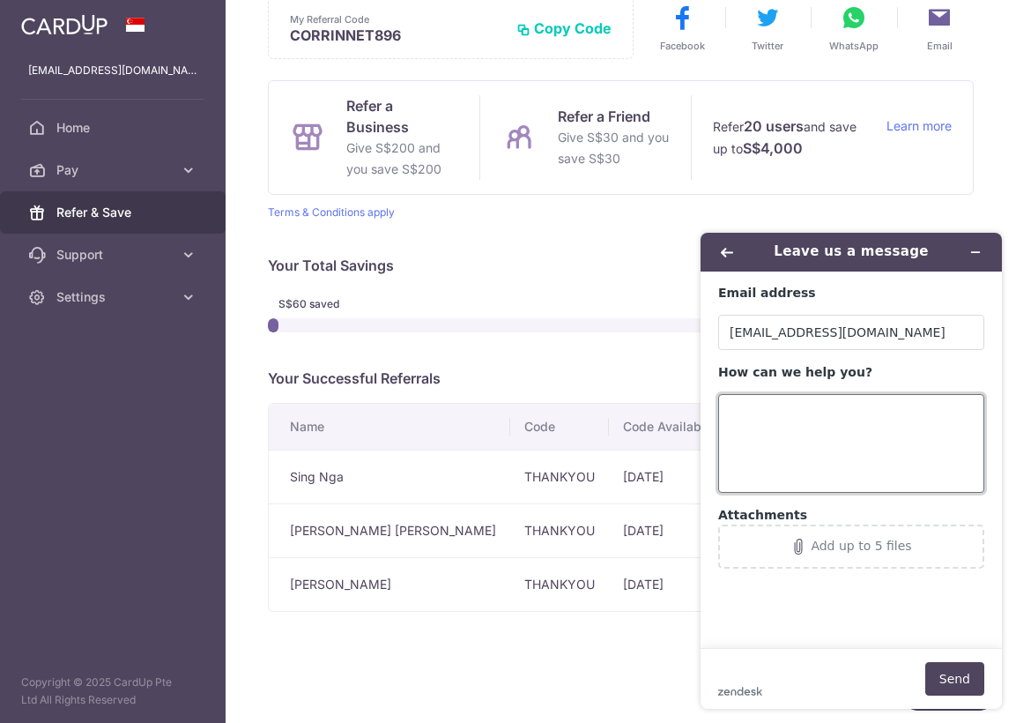
click at [776, 443] on textarea "How can we help you?" at bounding box center [851, 443] width 266 height 99
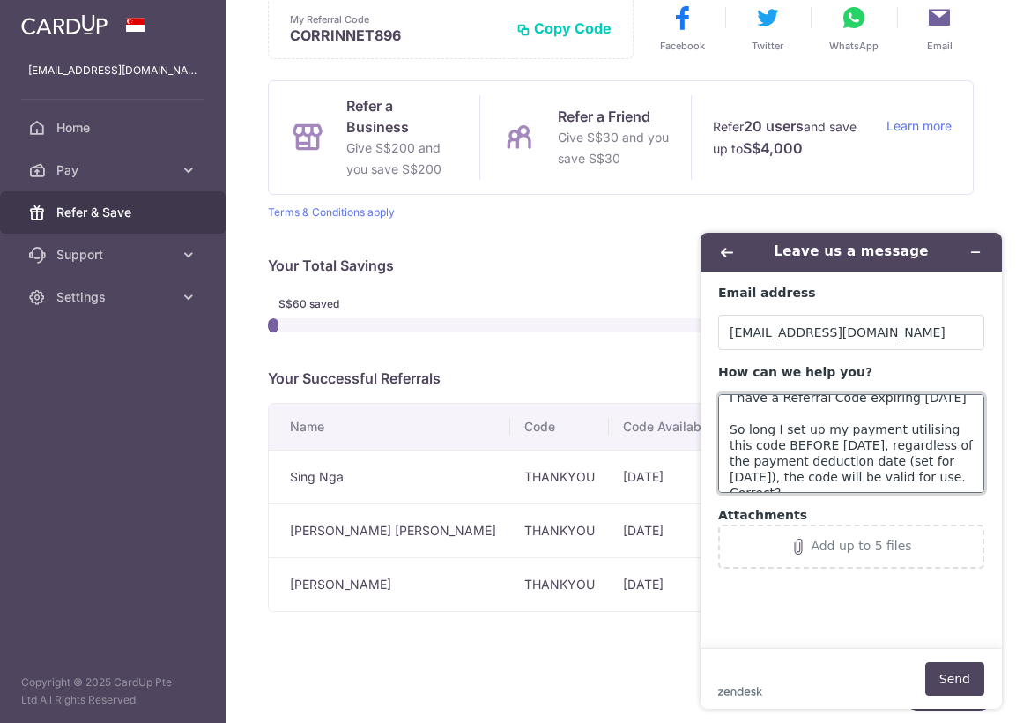
scroll to position [7, 0]
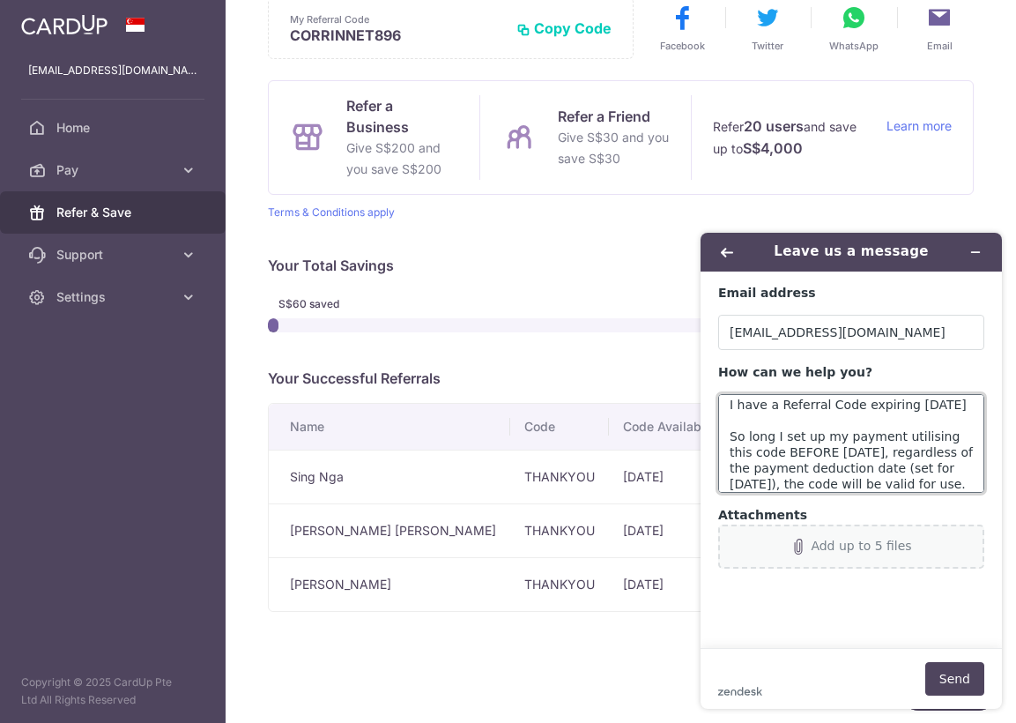
type textarea "I have a Referral Code expiring 2 Oct. So long I set up my payment utilising th…"
click at [960, 677] on button "Send" at bounding box center [955, 678] width 59 height 33
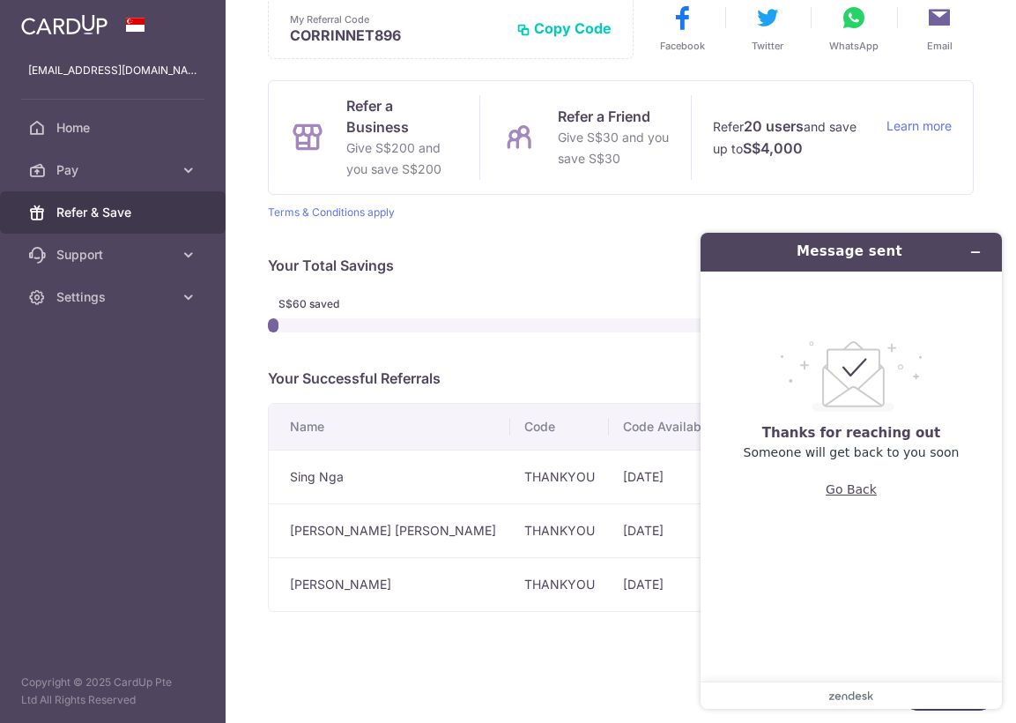
click at [844, 492] on button "Go Back" at bounding box center [851, 488] width 51 height 33
